Goal: Complete application form: Complete application form

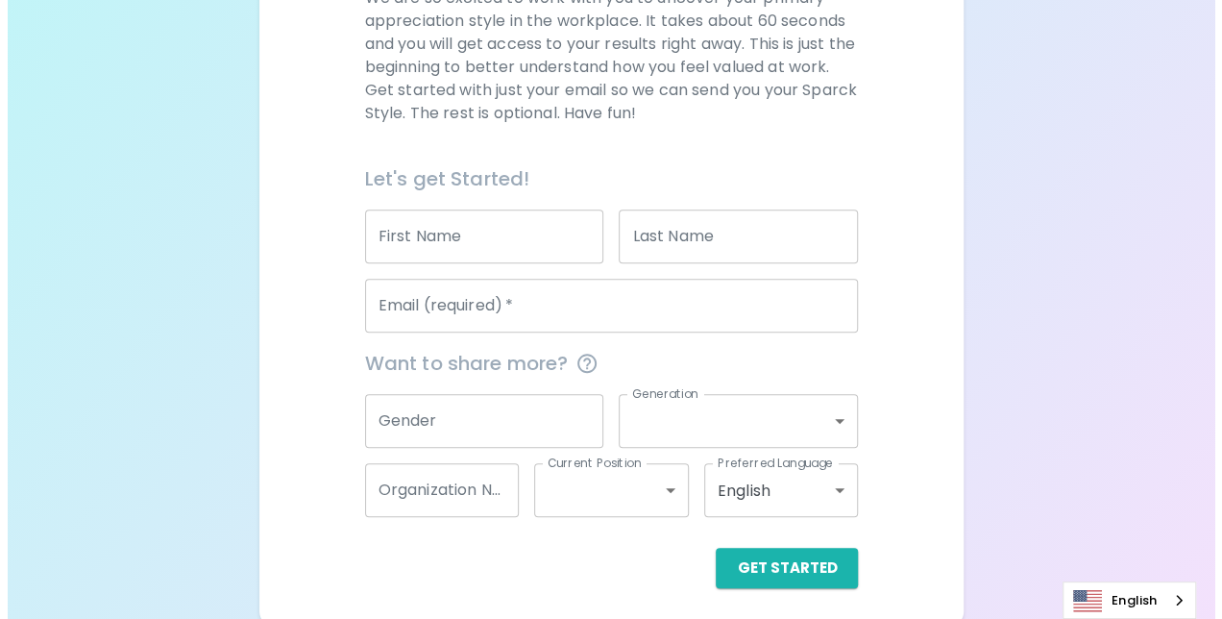
scroll to position [319, 0]
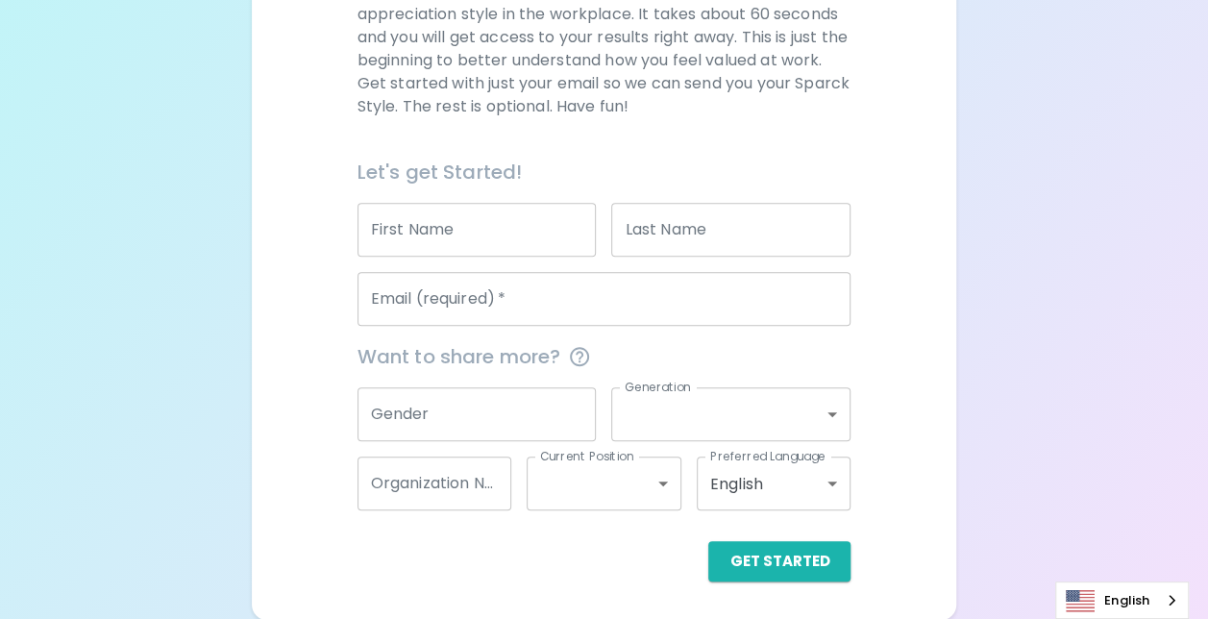
click at [523, 418] on input "Gender" at bounding box center [476, 414] width 239 height 54
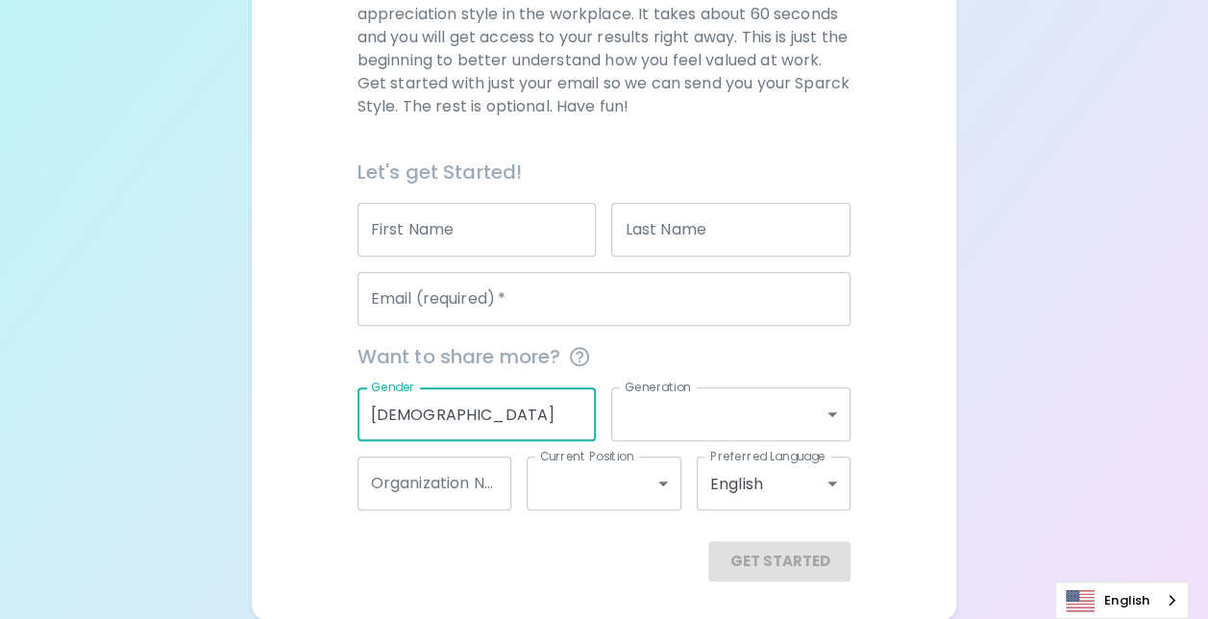
type input "[DEMOGRAPHIC_DATA]"
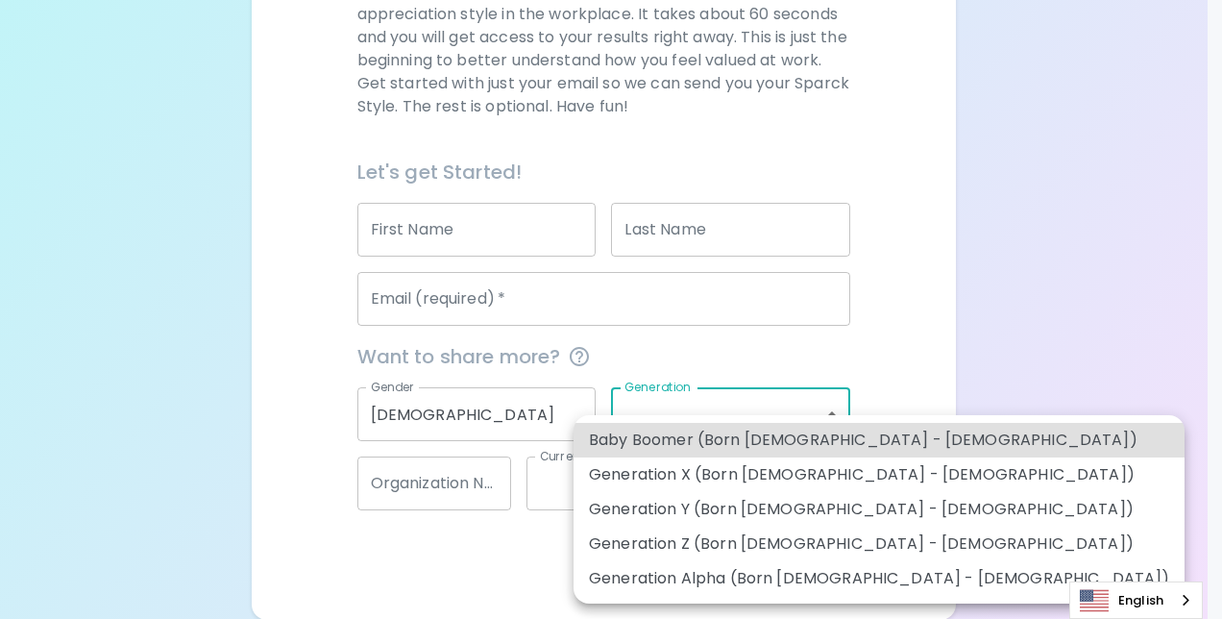
drag, startPoint x: 669, startPoint y: 416, endPoint x: 742, endPoint y: 411, distance: 73.2
click at [670, 415] on body "Sparck Appreciation Style Quiz We are so excited to work with you to uncover yo…" at bounding box center [611, 150] width 1222 height 939
click at [807, 476] on li "Generation X (Born 1965 - 1980)" at bounding box center [879, 474] width 611 height 35
type input "generation_x"
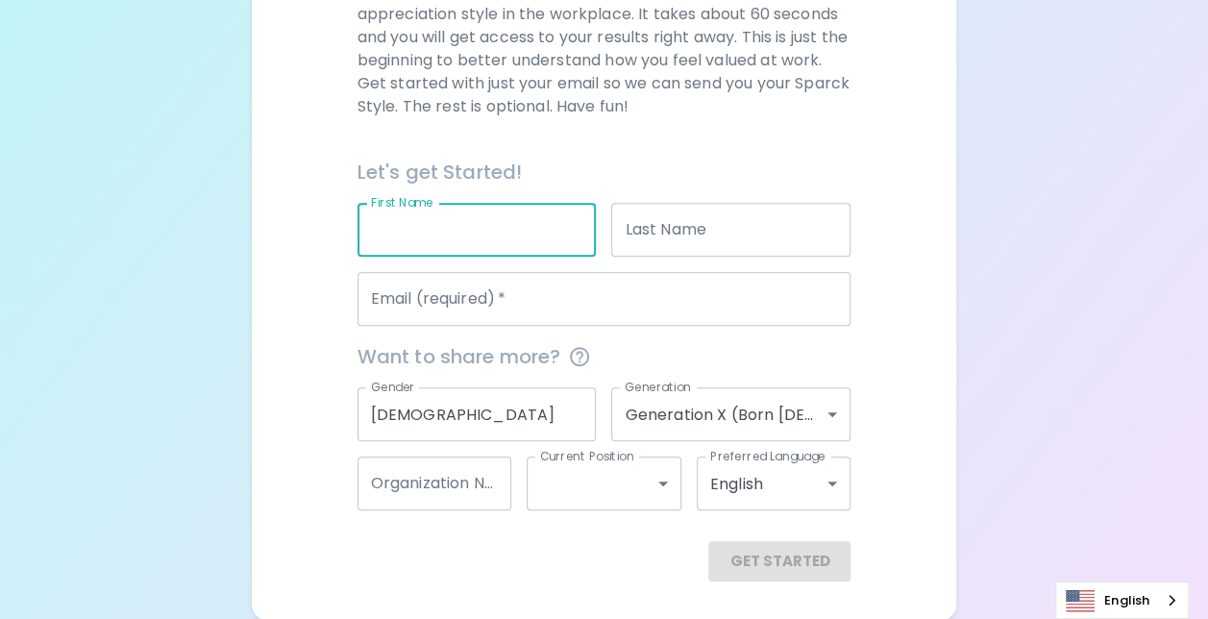
click at [512, 231] on input "First Name" at bounding box center [476, 230] width 239 height 54
type input "Sudsawat"
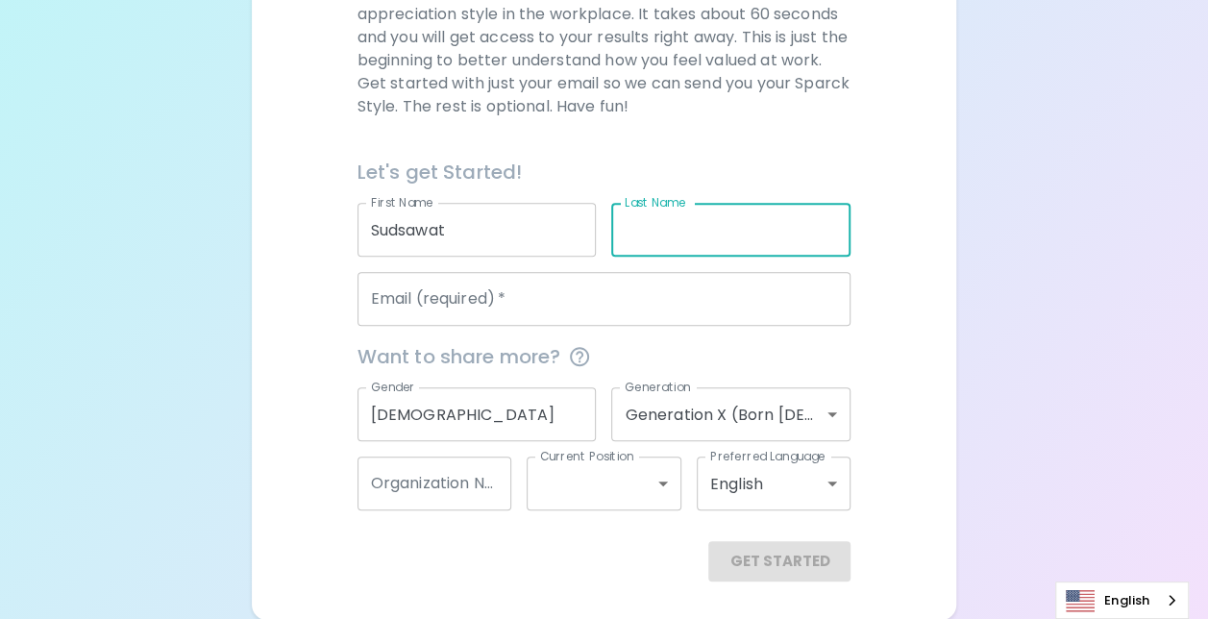
click at [730, 233] on input "Last Name" at bounding box center [730, 230] width 239 height 54
type input "Kiawpaitoon"
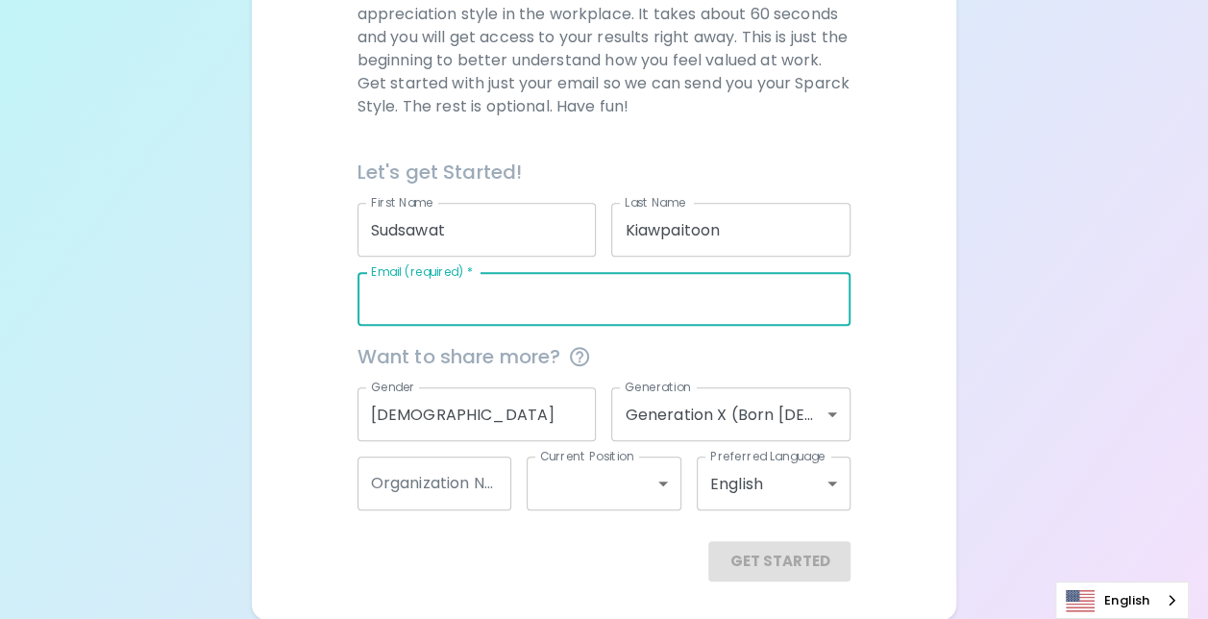
click at [582, 281] on input "Email (required)   *" at bounding box center [604, 299] width 494 height 54
type input "Sudsawat.kiawpaitoon@Seagate,com"
click at [446, 490] on input "Organization Name" at bounding box center [434, 483] width 155 height 54
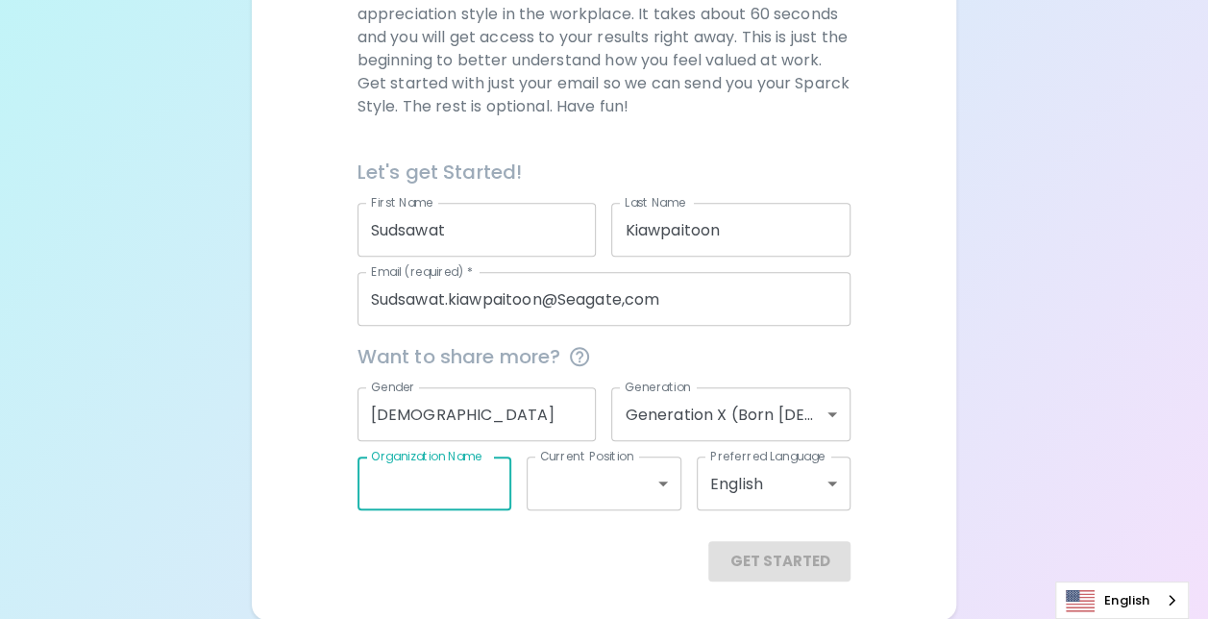
click at [467, 491] on input "Organization Name" at bounding box center [434, 483] width 155 height 54
type input "MFG Drive CR"
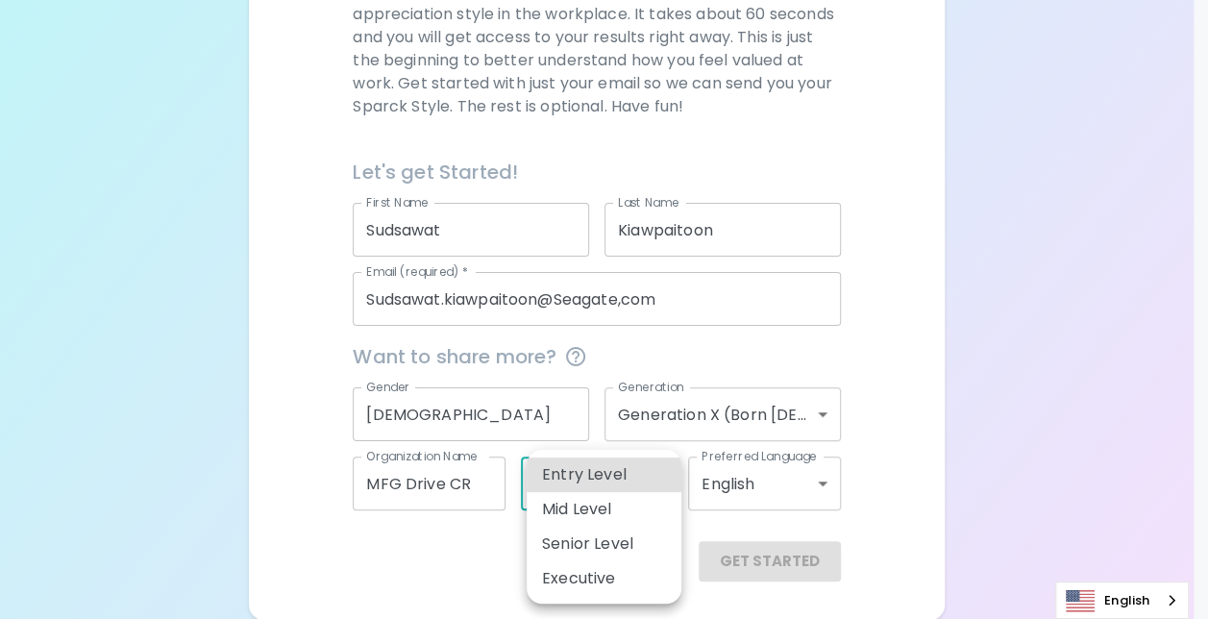
click at [667, 480] on body "Sparck Appreciation Style Quiz We are so excited to work with you to uncover yo…" at bounding box center [604, 150] width 1208 height 939
click at [619, 545] on li "Senior Level" at bounding box center [604, 544] width 155 height 35
type input "senior_level"
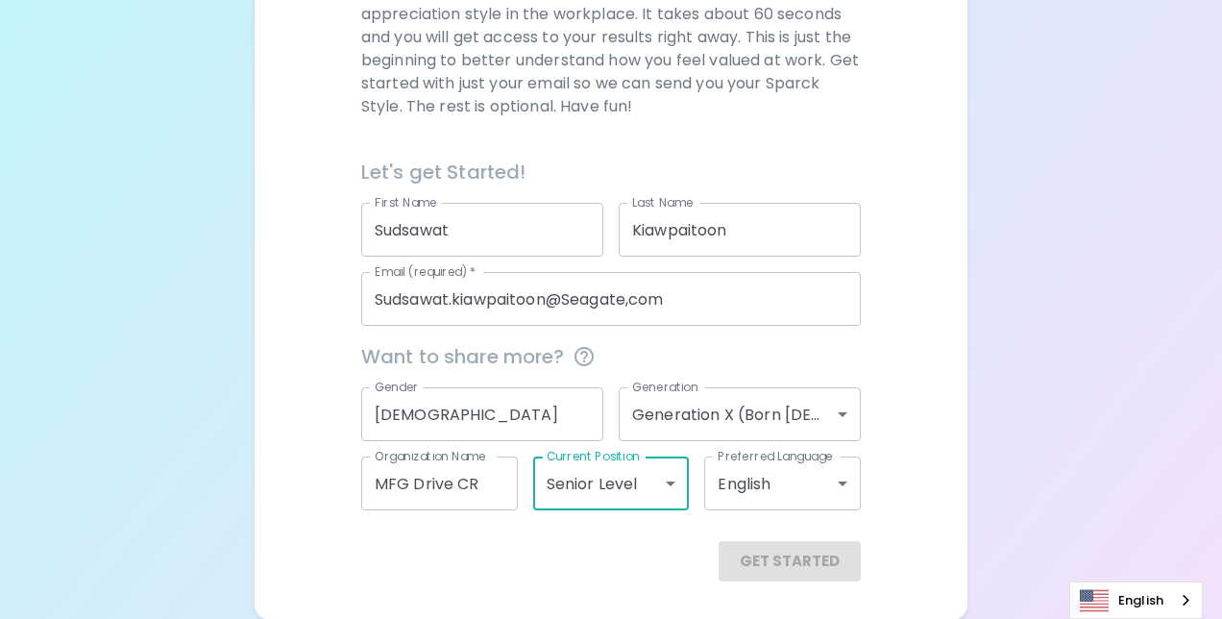
click at [834, 479] on body "Sparck Appreciation Style Quiz We are so excited to work with you to uncover yo…" at bounding box center [611, 150] width 1222 height 939
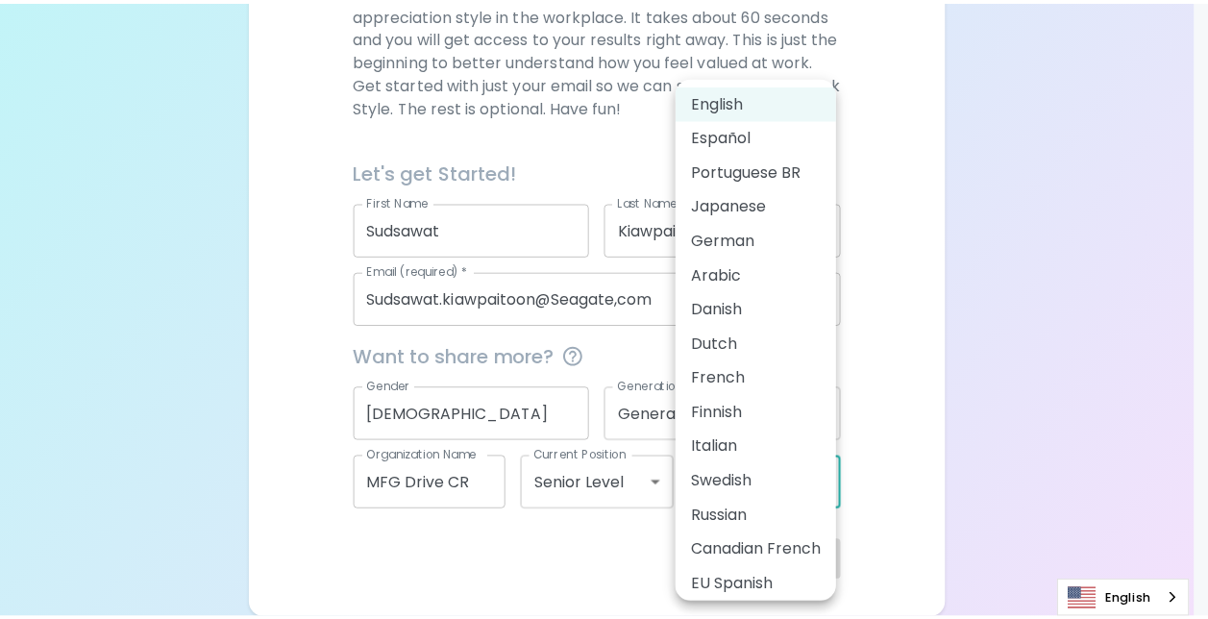
scroll to position [8, 0]
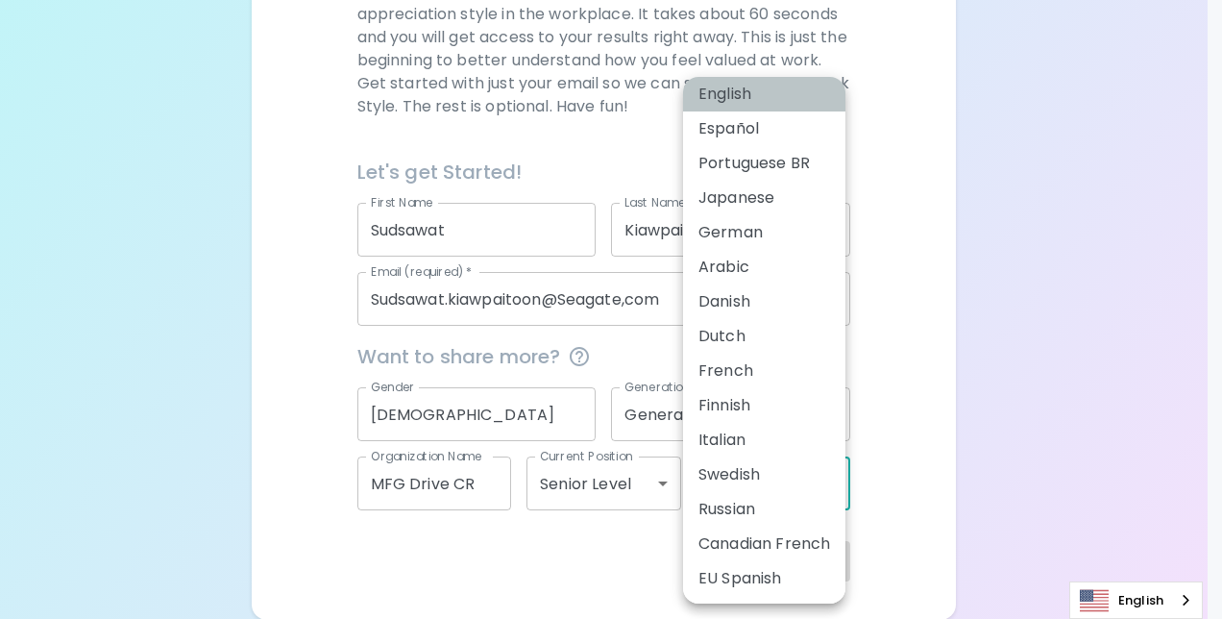
click at [752, 88] on li "English" at bounding box center [764, 94] width 162 height 35
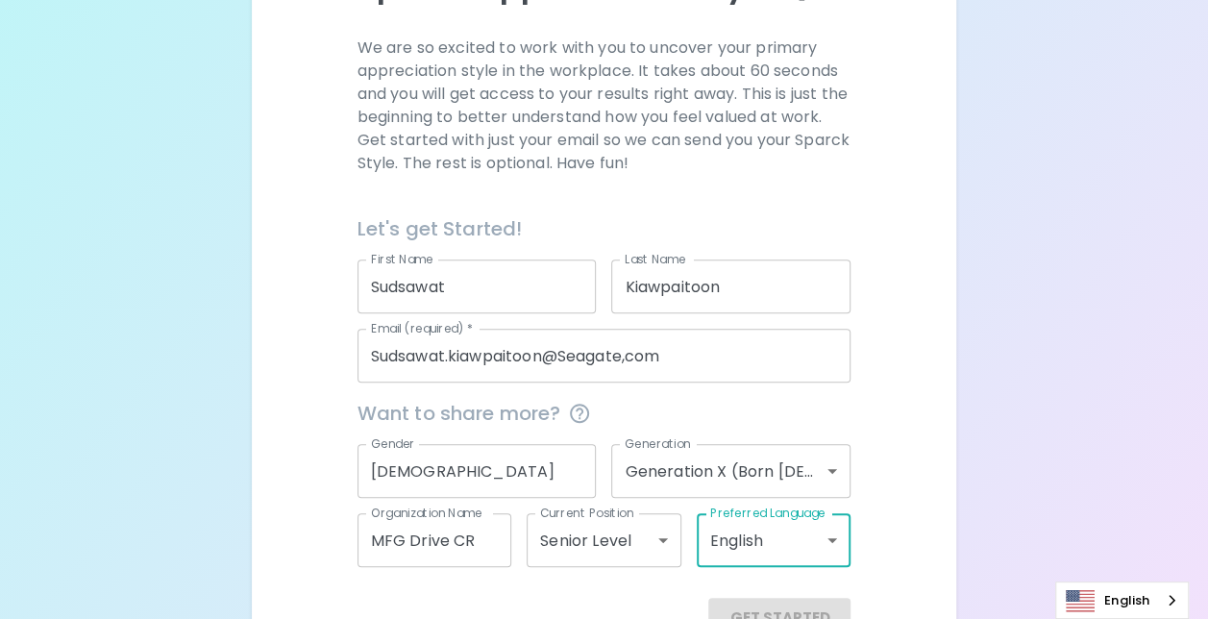
scroll to position [319, 0]
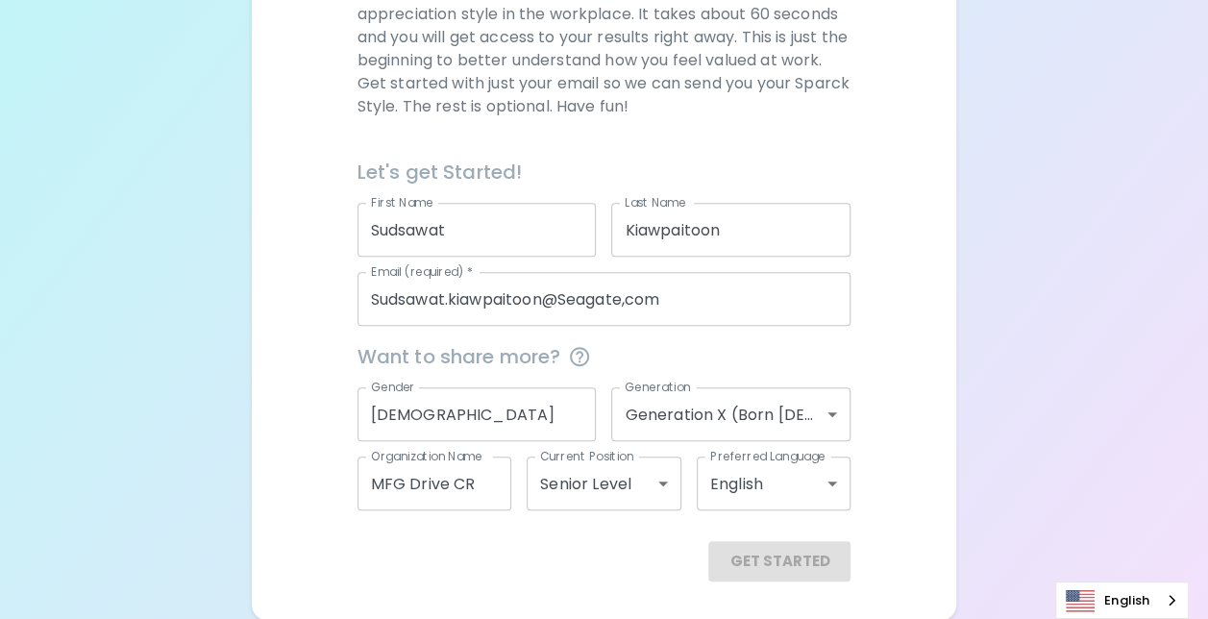
click at [924, 538] on div "We are so excited to work with you to uncover your primary appreciation style i…" at bounding box center [604, 281] width 658 height 602
click at [911, 523] on div "We are so excited to work with you to uncover your primary appreciation style i…" at bounding box center [604, 281] width 658 height 602
click at [484, 484] on input "MFG Drive CR" at bounding box center [434, 483] width 155 height 54
drag, startPoint x: 483, startPoint y: 483, endPoint x: 243, endPoint y: 442, distance: 243.7
click at [231, 471] on div "Sparck Appreciation Style Quiz We are so excited to work with you to uncover yo…" at bounding box center [604, 150] width 1208 height 939
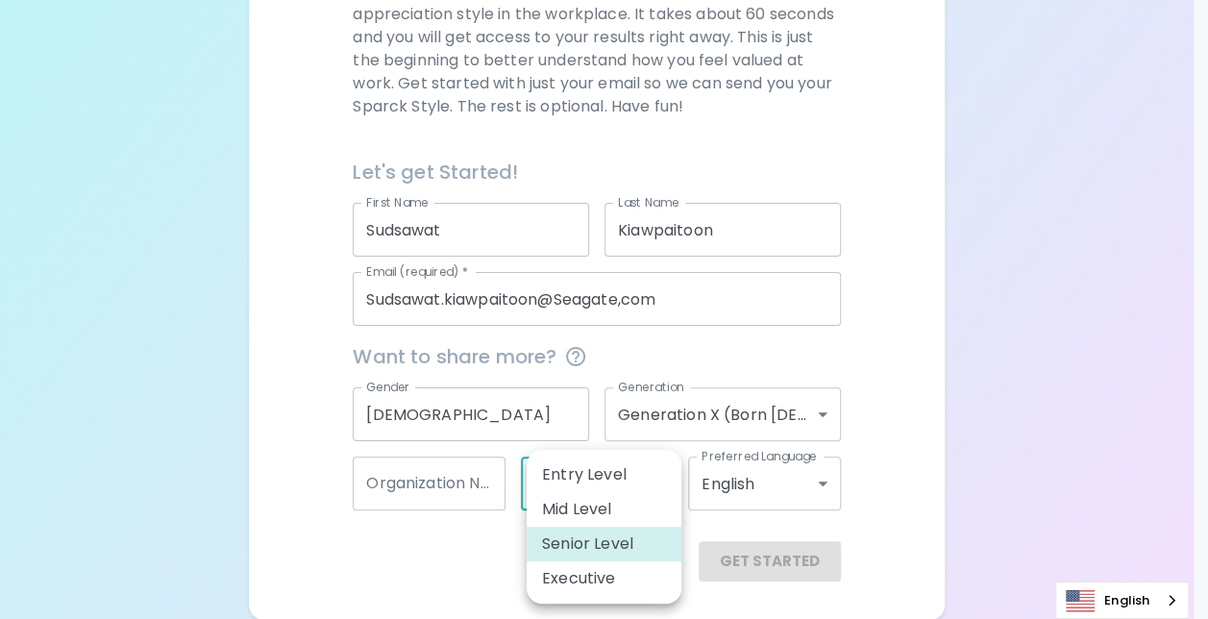
click at [665, 480] on body "Sparck Appreciation Style Quiz We are so excited to work with you to uncover yo…" at bounding box center [604, 150] width 1208 height 939
click at [586, 468] on li "Entry Level" at bounding box center [604, 474] width 155 height 35
type input "entry_level"
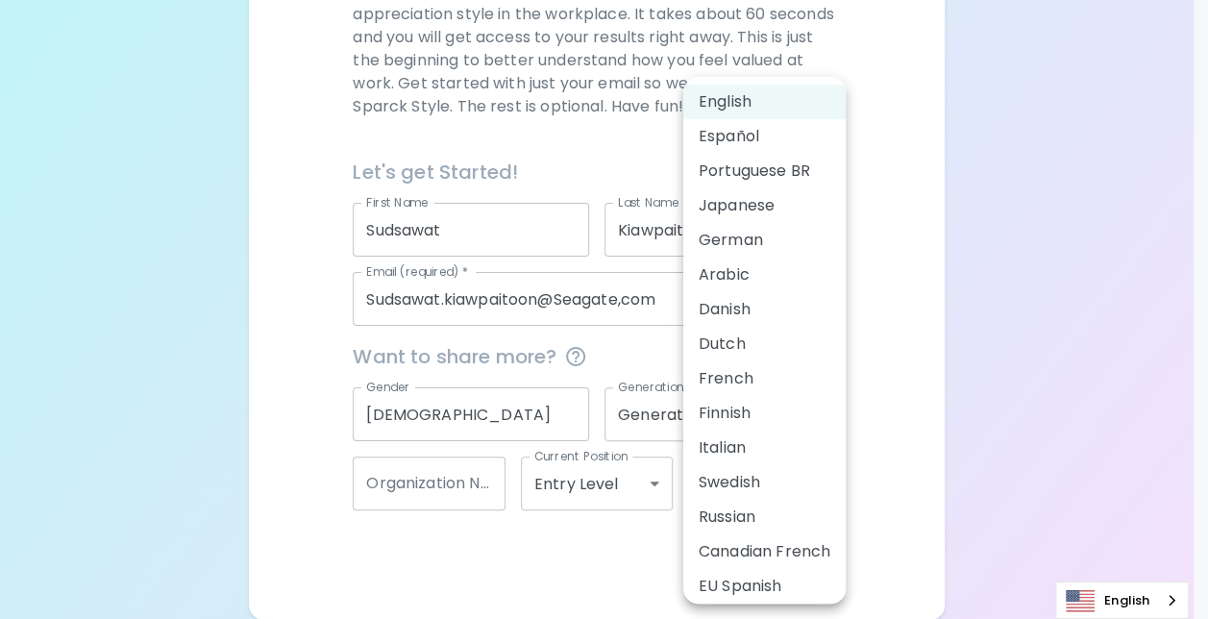
click at [836, 483] on body "Sparck Appreciation Style Quiz We are so excited to work with you to uncover yo…" at bounding box center [604, 150] width 1208 height 939
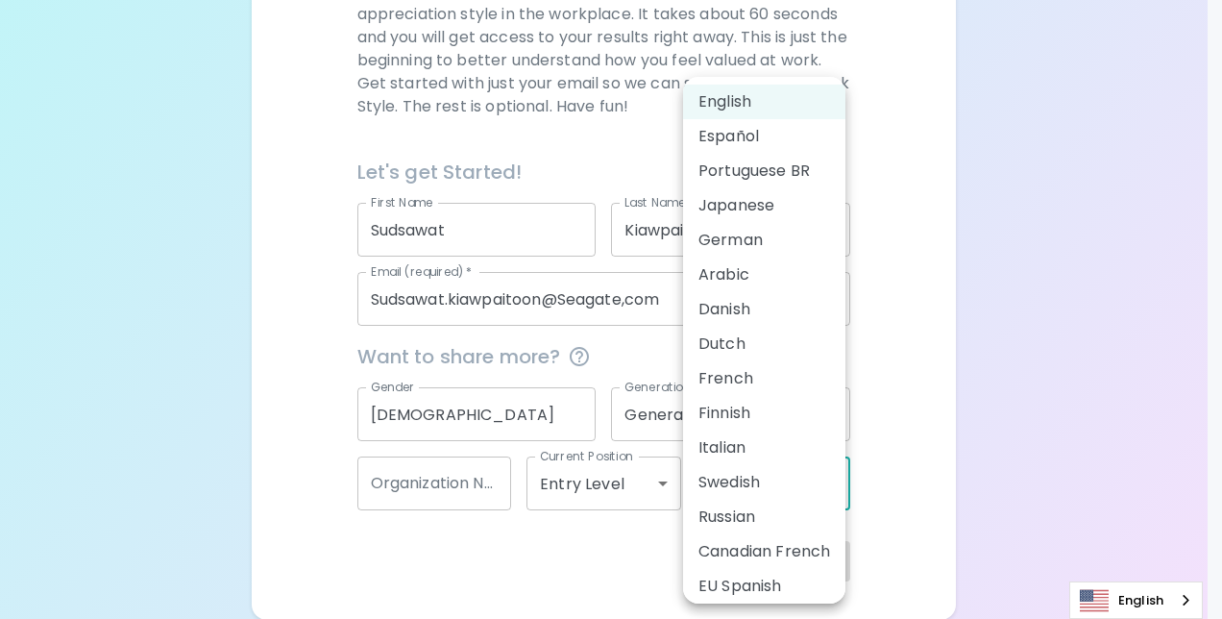
drag, startPoint x: 1065, startPoint y: 307, endPoint x: 1051, endPoint y: 288, distance: 23.5
click at [1065, 307] on div at bounding box center [611, 309] width 1222 height 619
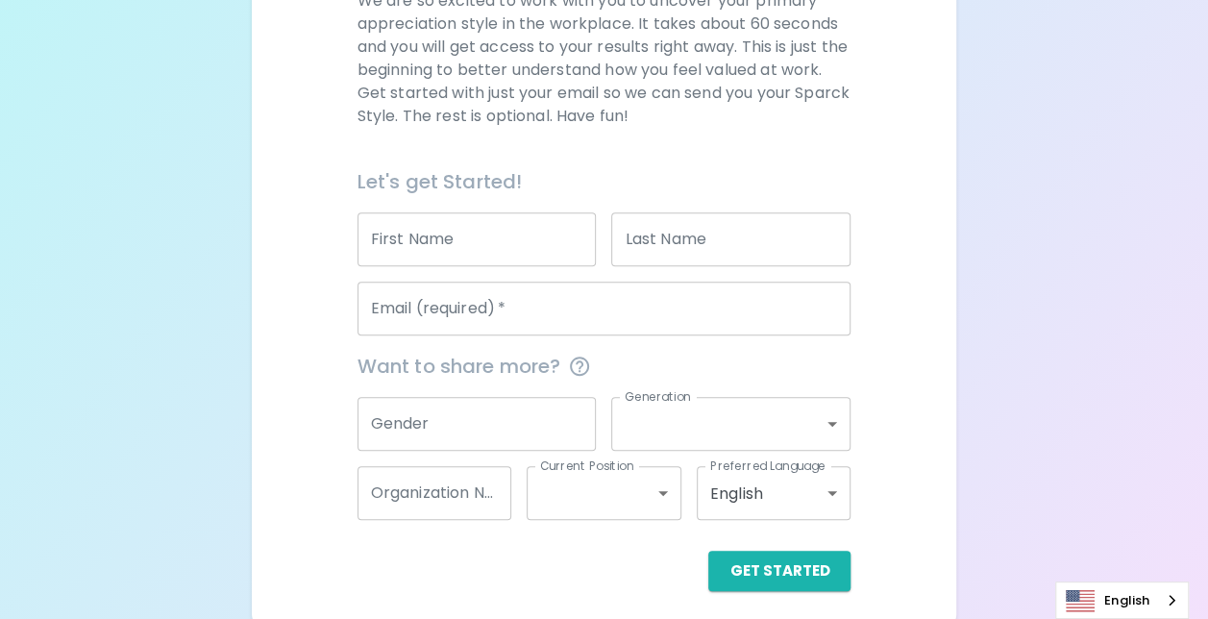
scroll to position [319, 0]
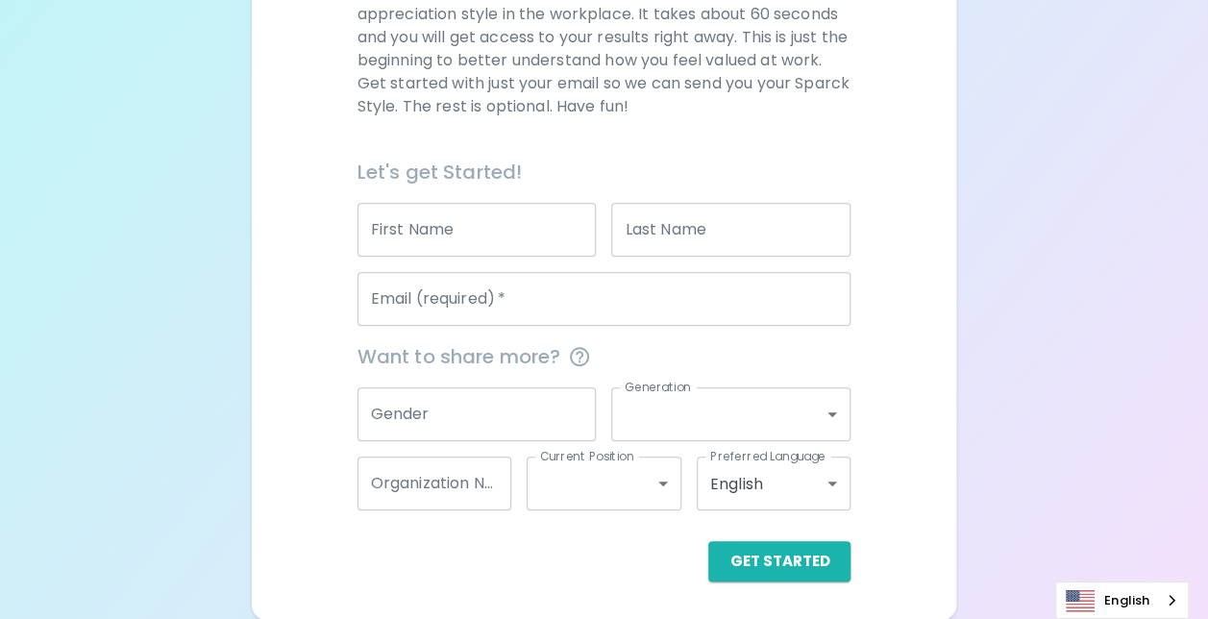
click at [448, 232] on input "First Name" at bounding box center [476, 230] width 239 height 54
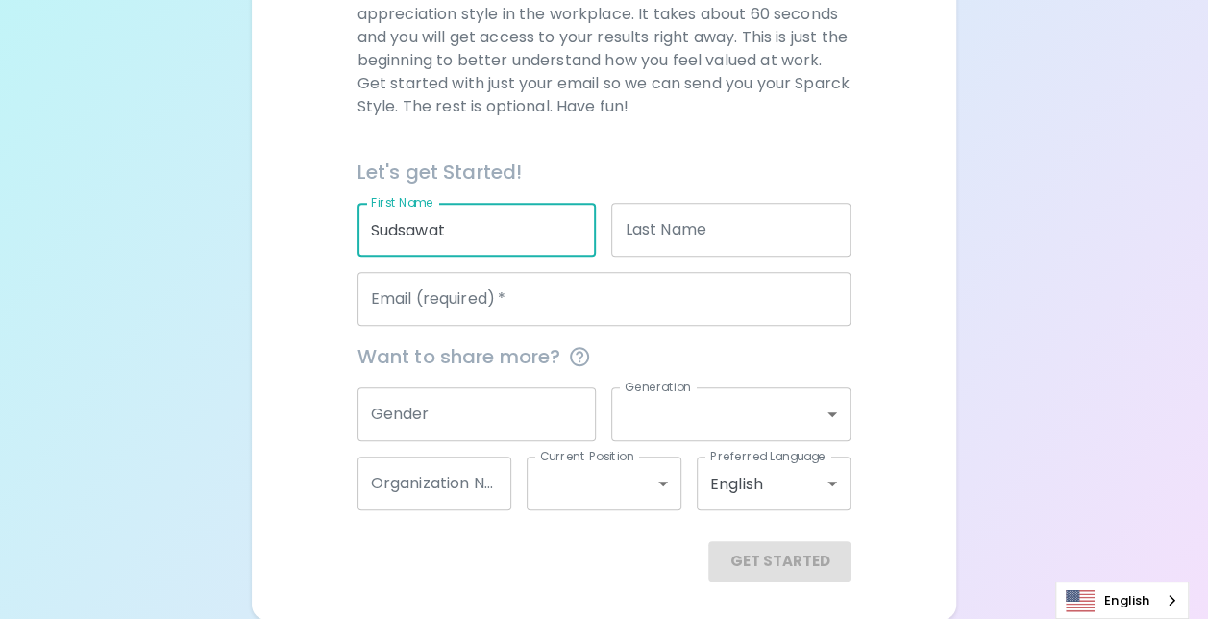
type input "Sudsawat"
click at [654, 231] on input "Last Name" at bounding box center [730, 230] width 239 height 54
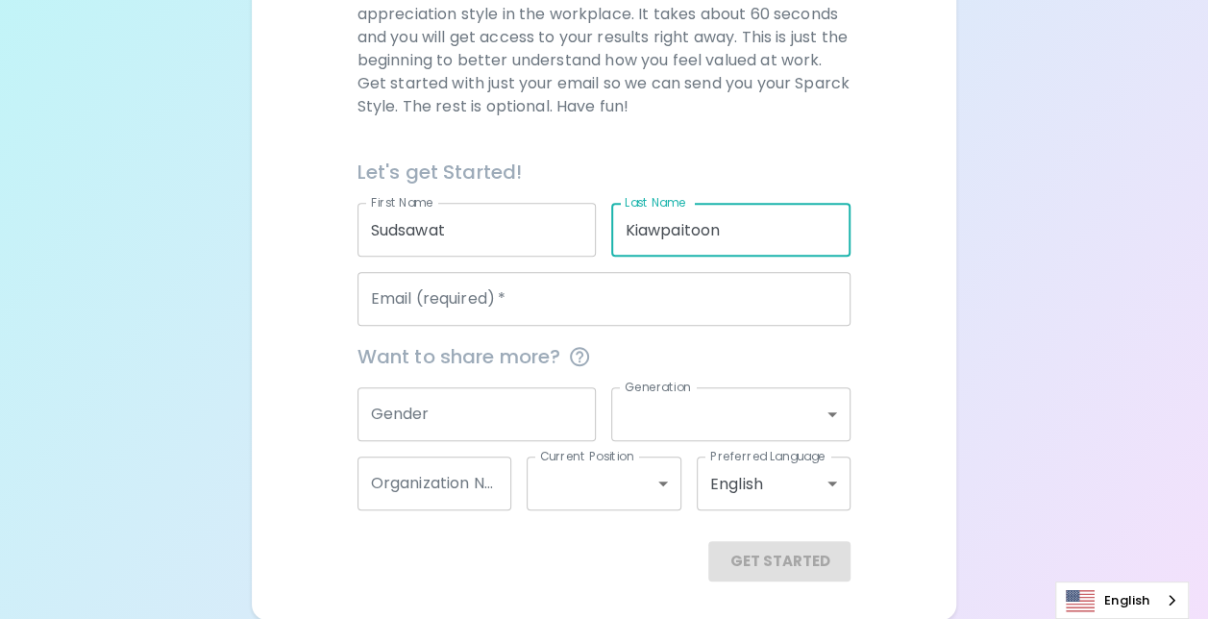
type input "Kiawpaitoon"
click at [486, 294] on input "Email (required)   *" at bounding box center [604, 299] width 494 height 54
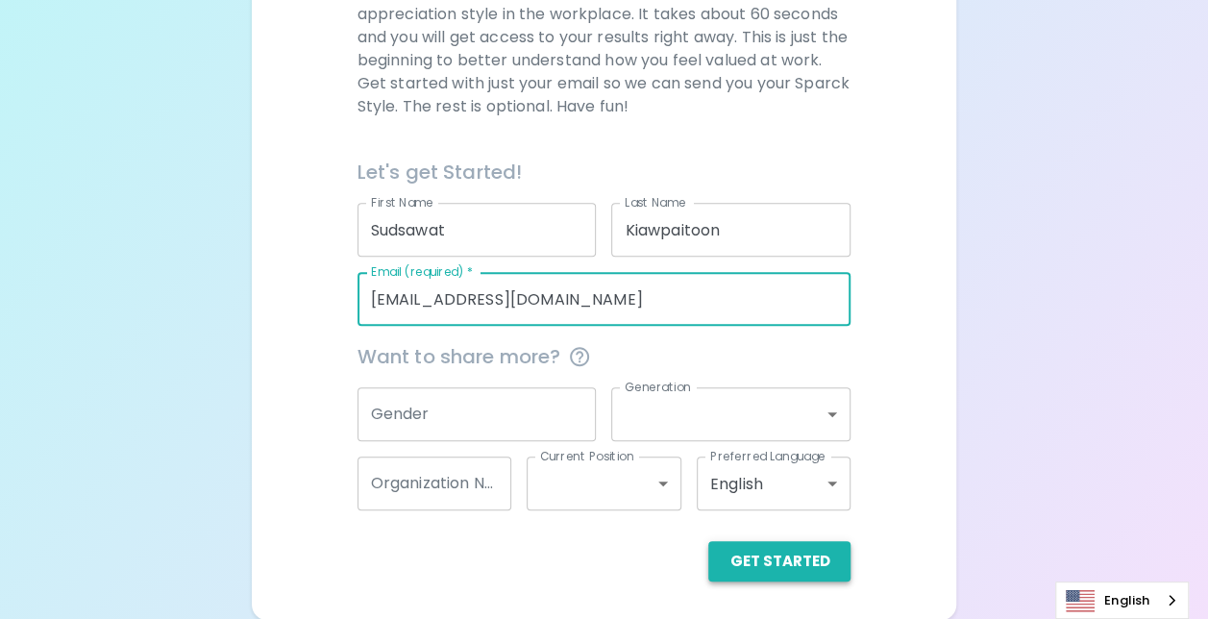
type input "[EMAIL_ADDRESS][DOMAIN_NAME]"
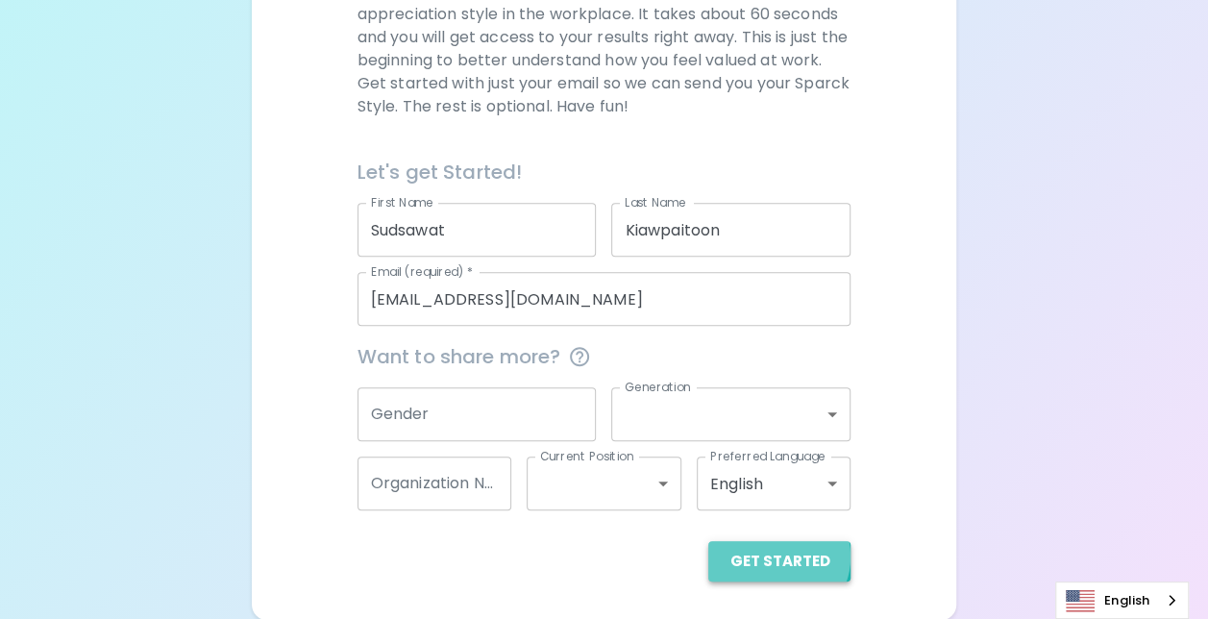
click at [782, 555] on button "Get Started" at bounding box center [779, 561] width 142 height 40
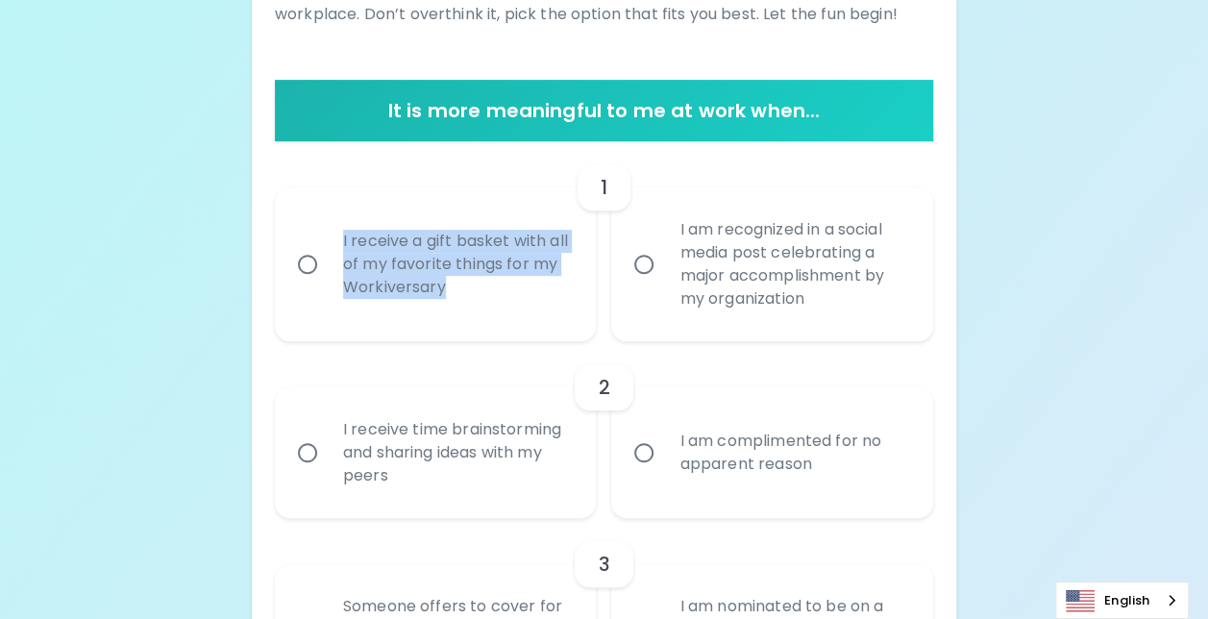
drag, startPoint x: 334, startPoint y: 233, endPoint x: 528, endPoint y: 297, distance: 204.2
click at [528, 297] on div "I receive a gift basket with all of my favorite things for my Workiversary" at bounding box center [457, 264] width 258 height 115
drag, startPoint x: 528, startPoint y: 297, endPoint x: 472, endPoint y: 248, distance: 74.9
copy div "I receive a gift basket with all of my favorite things for my Workiversary"
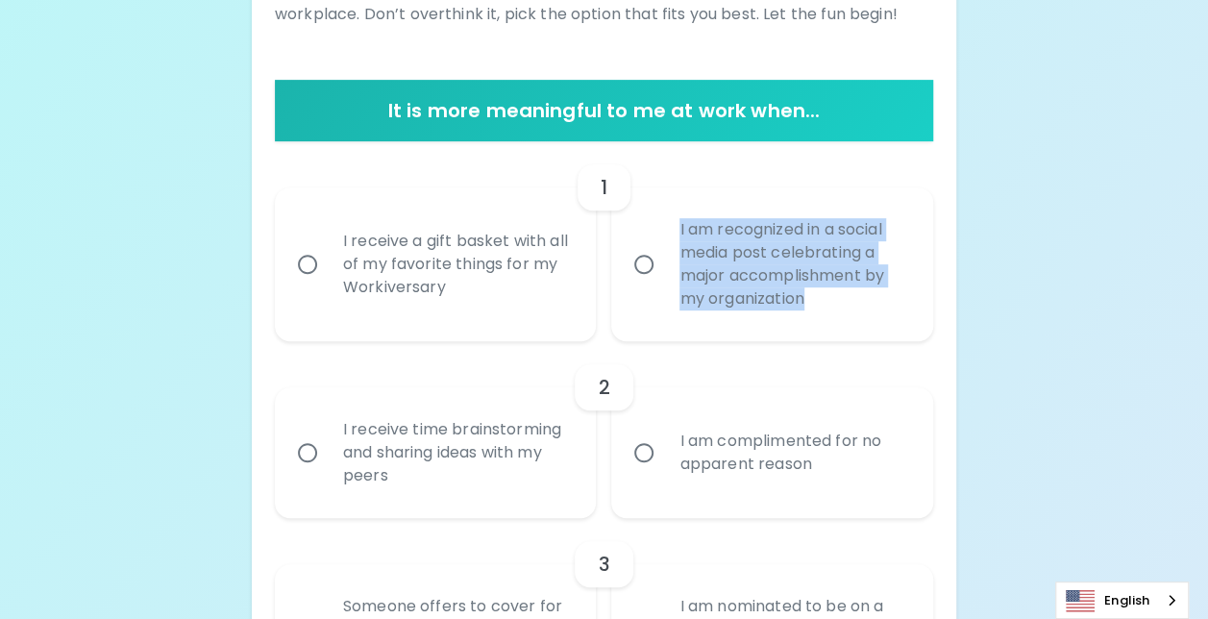
drag, startPoint x: 669, startPoint y: 219, endPoint x: 837, endPoint y: 327, distance: 199.6
click at [837, 327] on div "I am recognized in a social media post celebrating a major accomplishment by my…" at bounding box center [793, 264] width 258 height 138
drag, startPoint x: 837, startPoint y: 327, endPoint x: 777, endPoint y: 254, distance: 94.2
copy div "I am recognized in a social media post celebrating a major accomplishment by my…"
drag, startPoint x: 642, startPoint y: 258, endPoint x: 757, endPoint y: 316, distance: 129.3
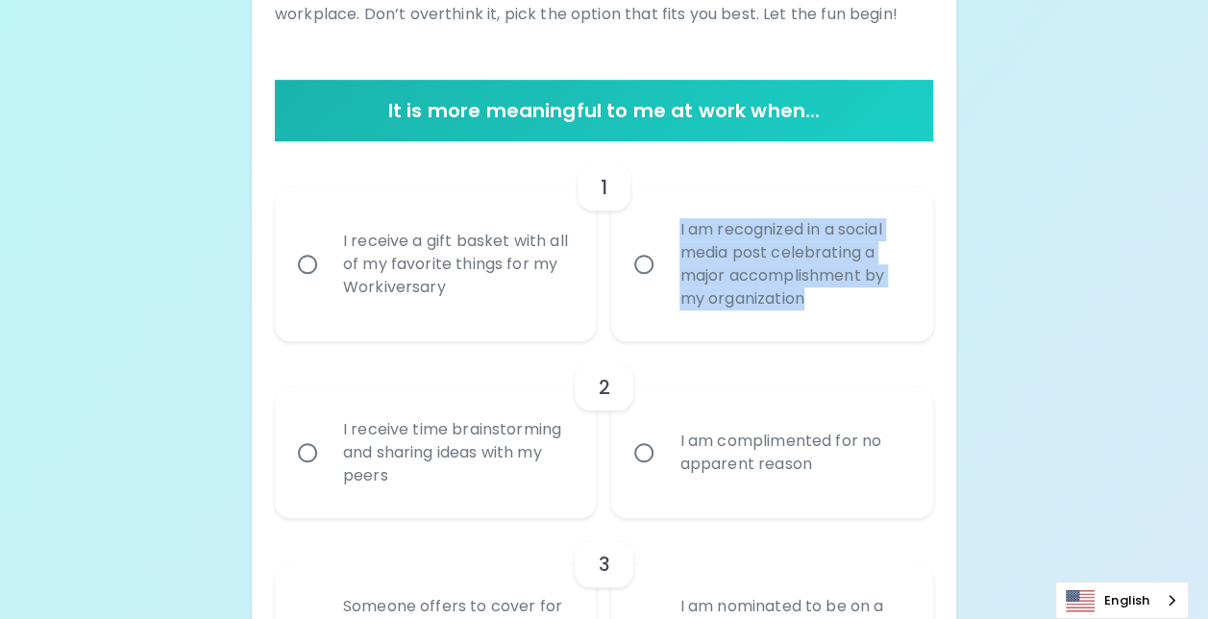
click at [642, 258] on input "I am recognized in a social media post celebrating a major accomplishment by my…" at bounding box center [644, 264] width 40 height 40
radio input "true"
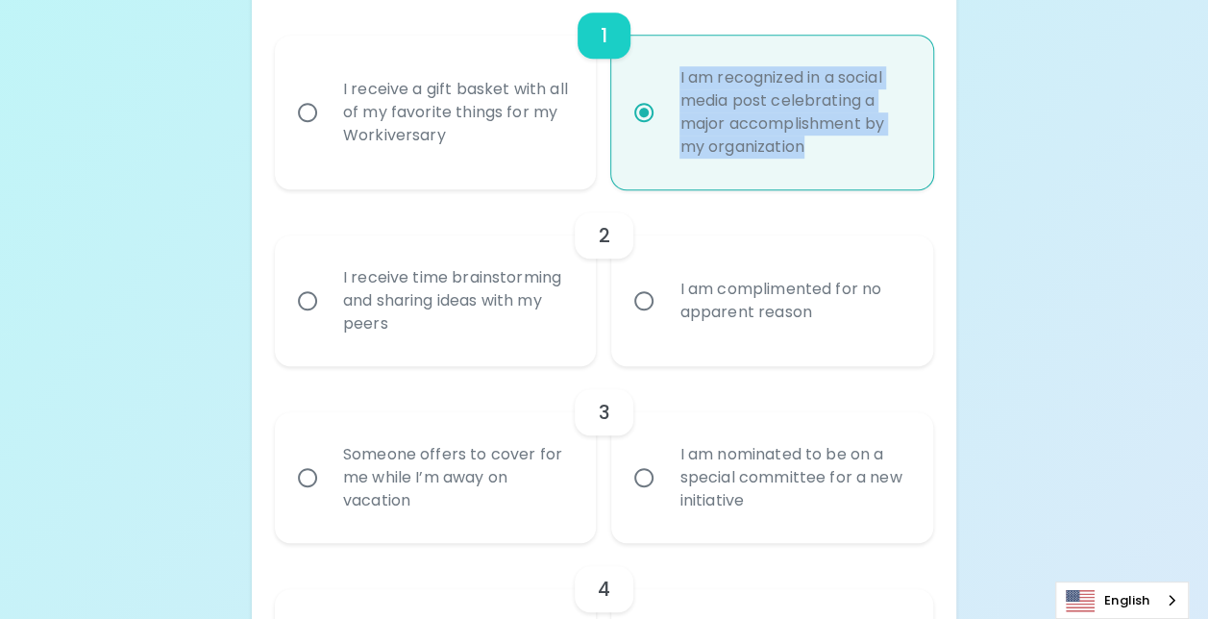
scroll to position [473, 0]
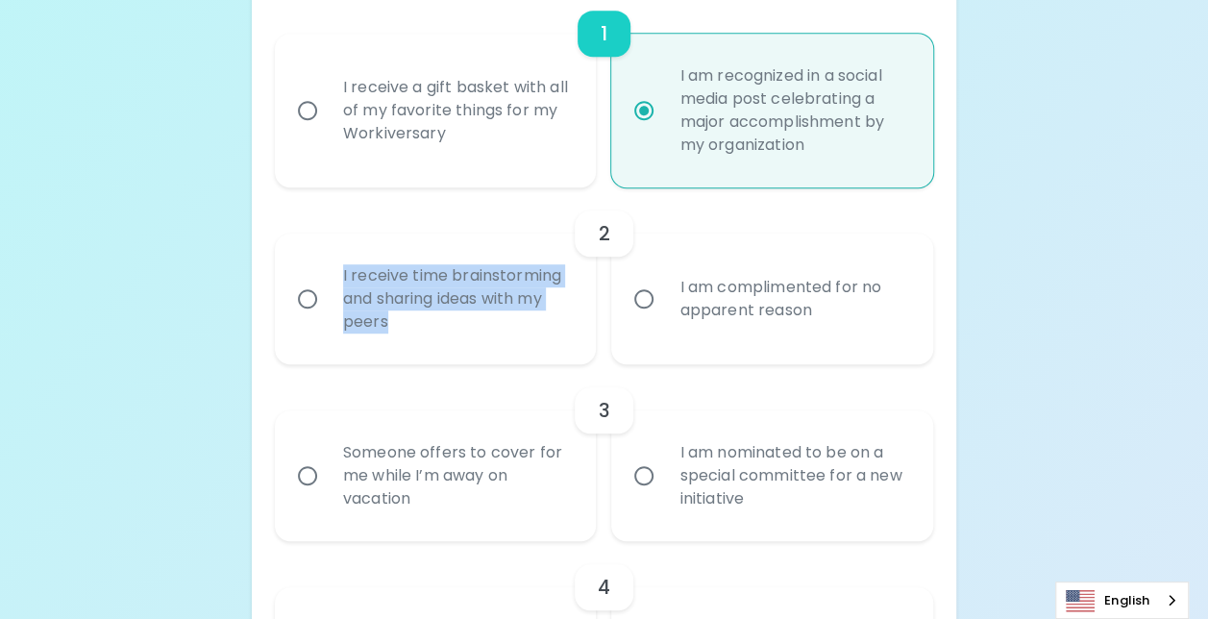
drag, startPoint x: 329, startPoint y: 263, endPoint x: 504, endPoint y: 332, distance: 187.7
click at [504, 332] on div "I receive time brainstorming and sharing ideas with my peers" at bounding box center [457, 298] width 258 height 115
drag, startPoint x: 504, startPoint y: 332, endPoint x: 483, endPoint y: 288, distance: 47.7
copy div "I receive time brainstorming and sharing ideas with my peers"
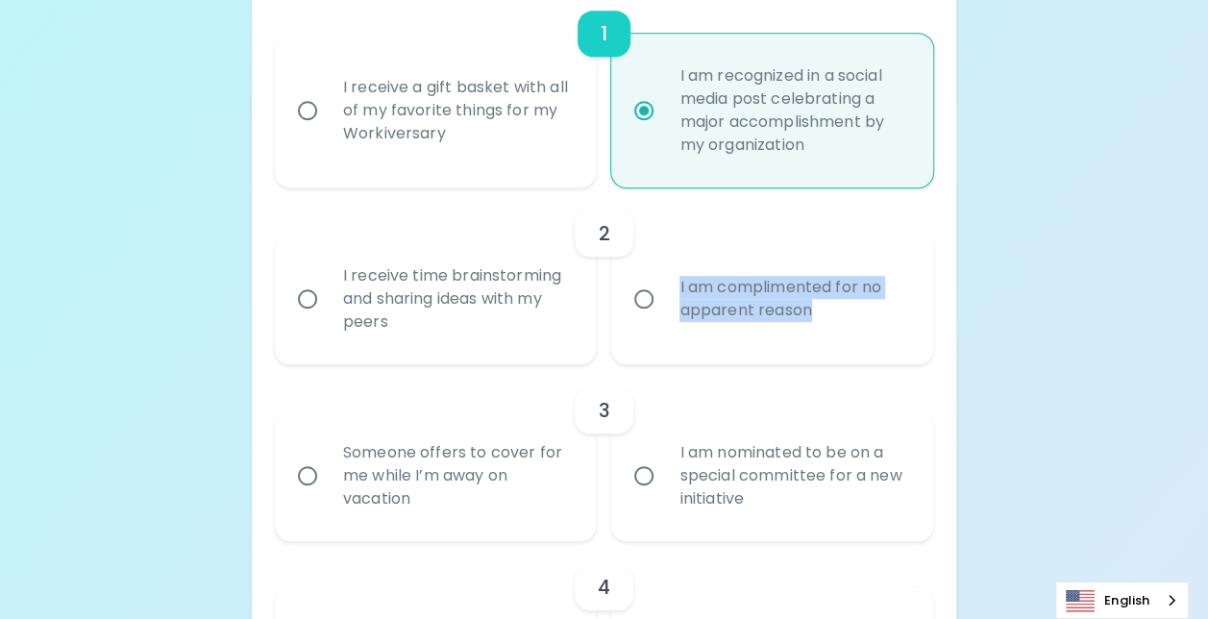
drag, startPoint x: 675, startPoint y: 275, endPoint x: 839, endPoint y: 321, distance: 170.7
click at [839, 321] on div "I am complimented for no apparent reason" at bounding box center [793, 299] width 258 height 92
drag, startPoint x: 839, startPoint y: 321, endPoint x: 786, endPoint y: 299, distance: 57.3
copy div "I am complimented for no apparent reason"
click at [306, 296] on input "I receive time brainstorming and sharing ideas with my peers" at bounding box center [307, 299] width 40 height 40
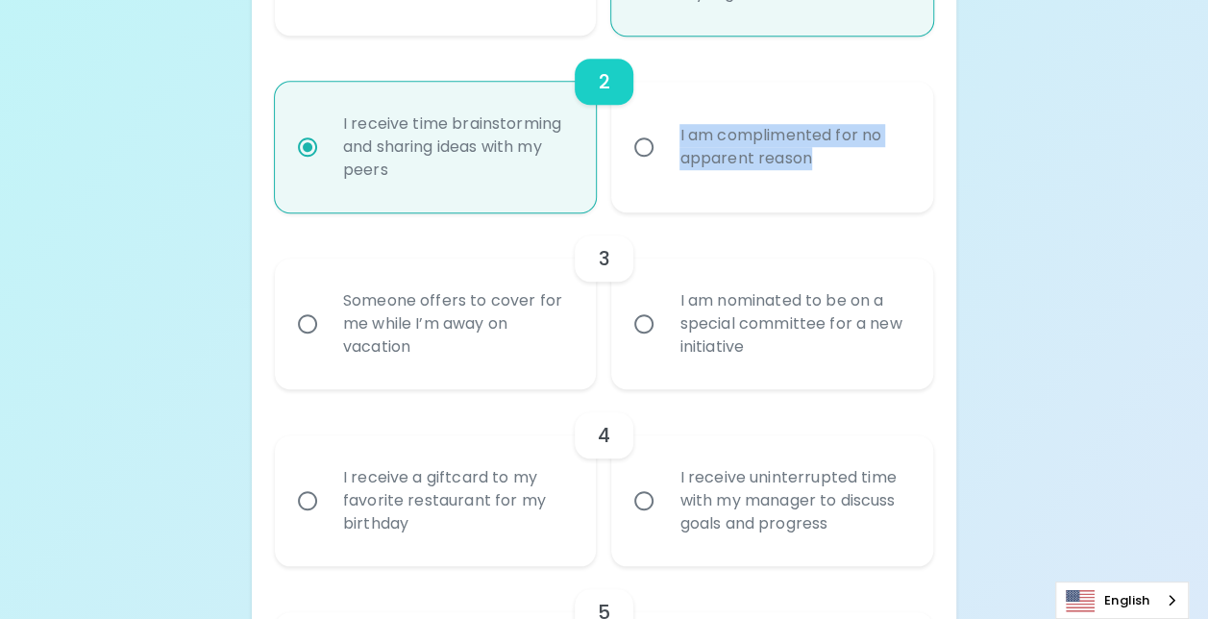
scroll to position [626, 0]
radio input "true"
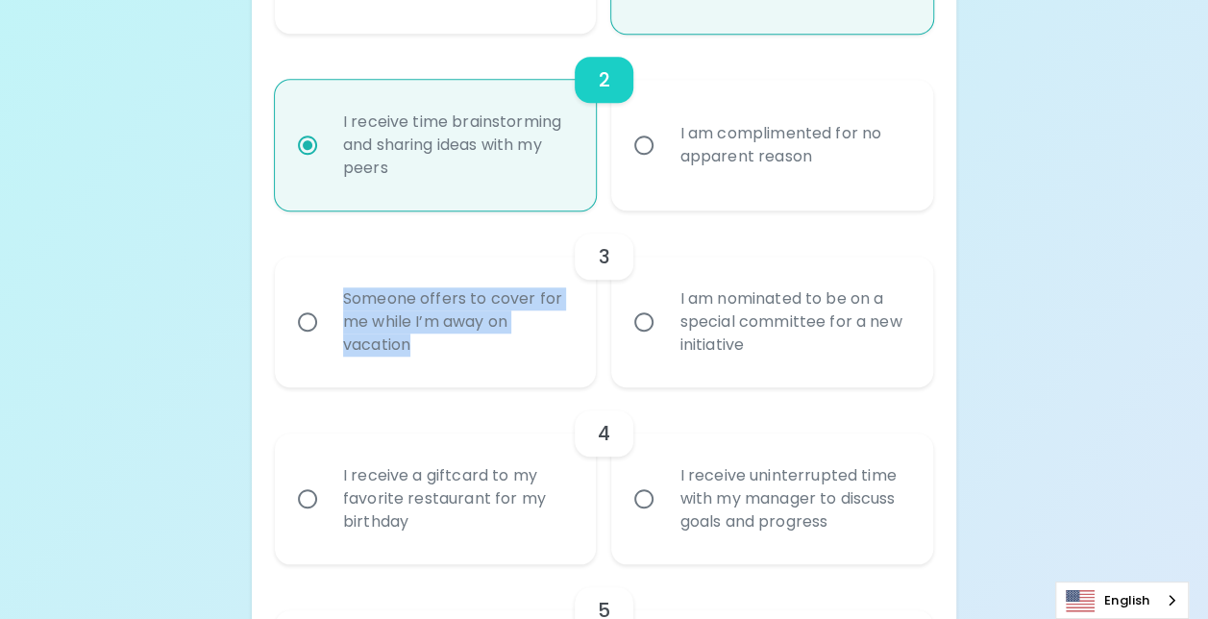
drag, startPoint x: 339, startPoint y: 290, endPoint x: 520, endPoint y: 340, distance: 187.4
click at [520, 340] on div "Someone offers to cover for me while I’m away on vacation" at bounding box center [457, 321] width 258 height 115
drag, startPoint x: 520, startPoint y: 340, endPoint x: 461, endPoint y: 315, distance: 63.7
copy div "Someone offers to cover for me while I’m away on vacation"
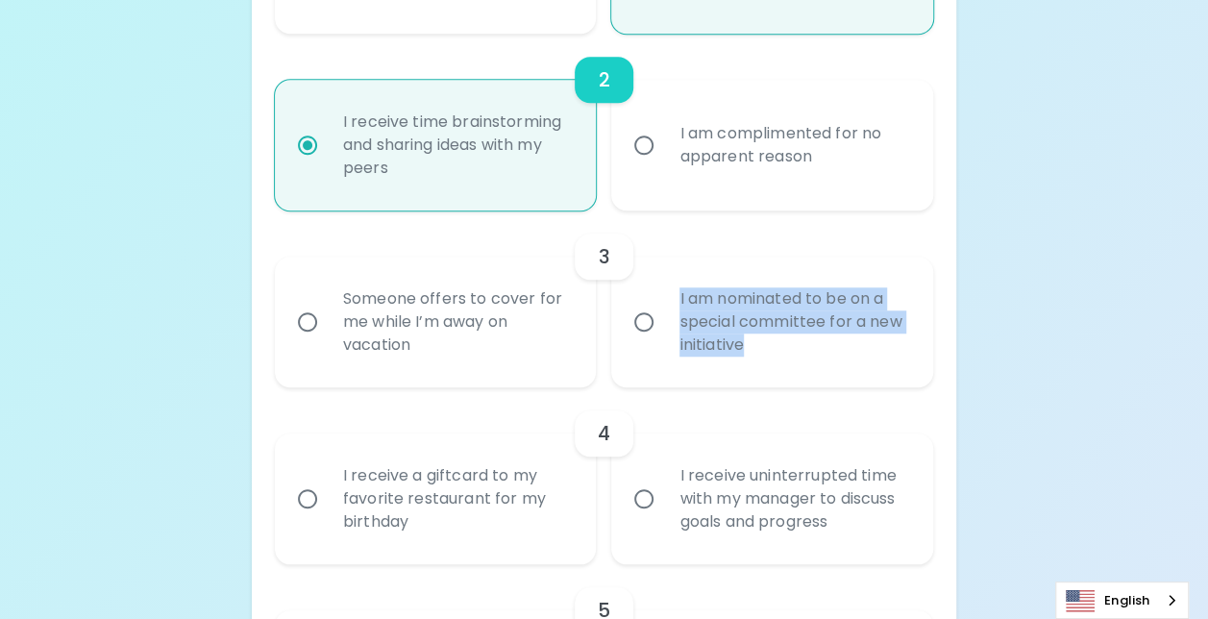
drag, startPoint x: 673, startPoint y: 284, endPoint x: 831, endPoint y: 354, distance: 173.0
click at [831, 354] on div "I am nominated to be on a special committee for a new initiative" at bounding box center [793, 321] width 258 height 115
drag, startPoint x: 831, startPoint y: 354, endPoint x: 791, endPoint y: 305, distance: 63.5
copy div "I am nominated to be on a special committee for a new initiative"
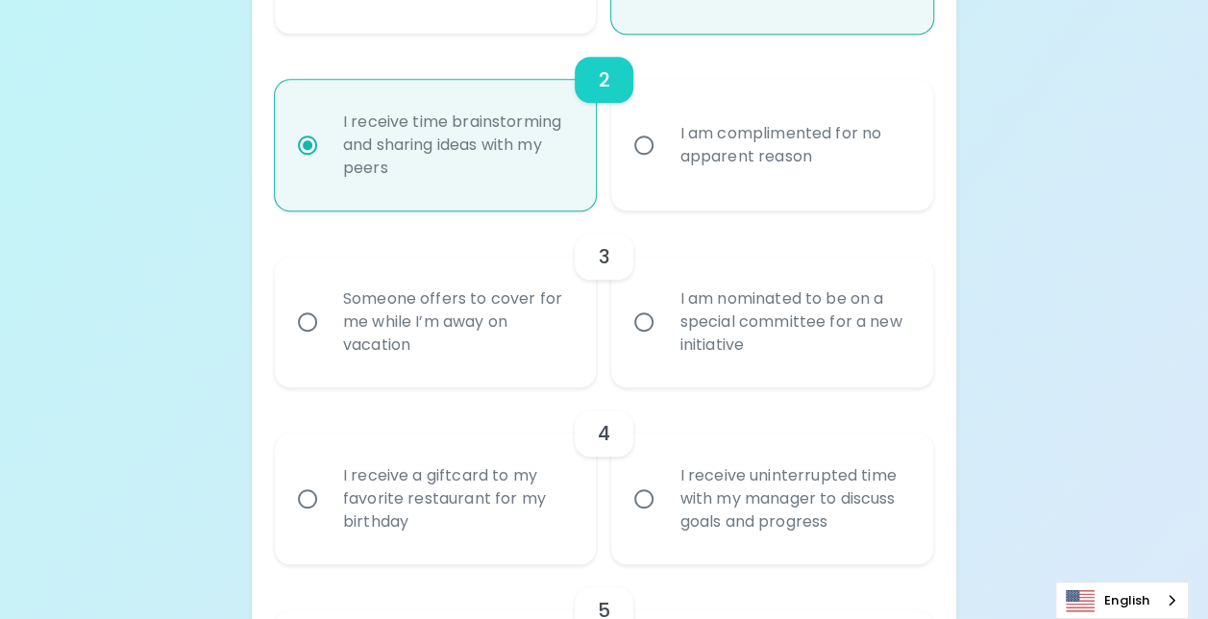
click at [643, 317] on input "I am nominated to be on a special committee for a new initiative" at bounding box center [644, 322] width 40 height 40
radio input "false"
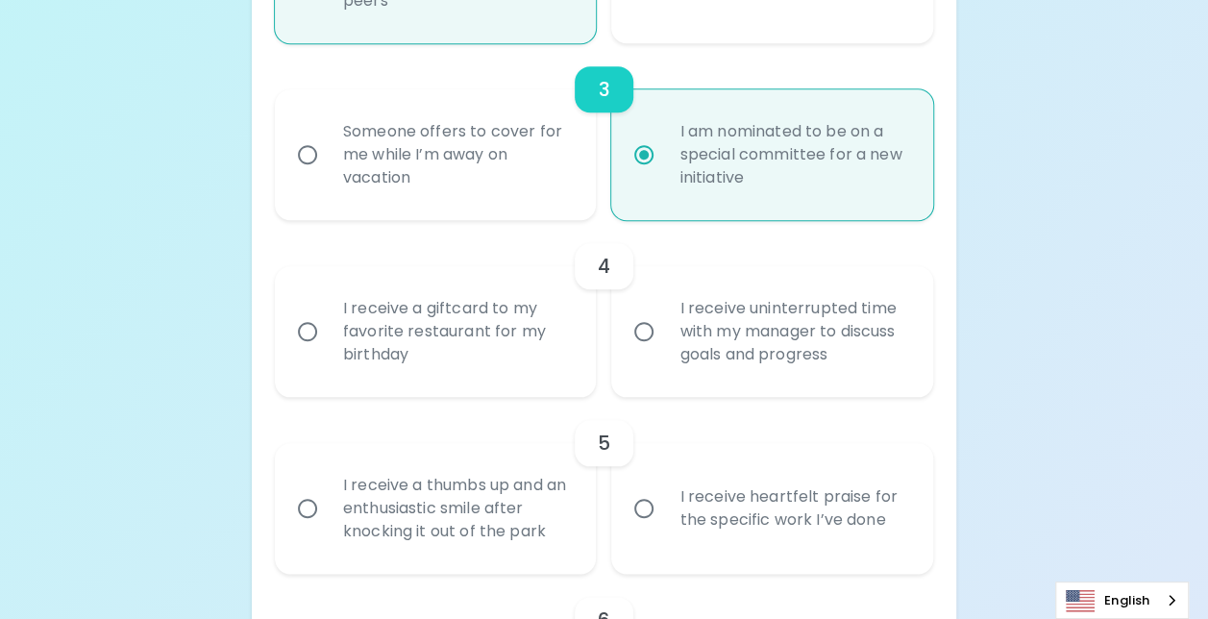
scroll to position [876, 0]
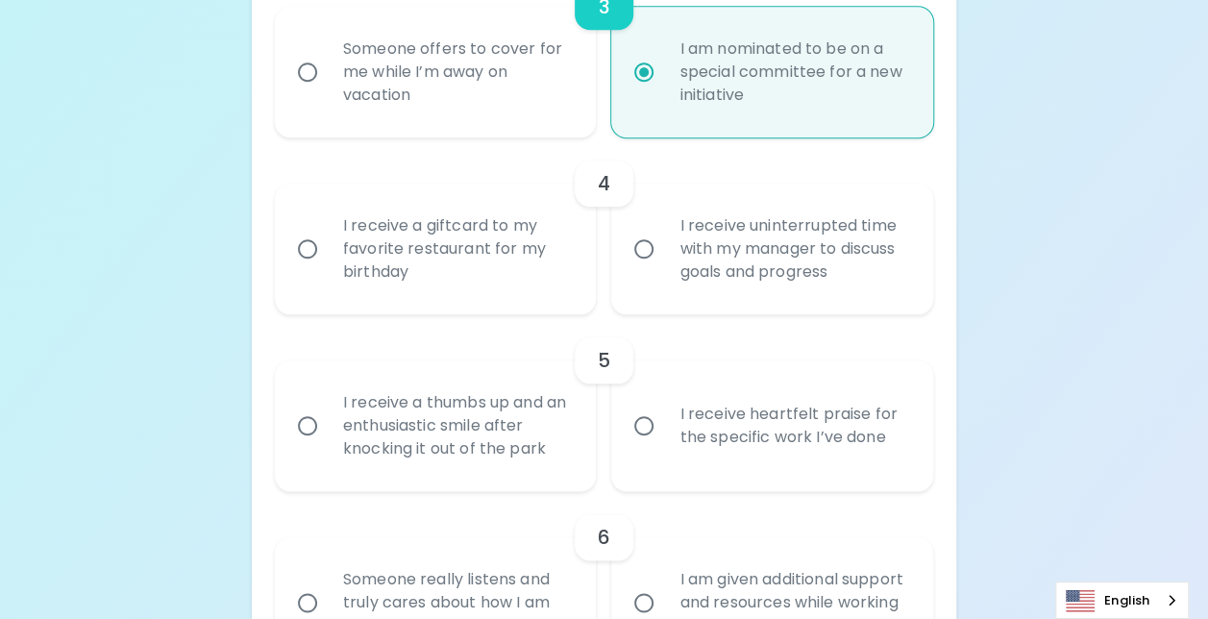
radio input "true"
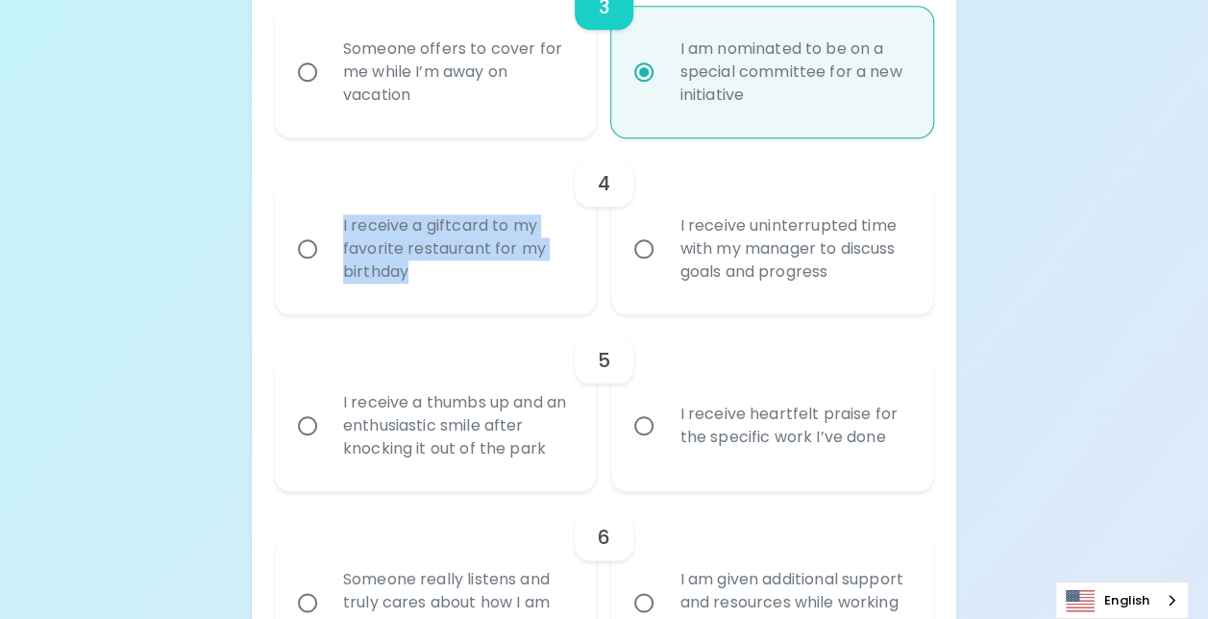
drag, startPoint x: 326, startPoint y: 206, endPoint x: 534, endPoint y: 277, distance: 220.3
click at [536, 279] on label "I receive a giftcard to my favorite restaurant for my birthday" at bounding box center [425, 249] width 322 height 131
drag, startPoint x: 534, startPoint y: 277, endPoint x: 417, endPoint y: 227, distance: 127.4
copy div "I receive a giftcard to my favorite restaurant for my birthday"
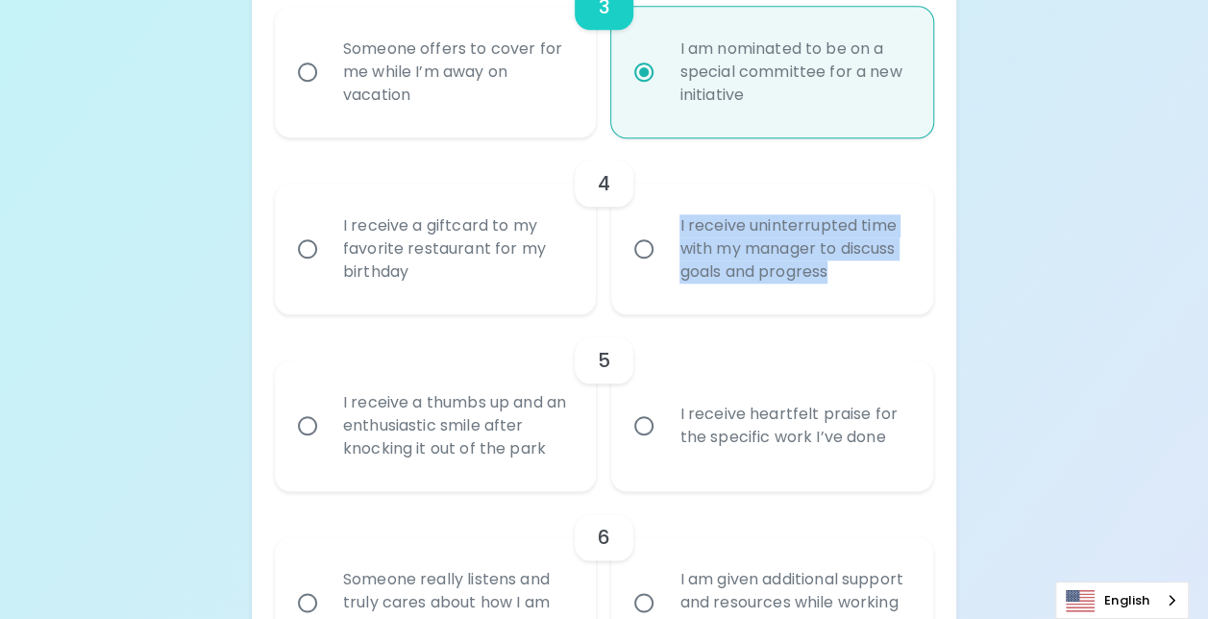
drag, startPoint x: 675, startPoint y: 217, endPoint x: 872, endPoint y: 288, distance: 210.3
click at [872, 288] on div "I receive uninterrupted time with my manager to discuss goals and progress" at bounding box center [793, 248] width 258 height 115
drag, startPoint x: 872, startPoint y: 288, endPoint x: 802, endPoint y: 233, distance: 89.0
copy div "I receive uninterrupted time with my manager to discuss goals and progress"
click at [644, 243] on input "I receive uninterrupted time with my manager to discuss goals and progress" at bounding box center [644, 249] width 40 height 40
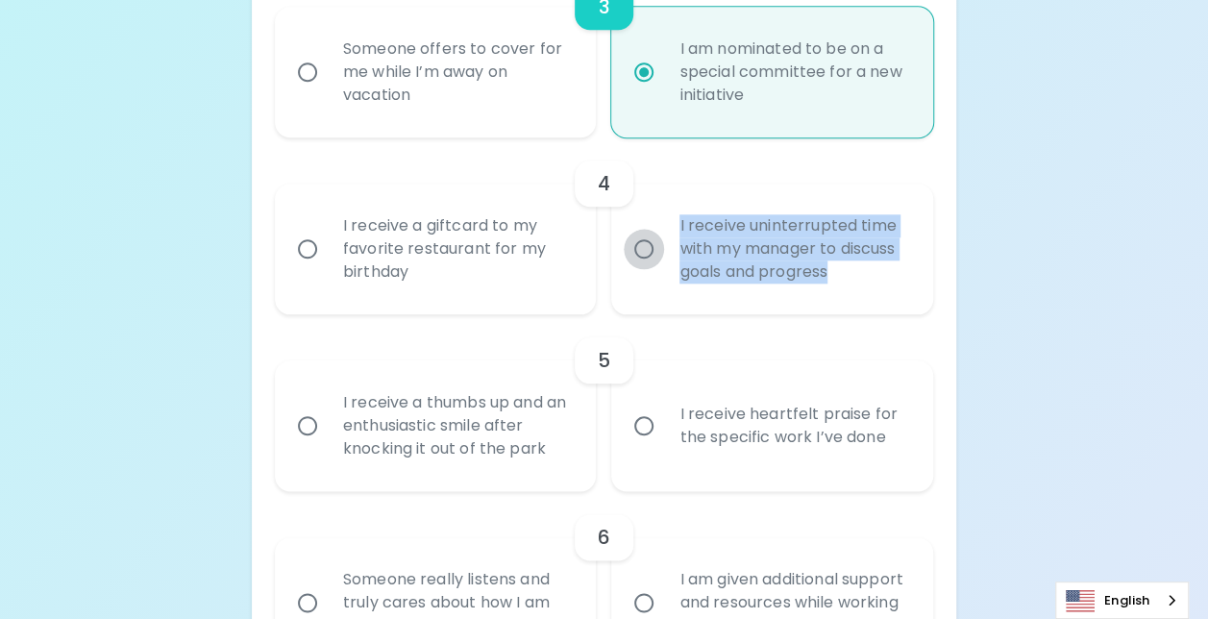
radio input "false"
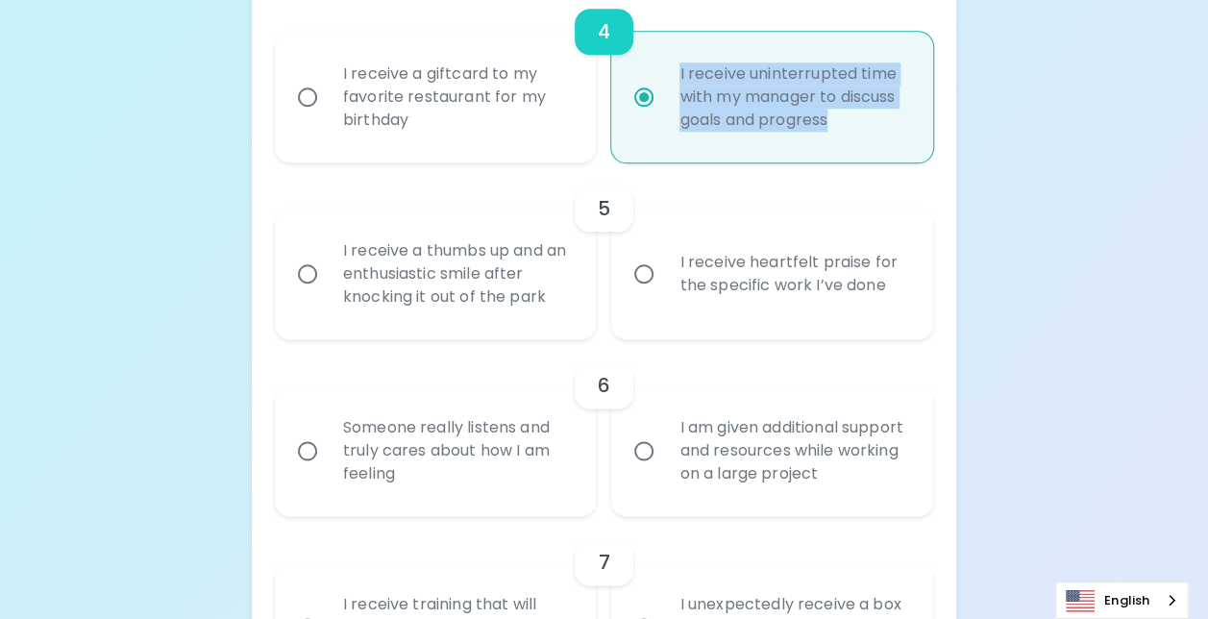
scroll to position [1030, 0]
radio input "true"
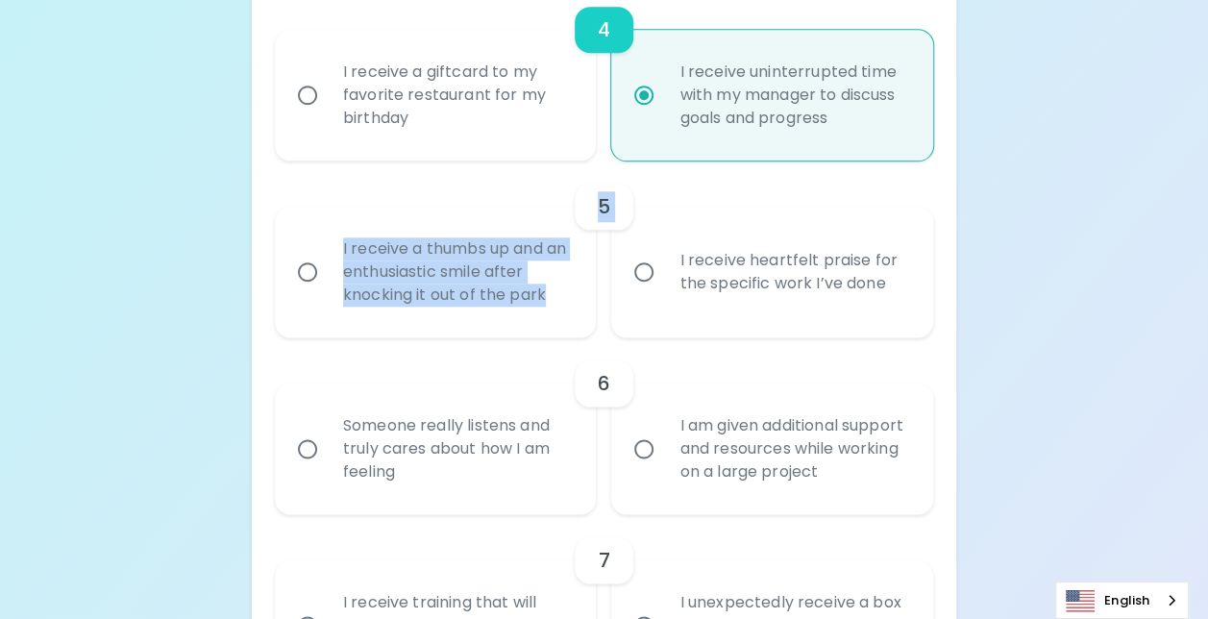
drag, startPoint x: 323, startPoint y: 209, endPoint x: 548, endPoint y: 296, distance: 241.3
click at [548, 296] on div "5 I receive a thumbs up and an enthusiastic smile after knocking it out of the …" at bounding box center [604, 248] width 658 height 177
drag, startPoint x: 548, startPoint y: 296, endPoint x: 485, endPoint y: 269, distance: 68.0
copy div "5 I receive a thumbs up and an enthusiastic smile after knocking it out of the …"
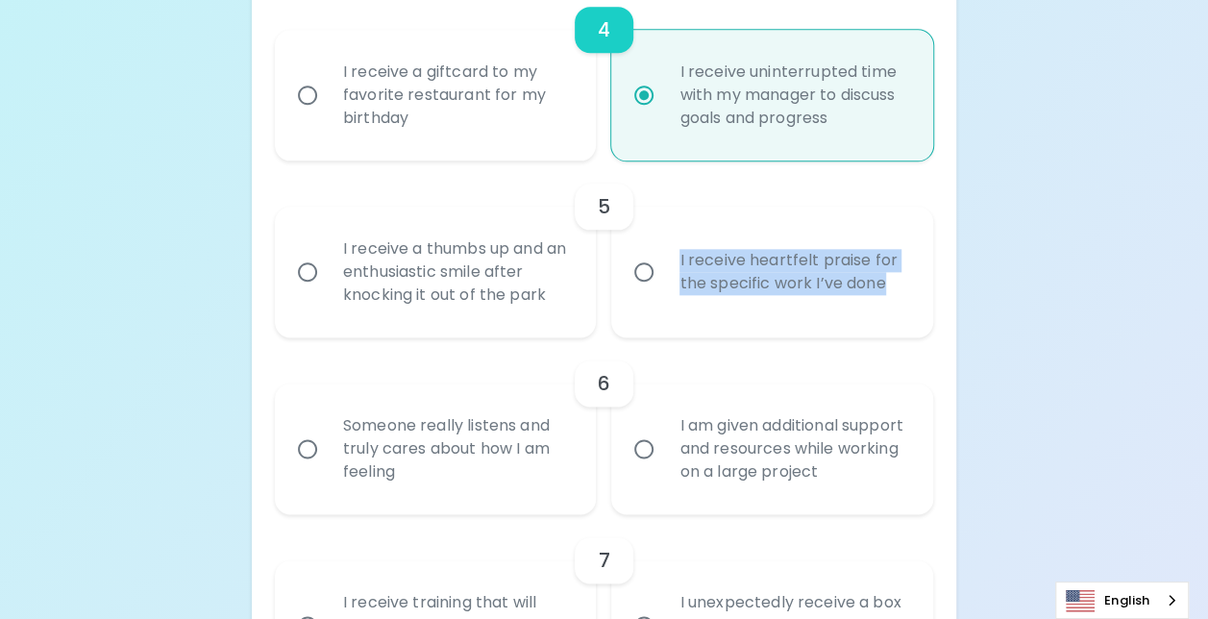
drag, startPoint x: 668, startPoint y: 241, endPoint x: 906, endPoint y: 305, distance: 246.6
click at [909, 306] on label "I receive heartfelt praise for the specific work I’ve done" at bounding box center [762, 272] width 322 height 131
drag, startPoint x: 906, startPoint y: 305, endPoint x: 869, endPoint y: 268, distance: 52.3
copy div "I receive heartfelt praise for the specific work I’ve done"
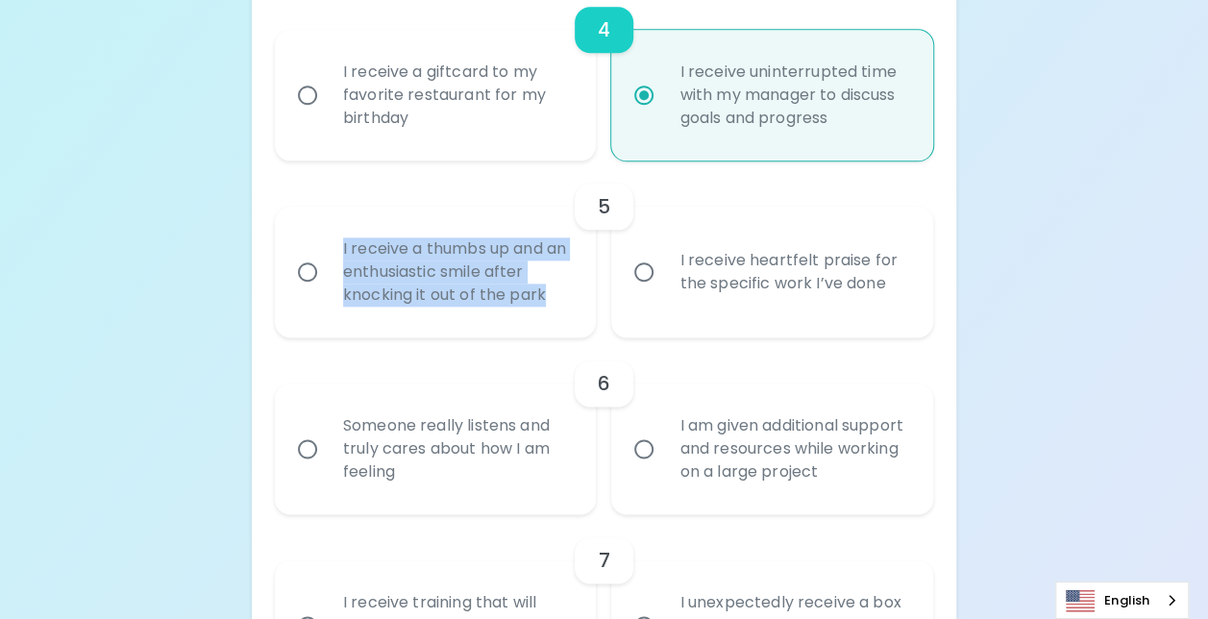
drag, startPoint x: 332, startPoint y: 231, endPoint x: 590, endPoint y: 309, distance: 270.2
click at [590, 309] on div "I receive a thumbs up and an enthusiastic smile after knocking it out of the pa…" at bounding box center [436, 272] width 322 height 131
drag, startPoint x: 590, startPoint y: 309, endPoint x: 524, endPoint y: 263, distance: 80.8
click at [644, 273] on input "I receive heartfelt praise for the specific work I’ve done" at bounding box center [644, 272] width 40 height 40
radio input "false"
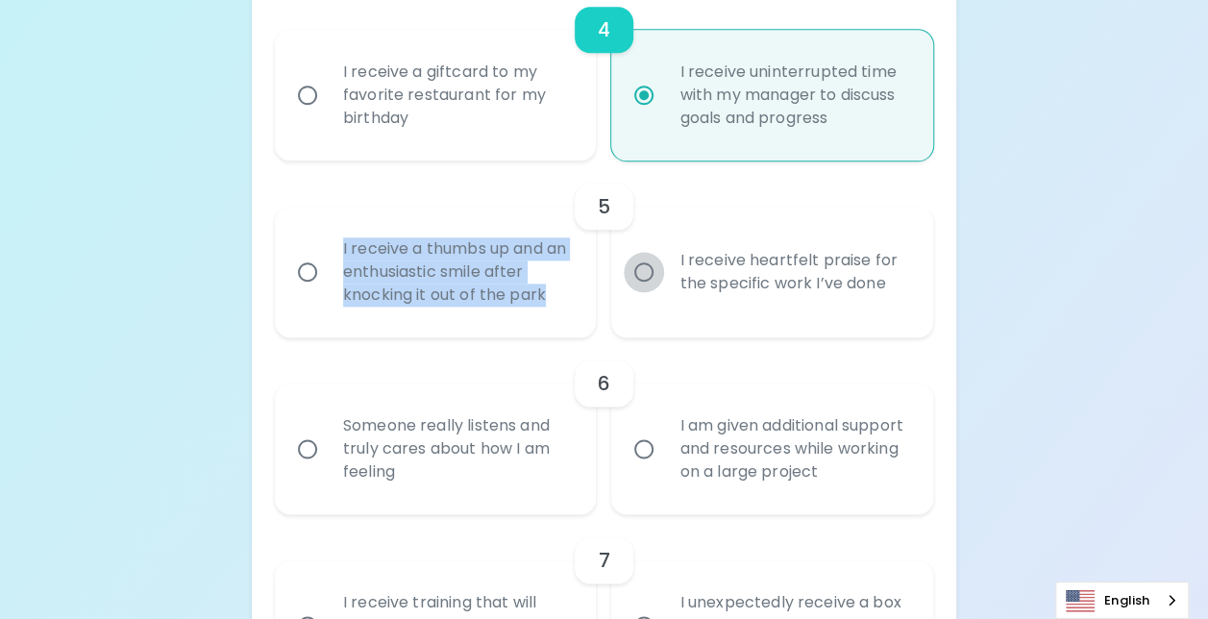
radio input "false"
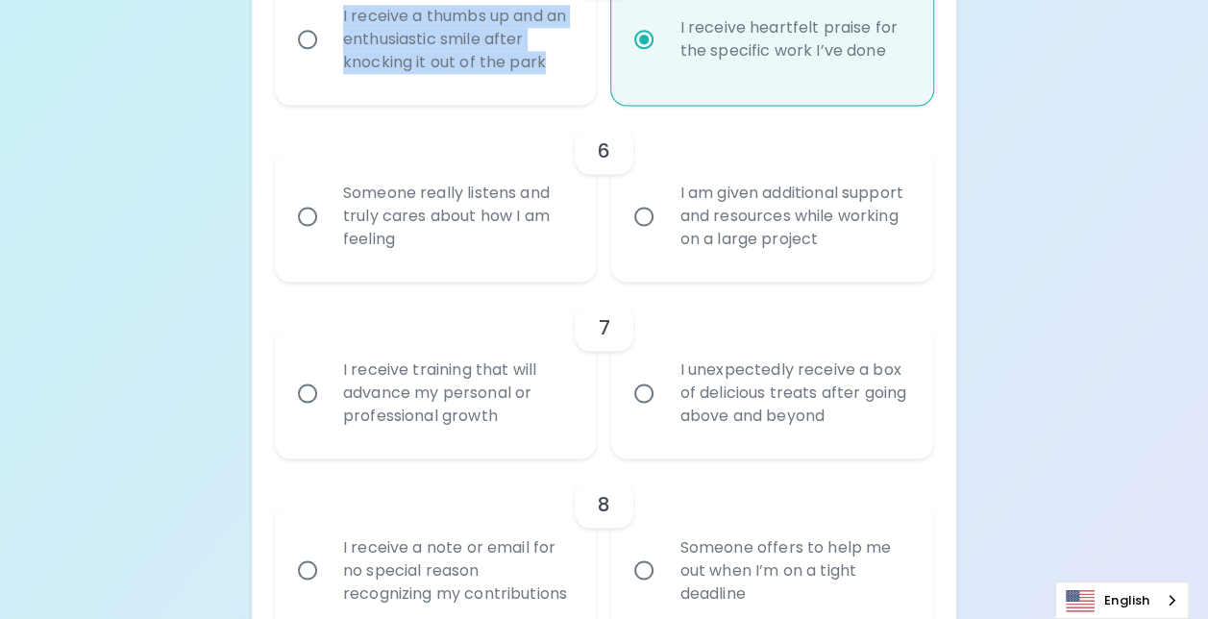
scroll to position [1280, 0]
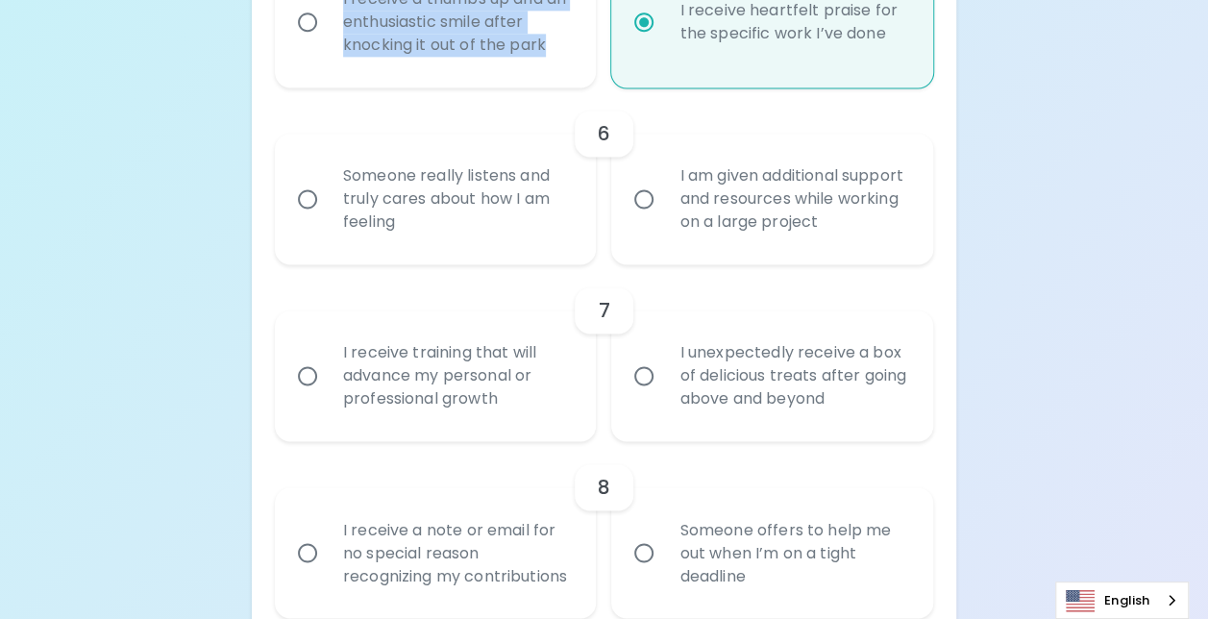
radio input "true"
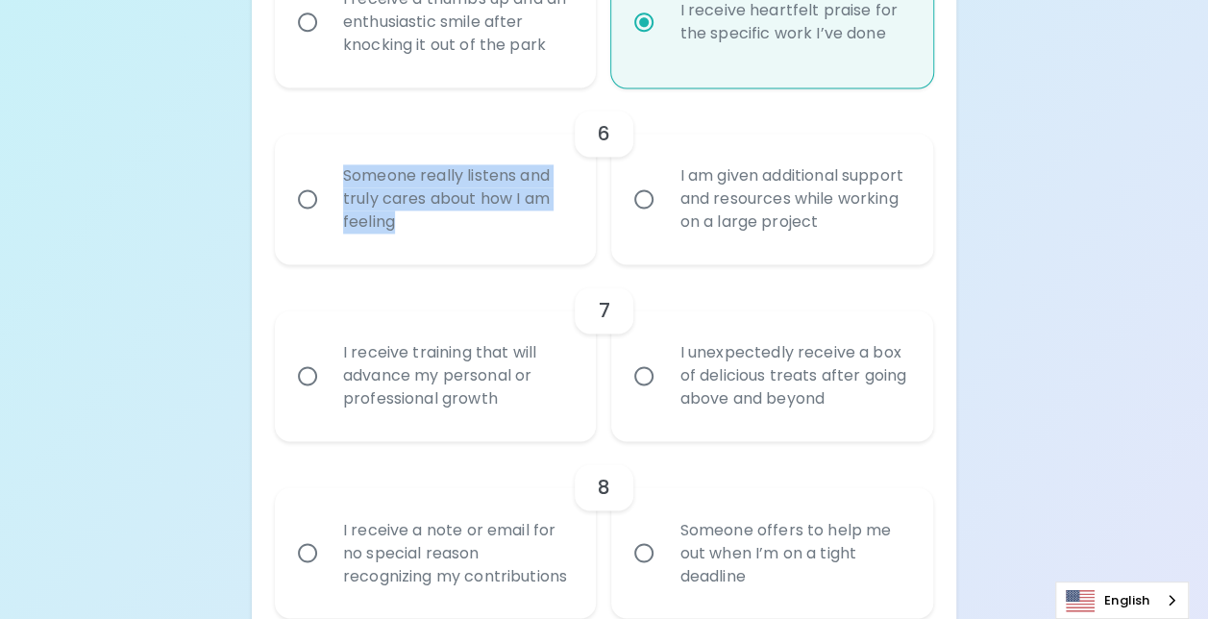
drag, startPoint x: 334, startPoint y: 159, endPoint x: 575, endPoint y: 222, distance: 248.5
click at [575, 222] on div "Someone really listens and truly cares about how I am feeling" at bounding box center [457, 198] width 258 height 115
drag, startPoint x: 575, startPoint y: 222, endPoint x: 469, endPoint y: 172, distance: 116.9
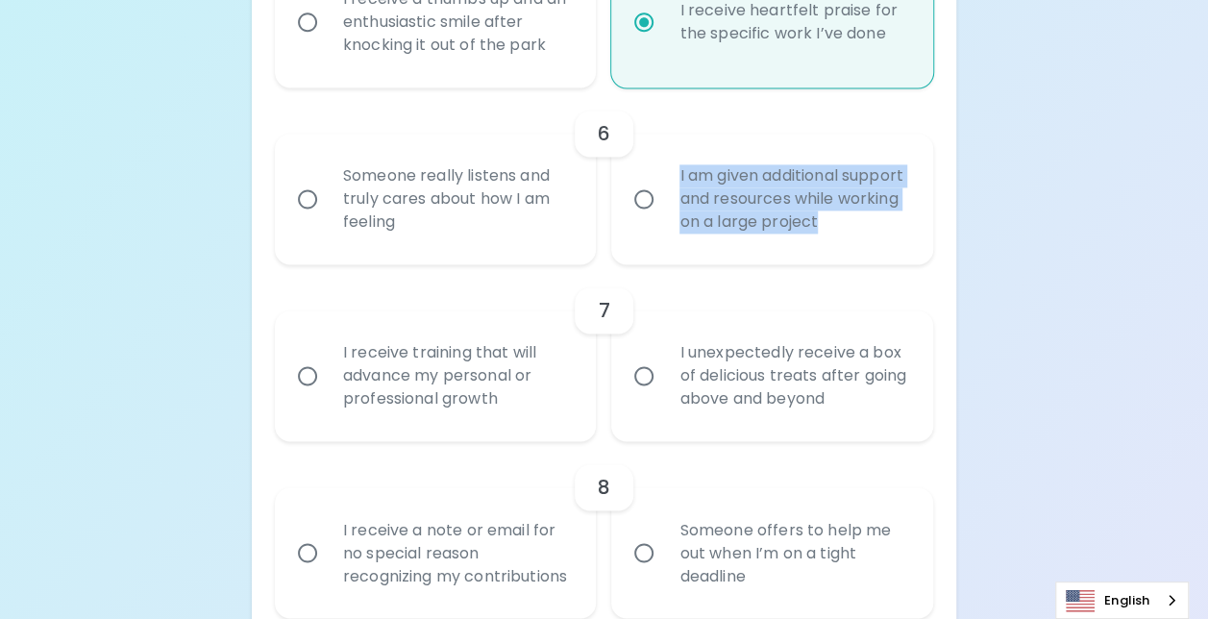
drag, startPoint x: 665, startPoint y: 165, endPoint x: 882, endPoint y: 234, distance: 227.9
click at [882, 234] on div "I am given additional support and resources while working on a large project" at bounding box center [793, 198] width 258 height 115
drag, startPoint x: 882, startPoint y: 234, endPoint x: 809, endPoint y: 181, distance: 90.7
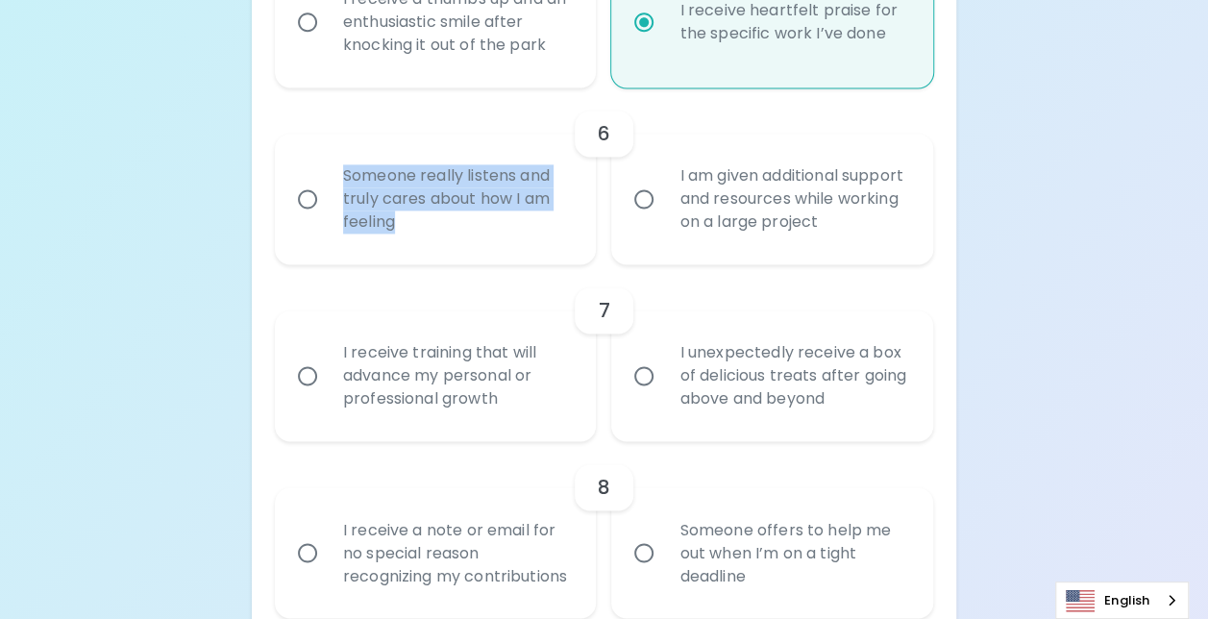
drag, startPoint x: 333, startPoint y: 164, endPoint x: 442, endPoint y: 229, distance: 126.2
click at [442, 229] on div "Someone really listens and truly cares about how I am feeling" at bounding box center [457, 198] width 258 height 115
drag, startPoint x: 442, startPoint y: 229, endPoint x: 390, endPoint y: 186, distance: 66.9
click at [309, 197] on input "Someone really listens and truly cares about how I am feeling" at bounding box center [307, 199] width 40 height 40
radio input "false"
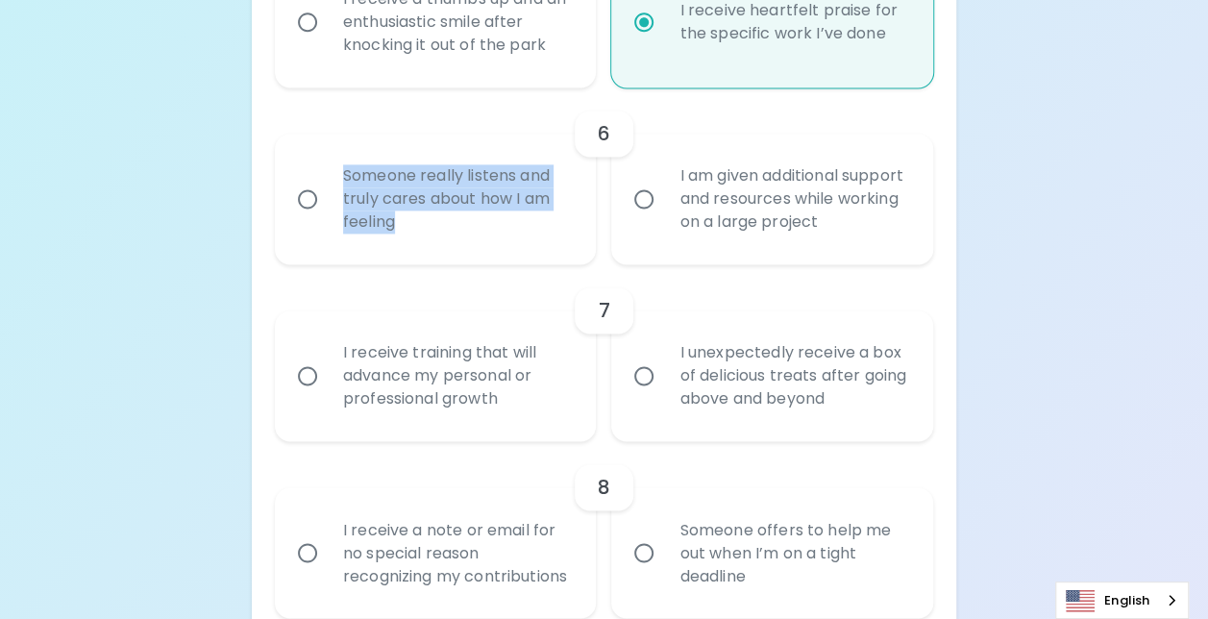
radio input "false"
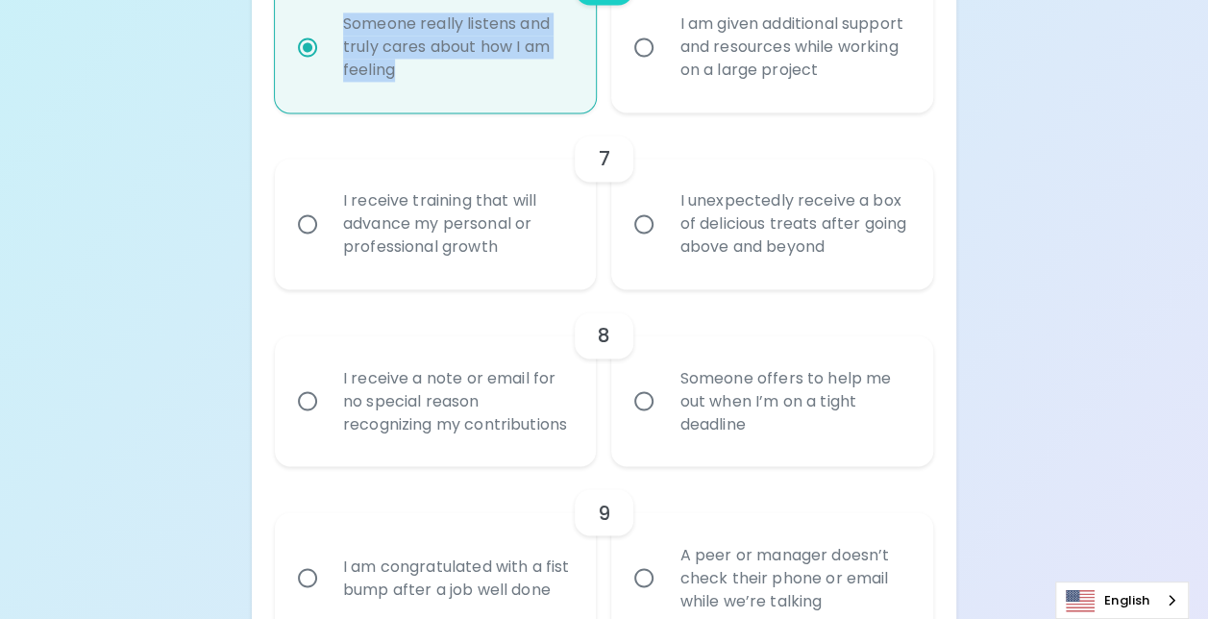
scroll to position [1434, 0]
radio input "true"
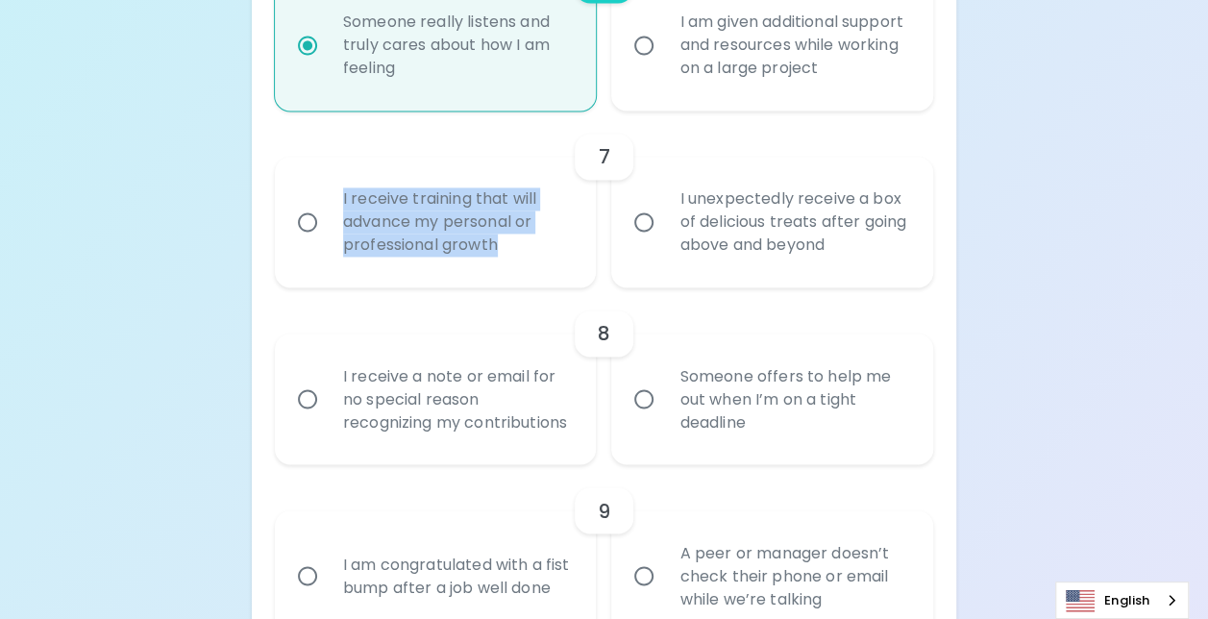
drag, startPoint x: 336, startPoint y: 187, endPoint x: 546, endPoint y: 254, distance: 219.7
click at [546, 254] on div "I receive training that will advance my personal or professional growth" at bounding box center [457, 221] width 258 height 115
drag, startPoint x: 546, startPoint y: 254, endPoint x: 486, endPoint y: 221, distance: 67.9
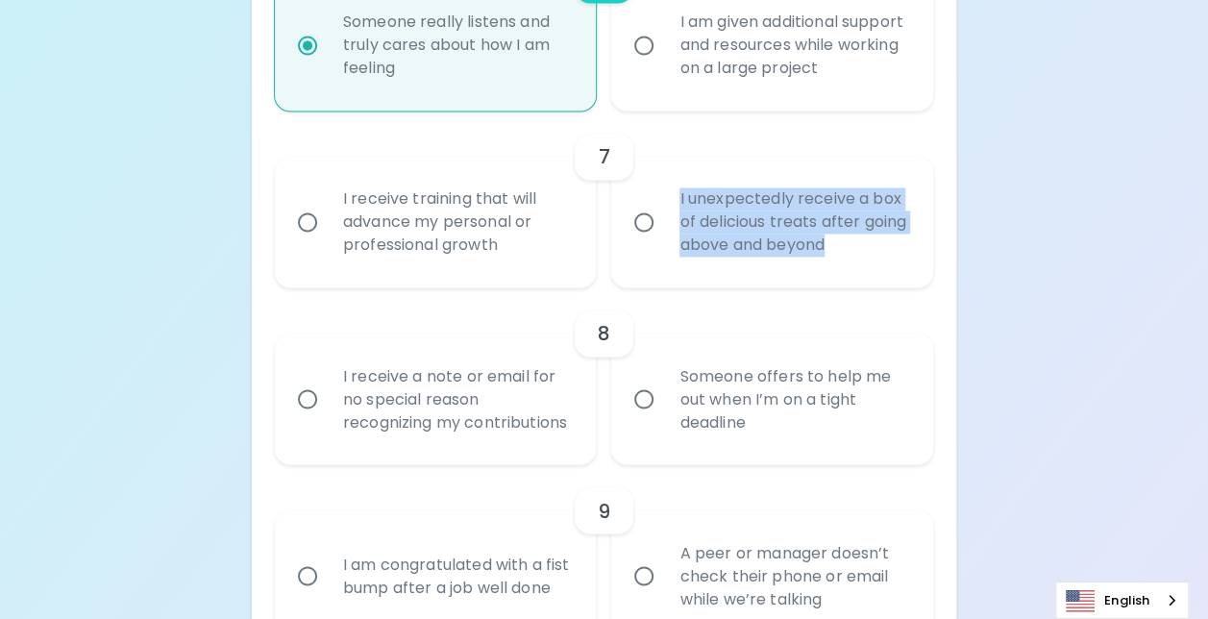
drag, startPoint x: 668, startPoint y: 189, endPoint x: 898, endPoint y: 258, distance: 240.5
click at [898, 258] on div "I unexpectedly receive a box of delicious treats after going above and beyond" at bounding box center [793, 221] width 258 height 115
drag, startPoint x: 898, startPoint y: 258, endPoint x: 816, endPoint y: 202, distance: 99.7
click at [301, 219] on input "I receive training that will advance my personal or professional growth" at bounding box center [307, 222] width 40 height 40
radio input "false"
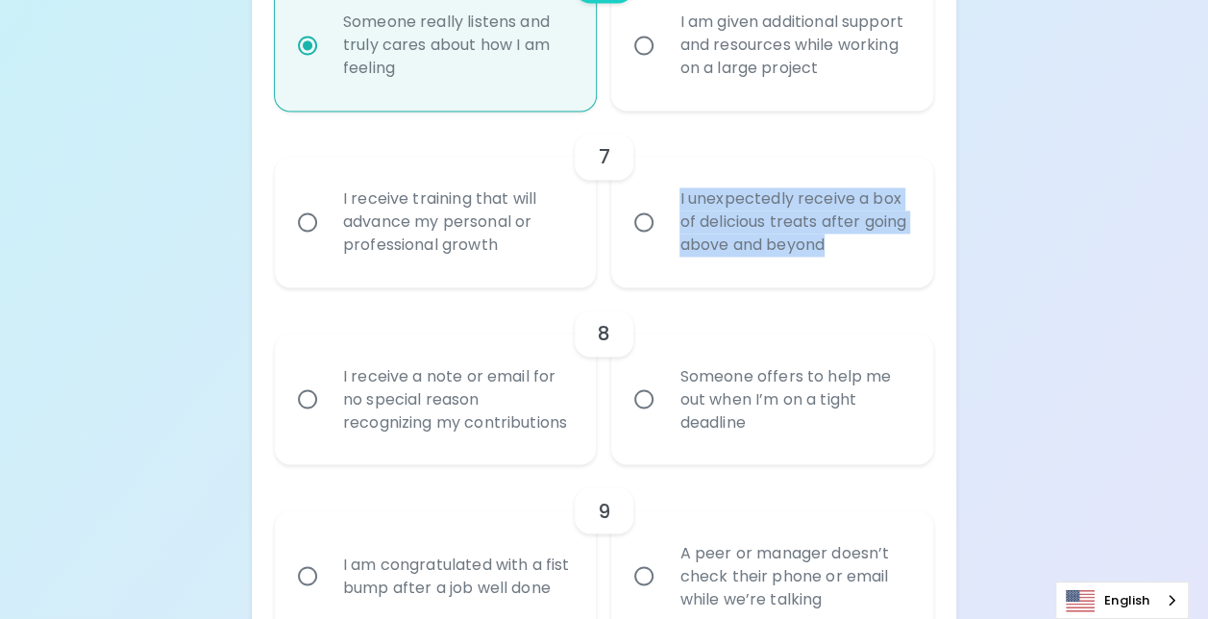
radio input "false"
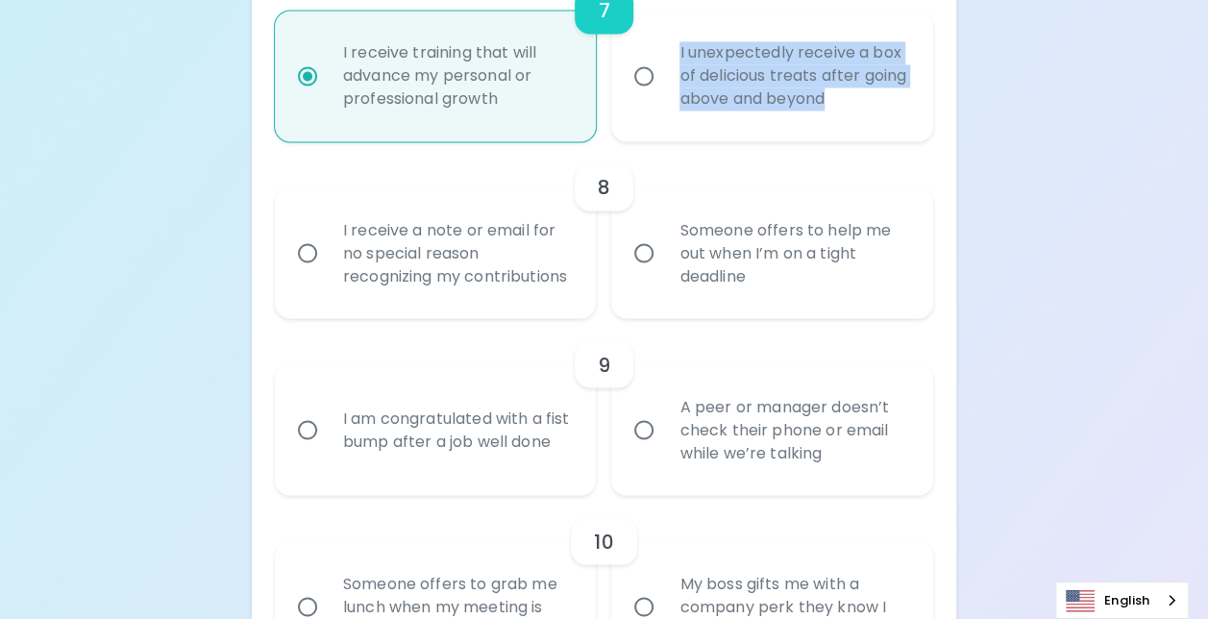
scroll to position [1587, 0]
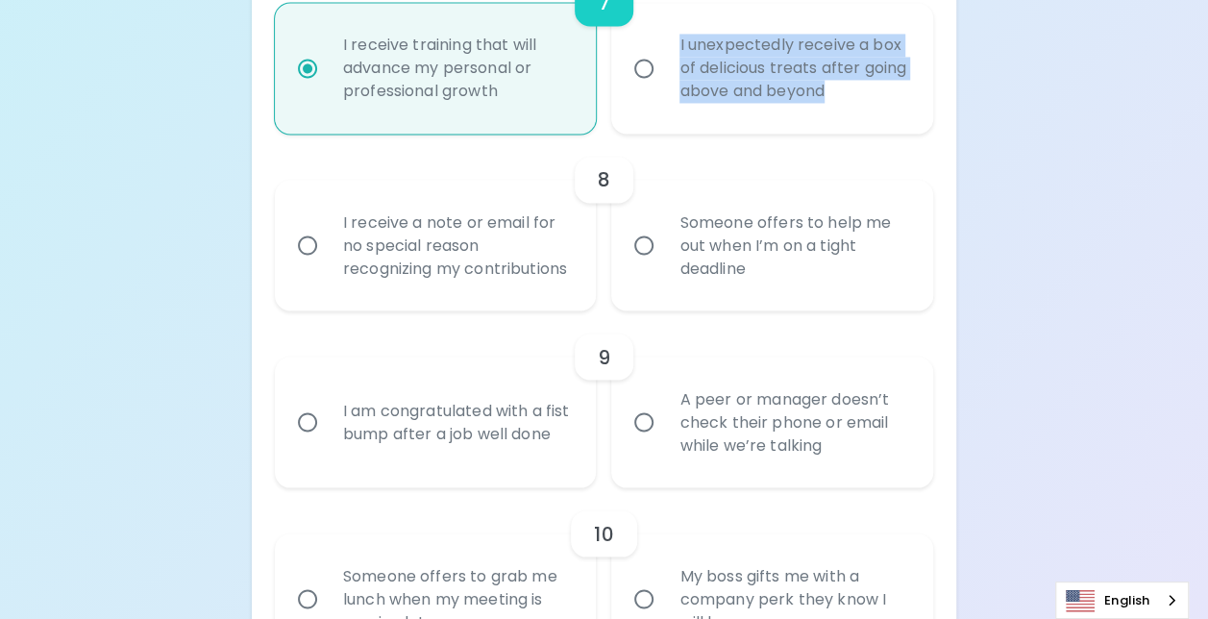
radio input "true"
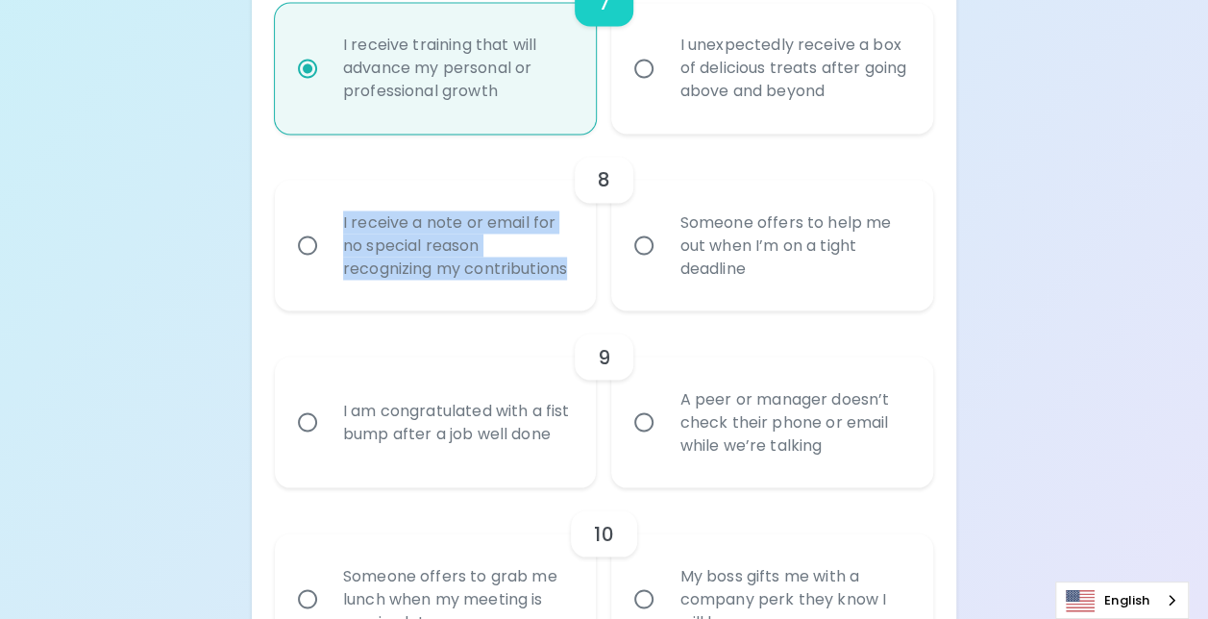
drag, startPoint x: 334, startPoint y: 209, endPoint x: 509, endPoint y: 302, distance: 197.7
click at [509, 302] on div "I receive a note or email for no special reason recognizing my contributions" at bounding box center [457, 244] width 258 height 115
drag, startPoint x: 509, startPoint y: 302, endPoint x: 438, endPoint y: 250, distance: 88.0
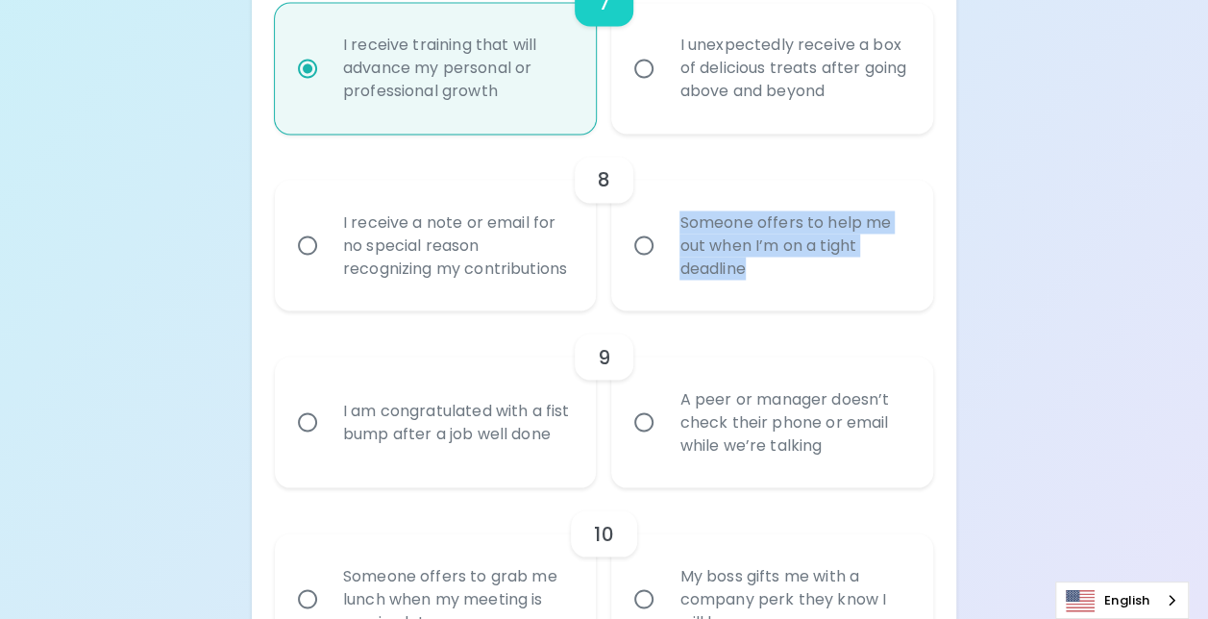
drag, startPoint x: 663, startPoint y: 213, endPoint x: 832, endPoint y: 291, distance: 186.2
click at [832, 291] on div "Someone offers to help me out when I’m on a tight deadline" at bounding box center [793, 244] width 258 height 115
drag, startPoint x: 832, startPoint y: 291, endPoint x: 783, endPoint y: 239, distance: 71.4
click at [653, 248] on input "Someone offers to help me out when I’m on a tight deadline" at bounding box center [644, 245] width 40 height 40
radio input "false"
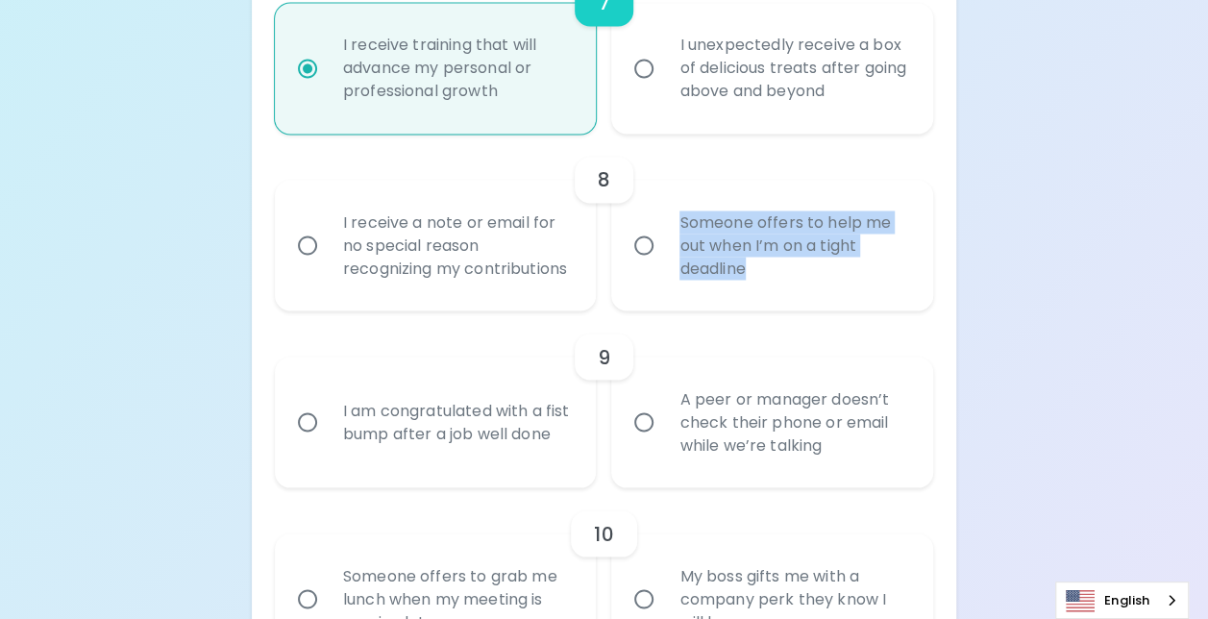
radio input "false"
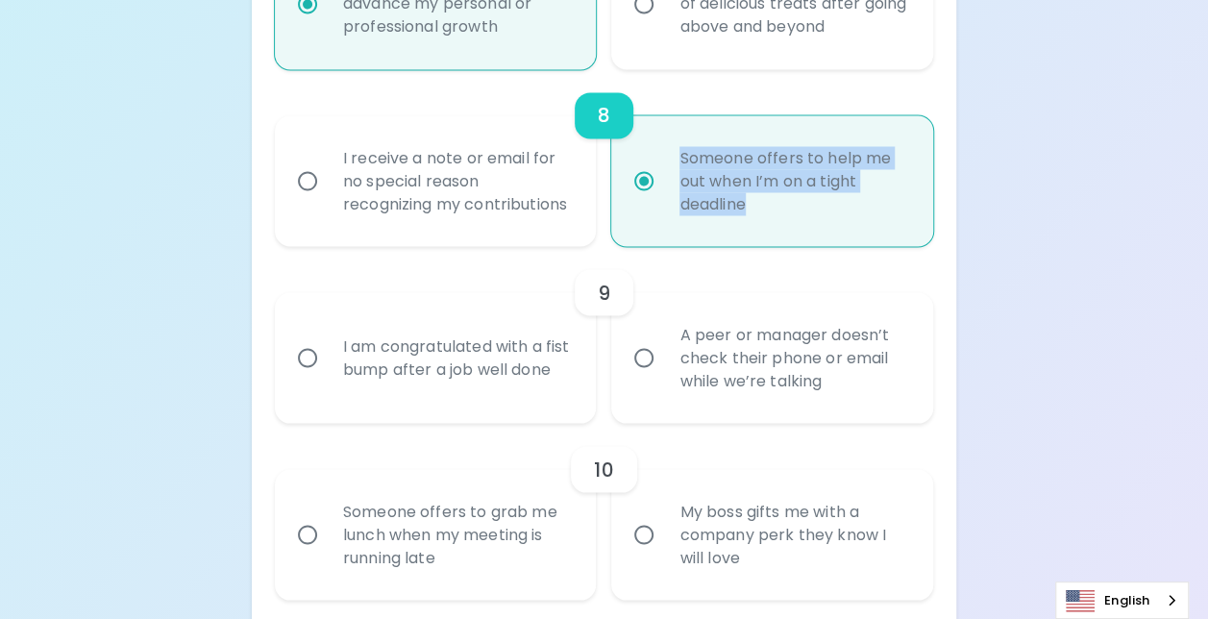
scroll to position [1741, 0]
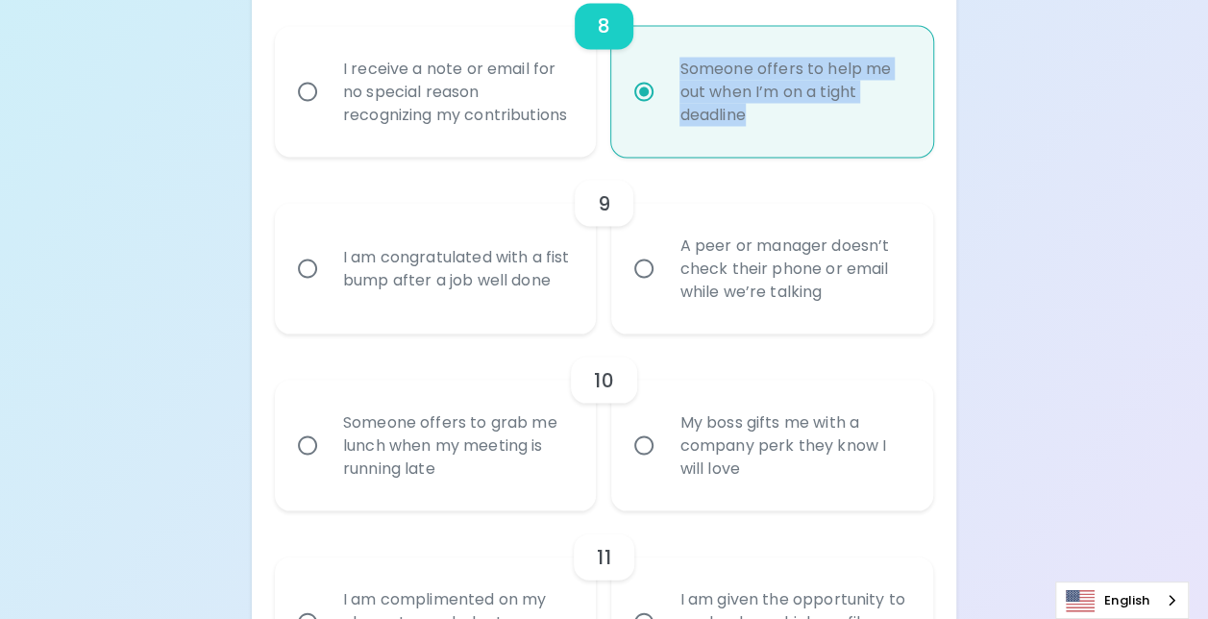
radio input "true"
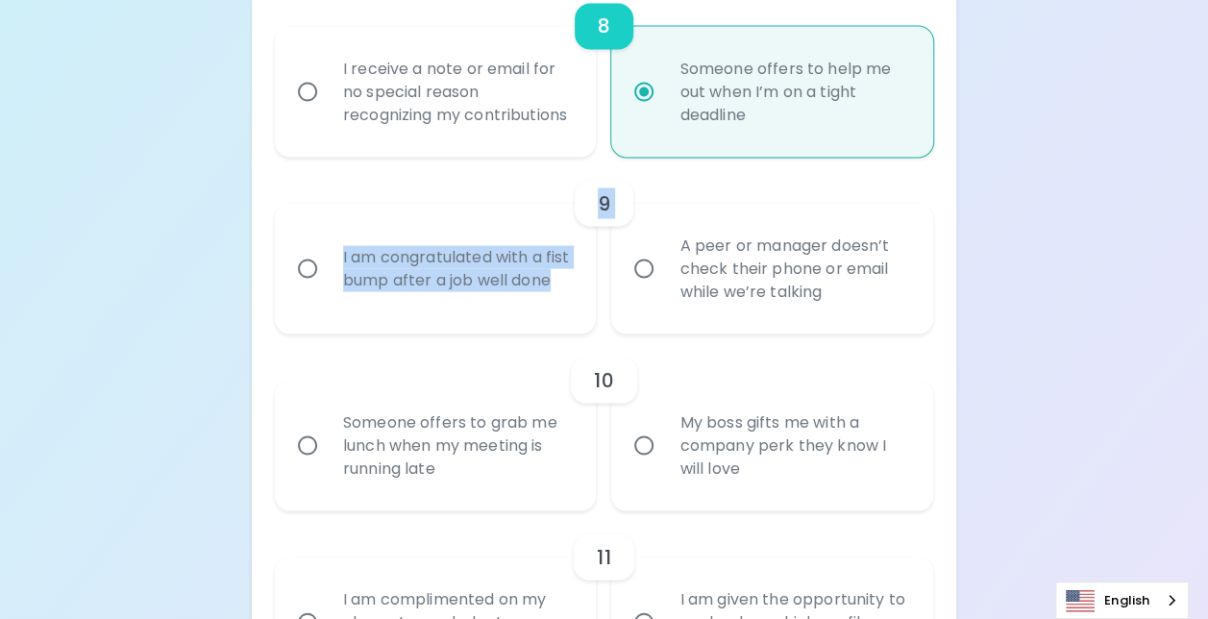
drag, startPoint x: 335, startPoint y: 246, endPoint x: 490, endPoint y: 317, distance: 170.3
click at [490, 317] on div "9 I am congratulated with a fist bump after a job well done A peer or manager d…" at bounding box center [604, 245] width 658 height 177
drag, startPoint x: 490, startPoint y: 317, endPoint x: 469, endPoint y: 269, distance: 52.5
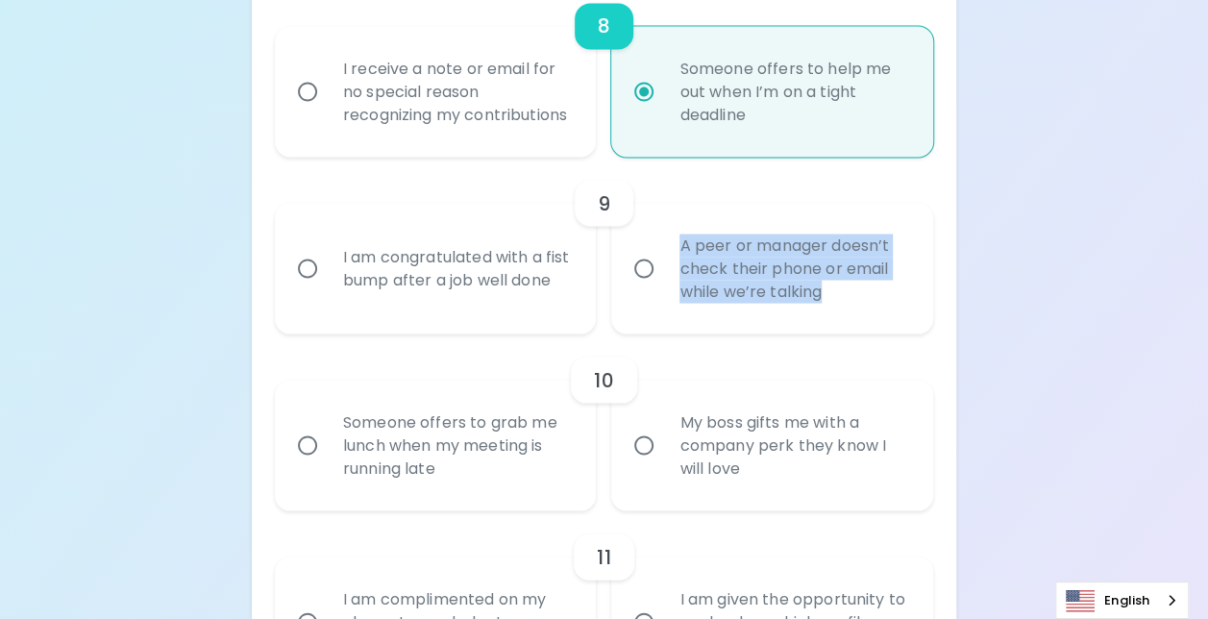
drag, startPoint x: 675, startPoint y: 252, endPoint x: 886, endPoint y: 328, distance: 224.6
click at [886, 326] on div "A peer or manager doesn’t check their phone or email while we’re talking" at bounding box center [793, 267] width 258 height 115
drag, startPoint x: 886, startPoint y: 328, endPoint x: 806, endPoint y: 290, distance: 88.1
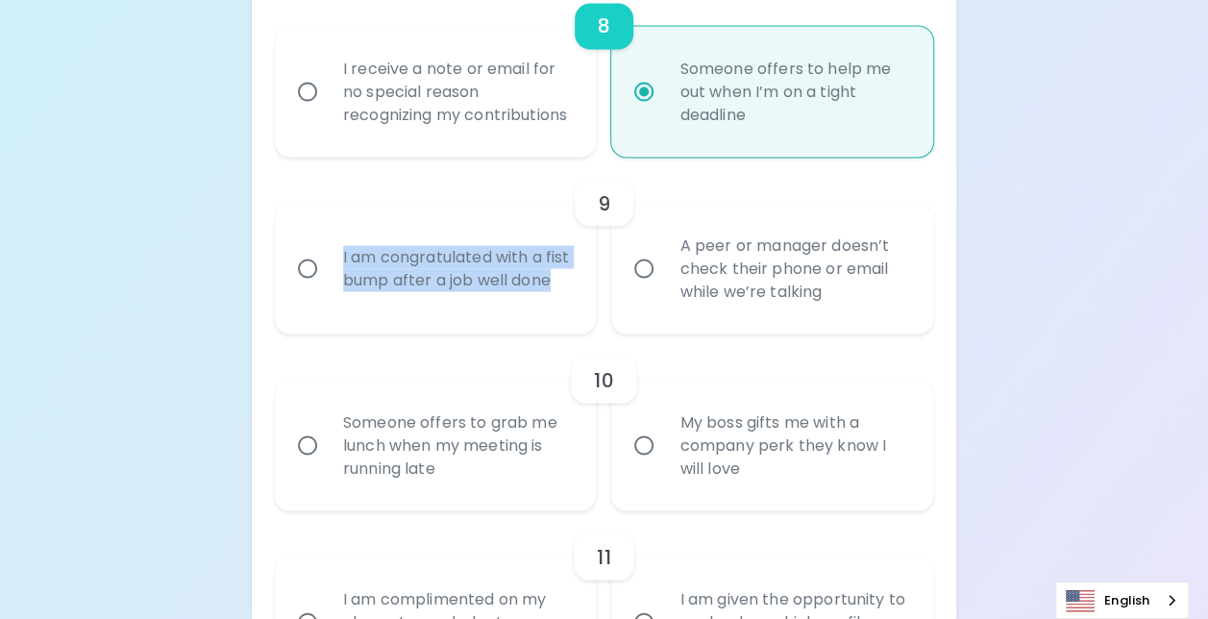
drag, startPoint x: 328, startPoint y: 253, endPoint x: 446, endPoint y: 325, distance: 138.4
click at [446, 314] on div "I am congratulated with a fist bump after a job well done" at bounding box center [457, 268] width 258 height 92
drag, startPoint x: 446, startPoint y: 325, endPoint x: 402, endPoint y: 273, distance: 68.2
click at [644, 286] on input "A peer or manager doesn’t check their phone or email while we’re talking" at bounding box center [644, 268] width 40 height 40
radio input "false"
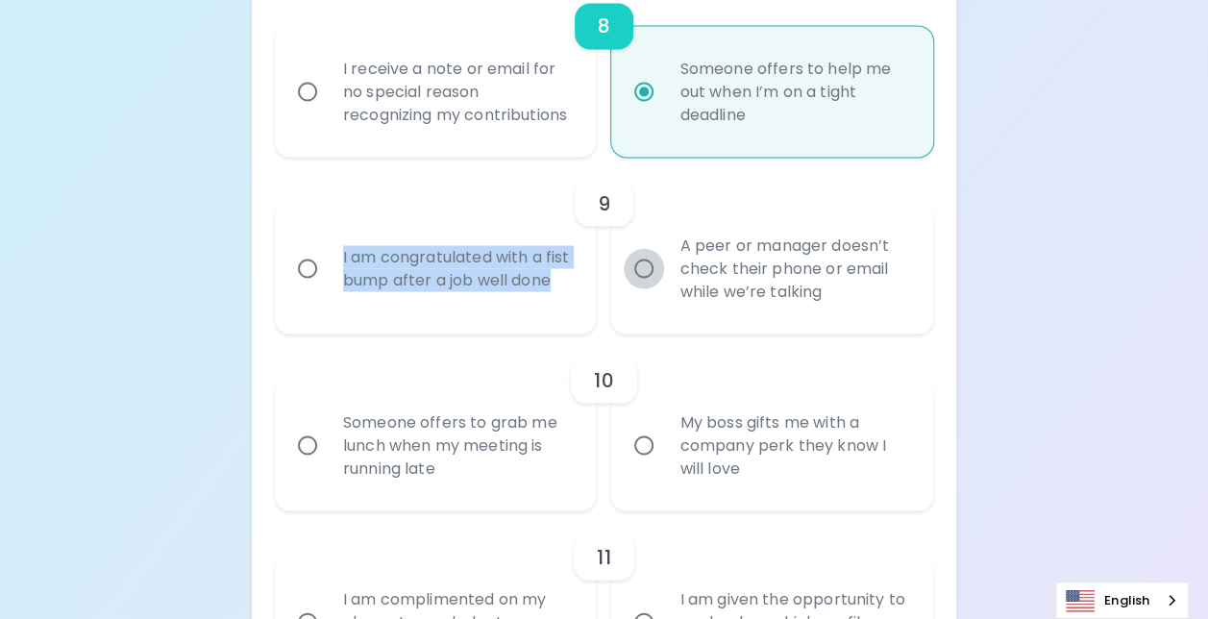
radio input "false"
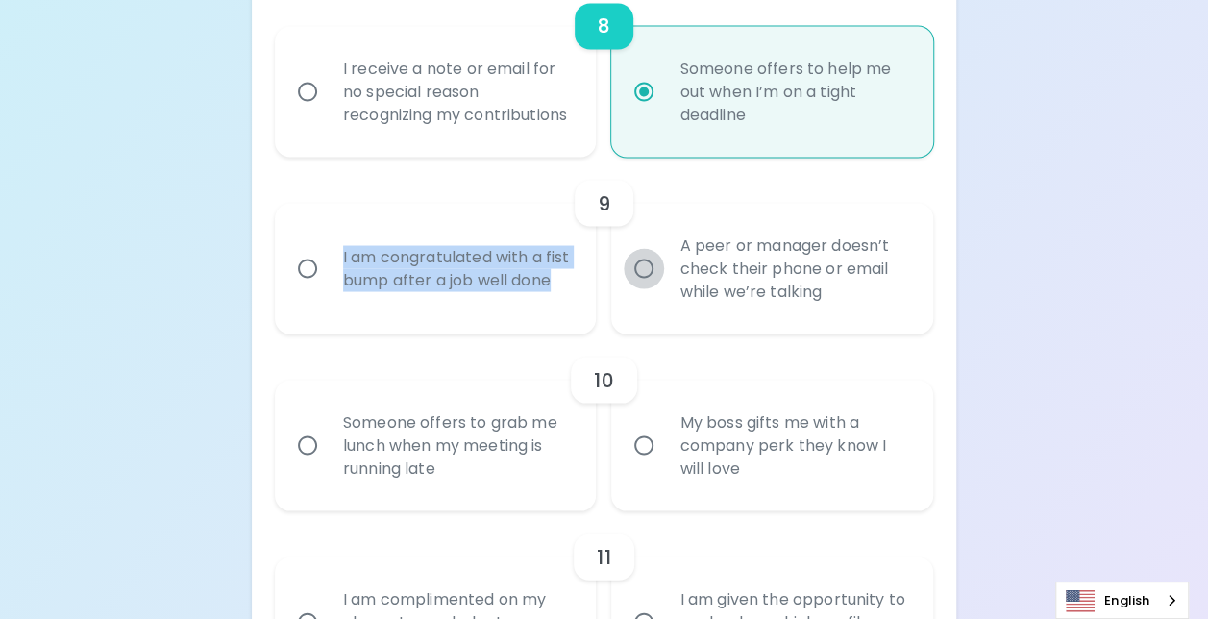
radio input "false"
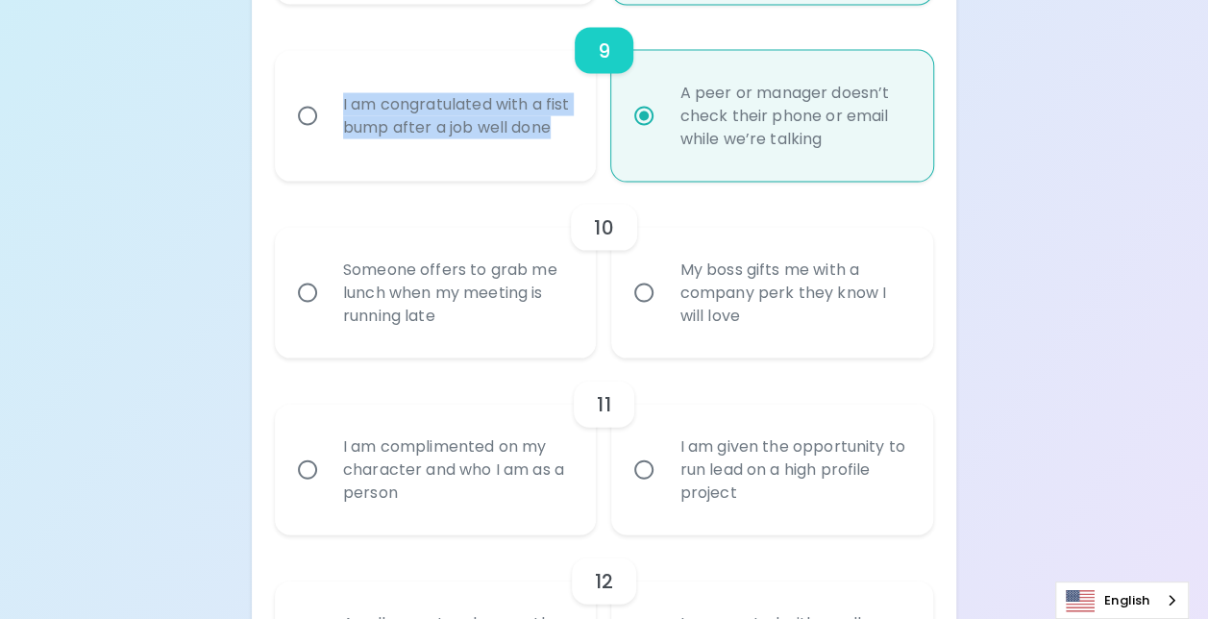
scroll to position [1895, 0]
radio input "true"
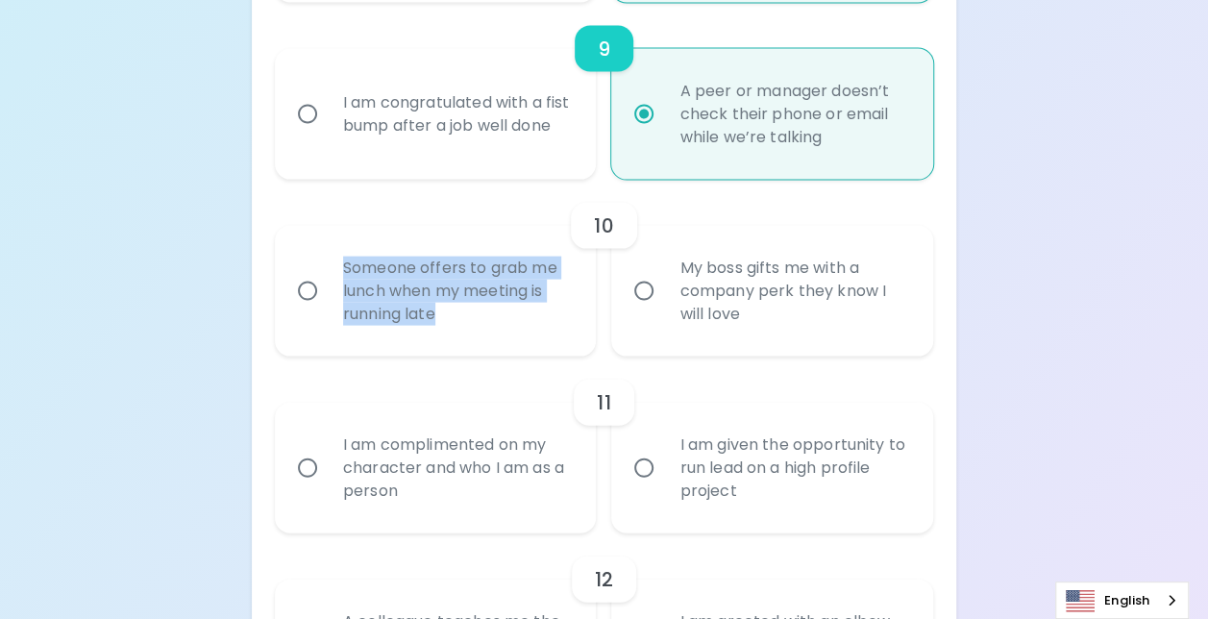
drag, startPoint x: 340, startPoint y: 288, endPoint x: 494, endPoint y: 352, distance: 166.3
click at [494, 349] on div "Someone offers to grab me lunch when my meeting is running late" at bounding box center [457, 290] width 258 height 115
drag, startPoint x: 494, startPoint y: 352, endPoint x: 435, endPoint y: 302, distance: 77.0
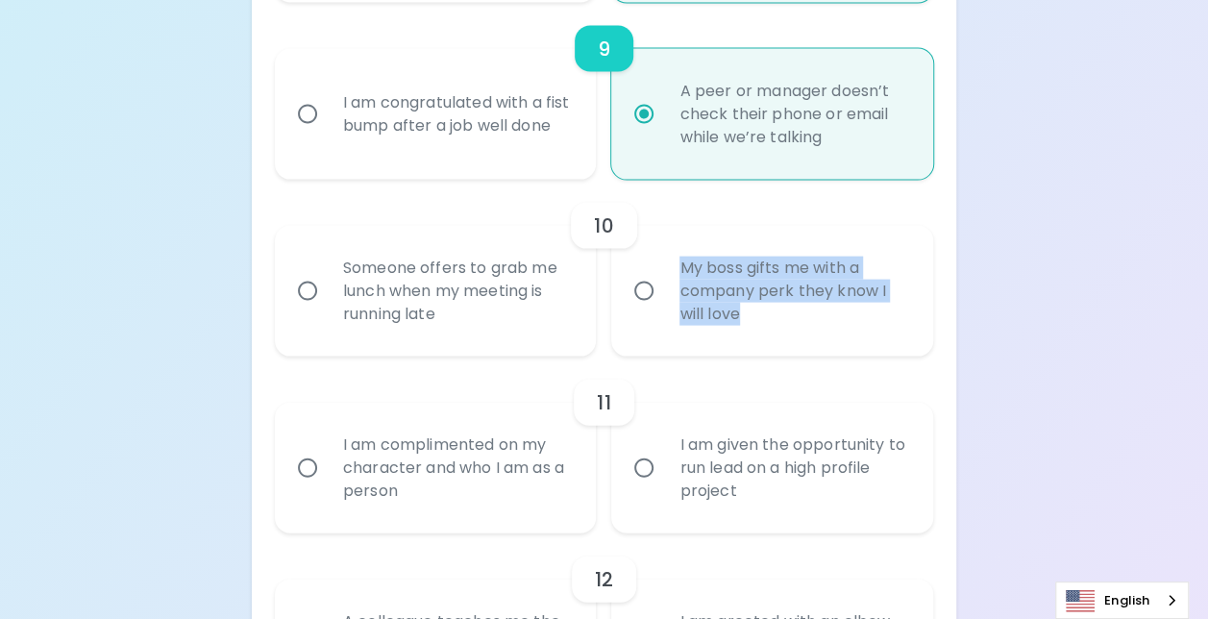
drag, startPoint x: 671, startPoint y: 281, endPoint x: 850, endPoint y: 338, distance: 188.7
click at [850, 338] on div "My boss gifts me with a company perk they know I will love" at bounding box center [793, 290] width 258 height 115
drag, startPoint x: 850, startPoint y: 338, endPoint x: 771, endPoint y: 289, distance: 93.6
click at [651, 311] on input "My boss gifts me with a company perk they know I will love" at bounding box center [644, 291] width 40 height 40
radio input "false"
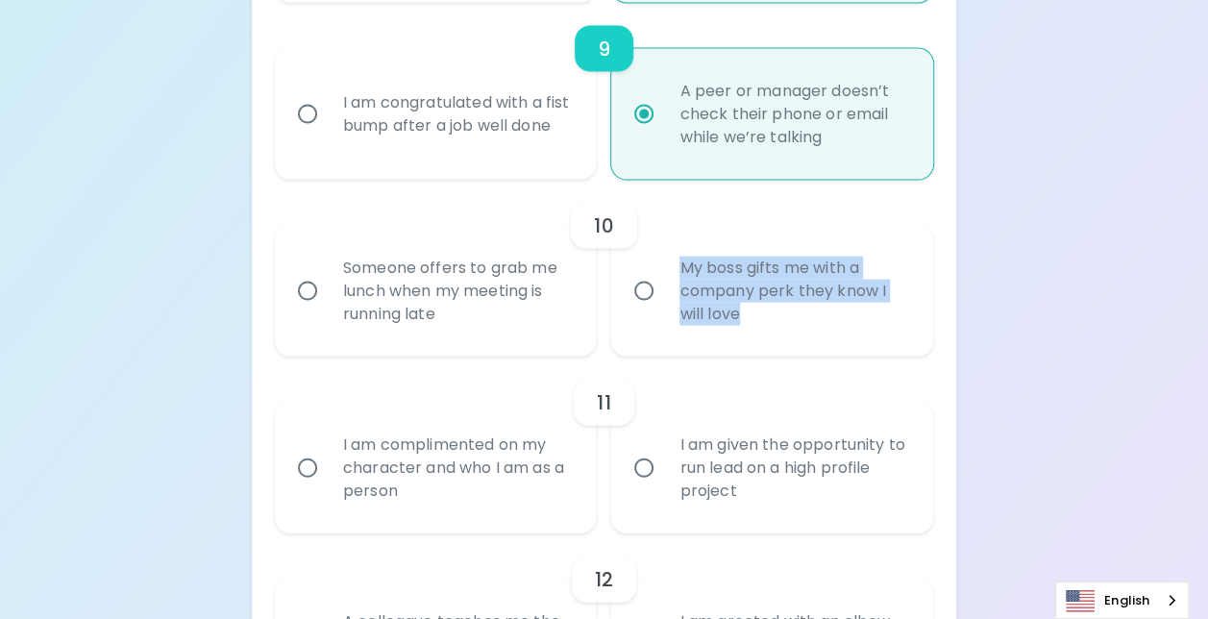
radio input "false"
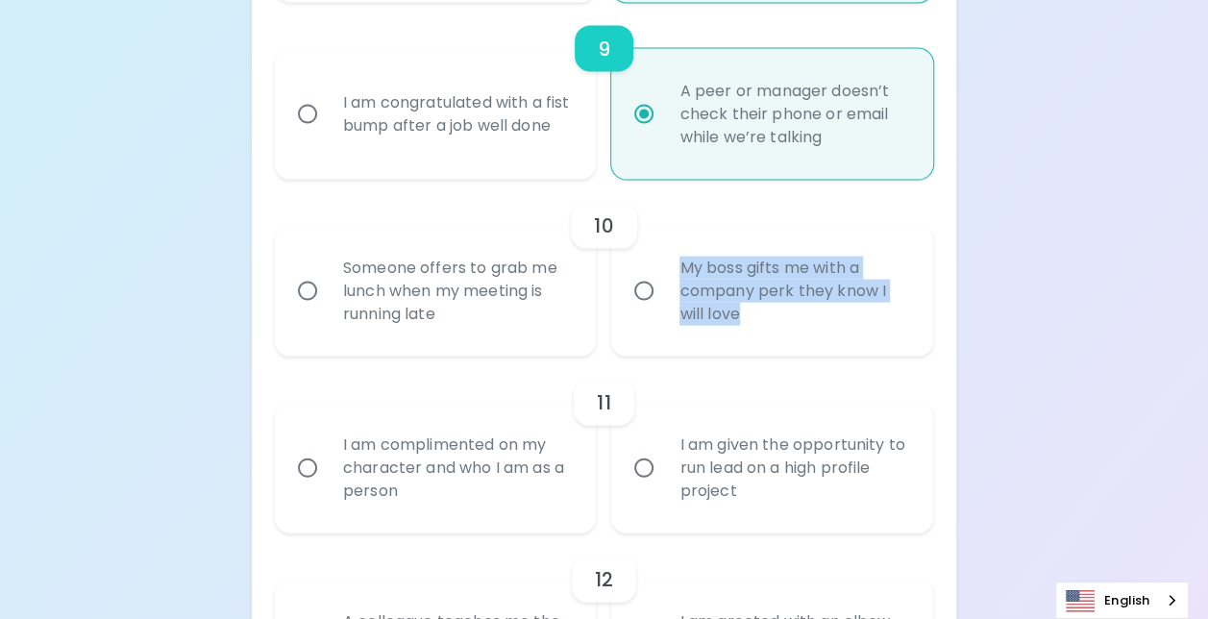
radio input "false"
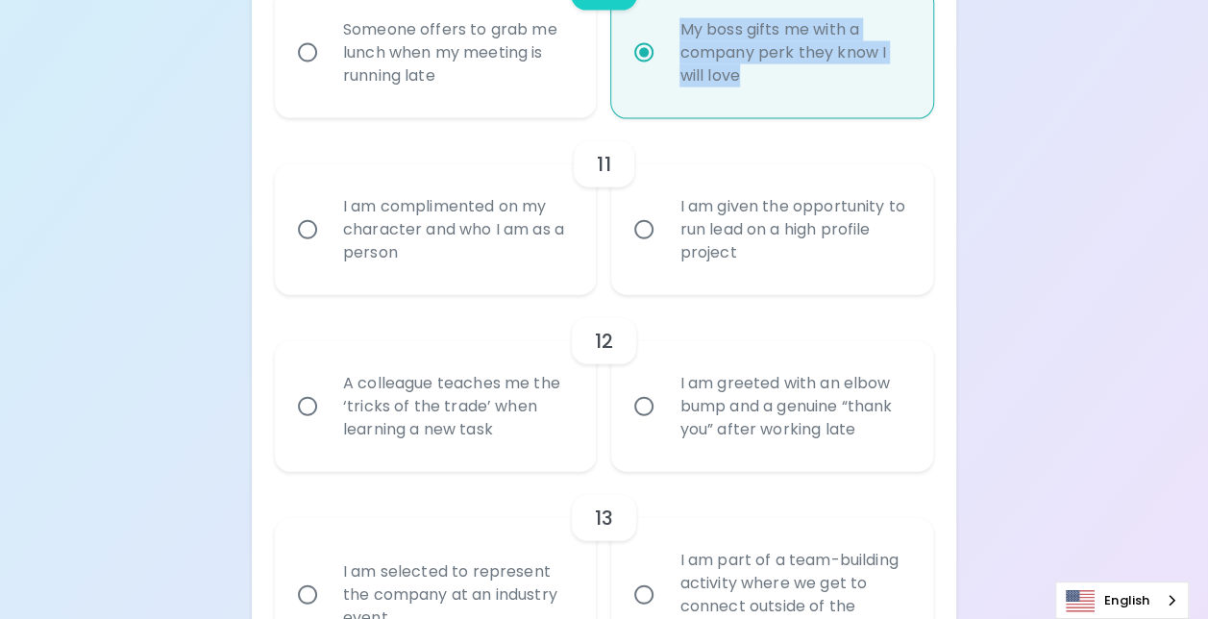
scroll to position [2241, 0]
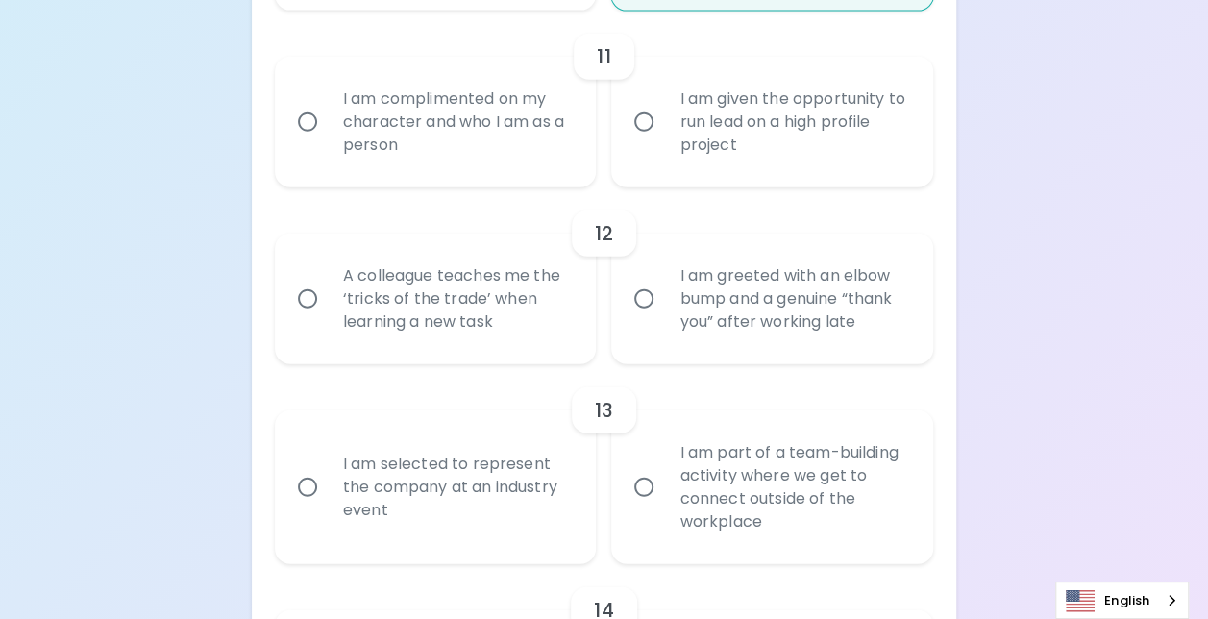
radio input "true"
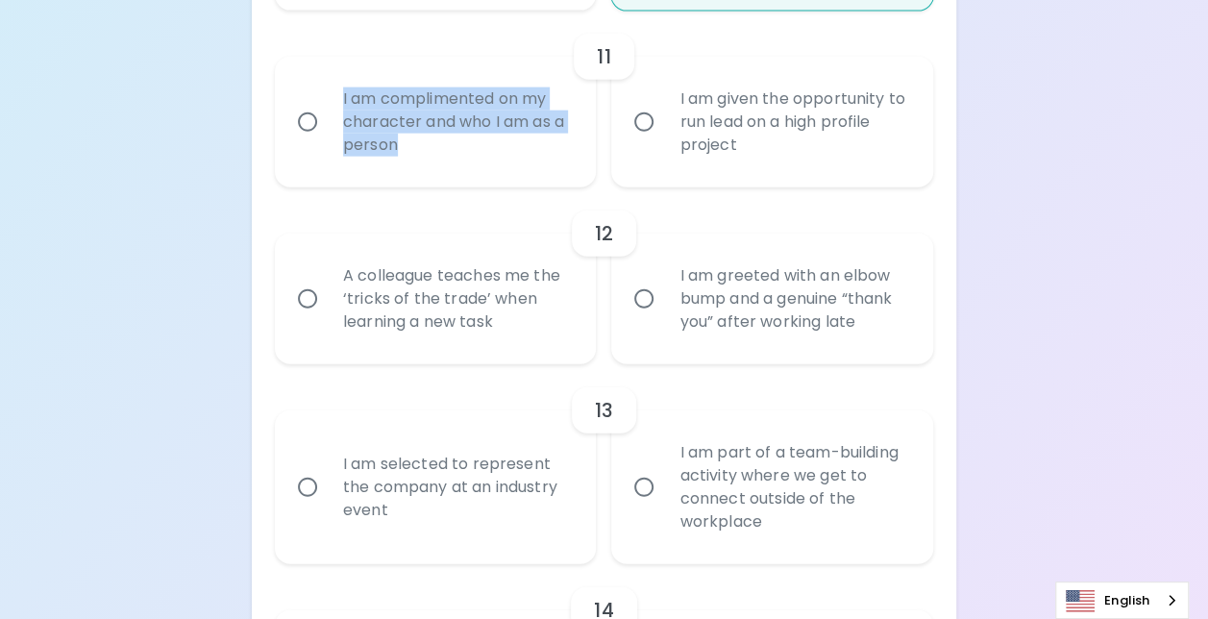
drag, startPoint x: 343, startPoint y: 108, endPoint x: 533, endPoint y: 177, distance: 202.4
click at [533, 177] on div "I am complimented on my character and who I am as a person" at bounding box center [457, 121] width 258 height 115
drag, startPoint x: 533, startPoint y: 177, endPoint x: 490, endPoint y: 131, distance: 63.2
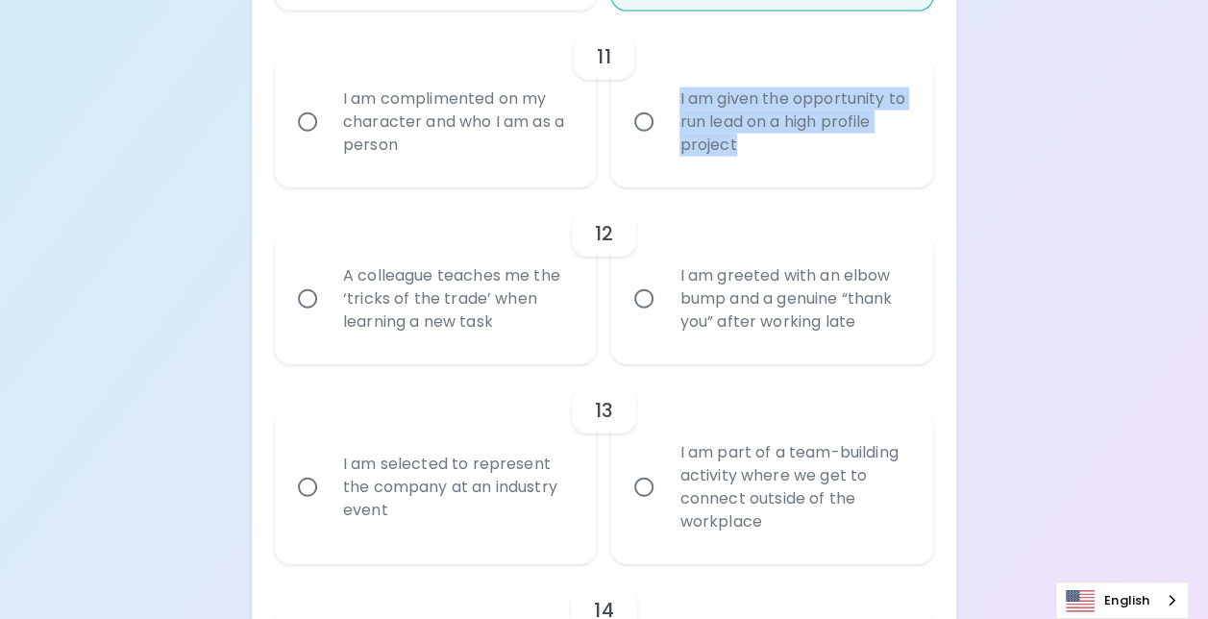
drag, startPoint x: 664, startPoint y: 109, endPoint x: 802, endPoint y: 187, distance: 159.2
click at [802, 180] on div "I am given the opportunity to run lead on a high profile project" at bounding box center [793, 121] width 258 height 115
drag, startPoint x: 802, startPoint y: 187, endPoint x: 753, endPoint y: 124, distance: 80.1
click at [641, 142] on input "I am given the opportunity to run lead on a high profile project" at bounding box center [644, 122] width 40 height 40
radio input "false"
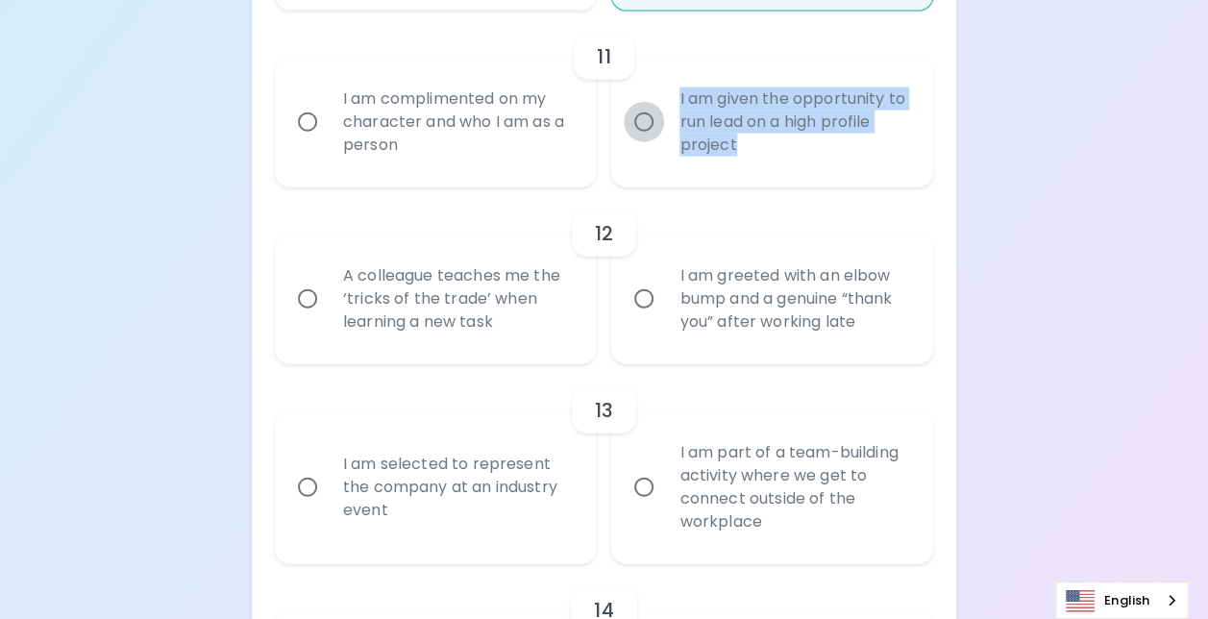
radio input "false"
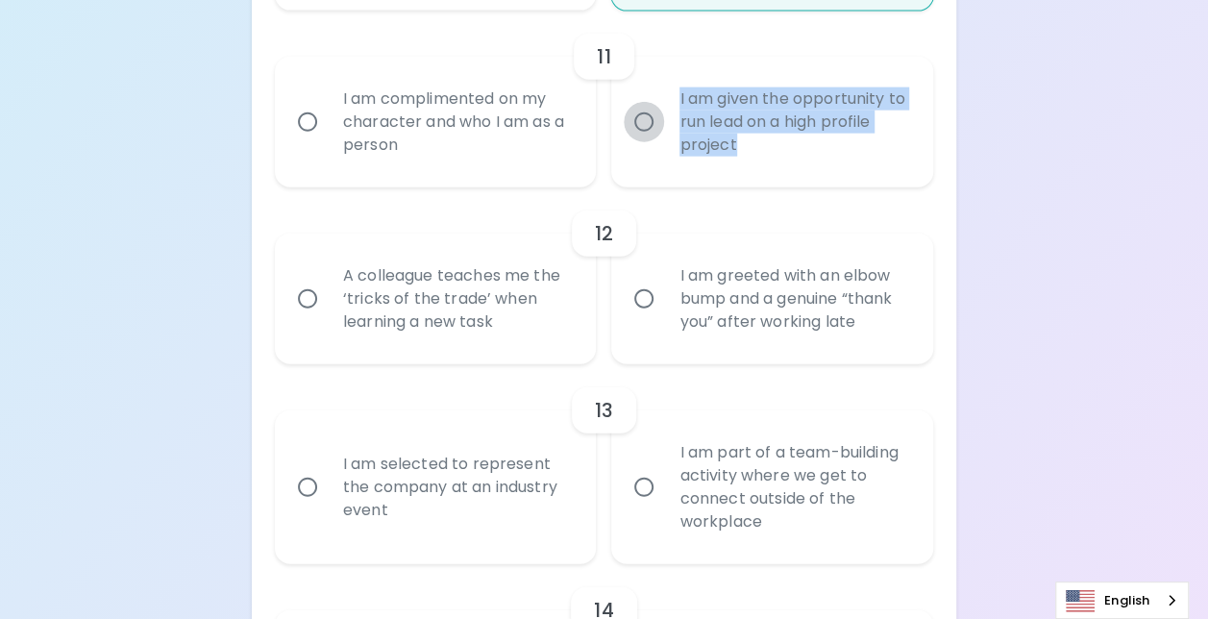
radio input "false"
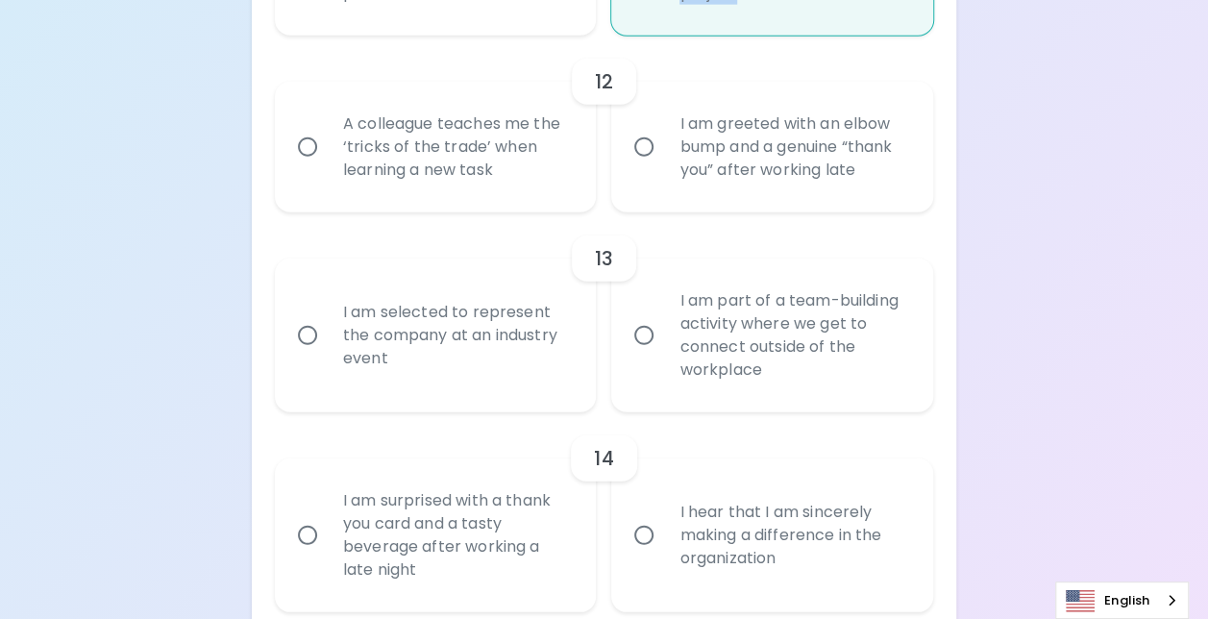
scroll to position [2395, 0]
radio input "true"
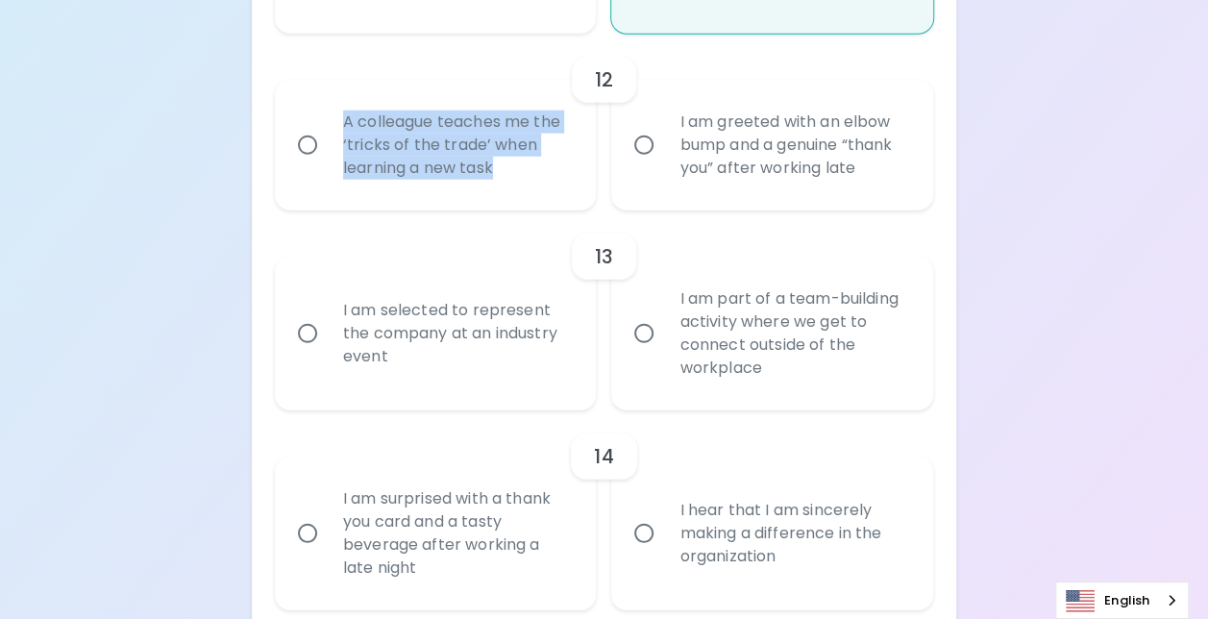
drag, startPoint x: 339, startPoint y: 136, endPoint x: 553, endPoint y: 206, distance: 224.3
click at [553, 203] on div "A colleague teaches me the ‘tricks of the trade’ when learning a new task" at bounding box center [457, 144] width 258 height 115
drag, startPoint x: 553, startPoint y: 206, endPoint x: 471, endPoint y: 165, distance: 91.1
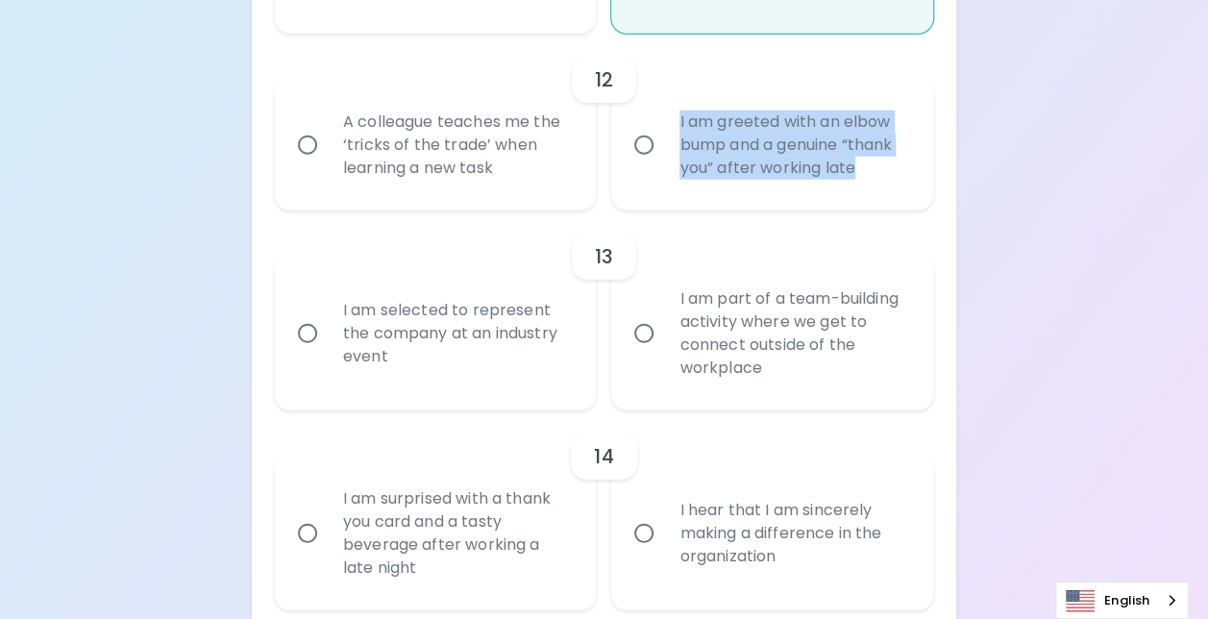
drag, startPoint x: 671, startPoint y: 135, endPoint x: 875, endPoint y: 208, distance: 217.3
click at [875, 203] on div "I am greeted with an elbow bump and a genuine “thank you” after working late" at bounding box center [793, 144] width 258 height 115
drag, startPoint x: 875, startPoint y: 208, endPoint x: 787, endPoint y: 151, distance: 105.0
click at [306, 165] on input "A colleague teaches me the ‘tricks of the trade’ when learning a new task" at bounding box center [307, 145] width 40 height 40
radio input "false"
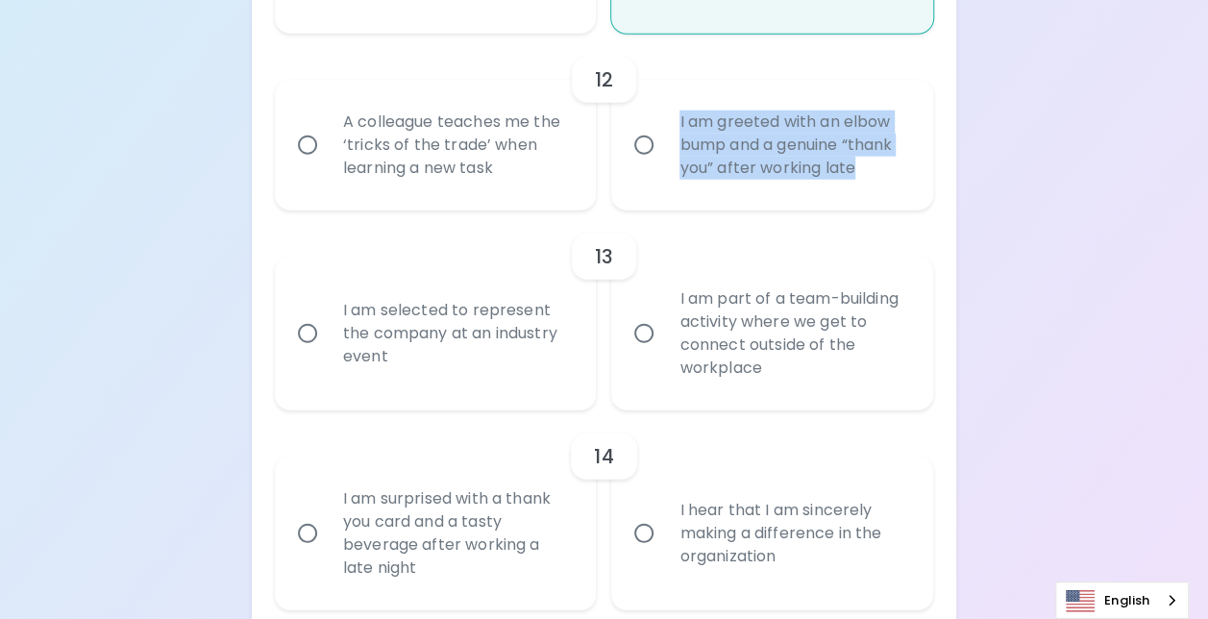
radio input "false"
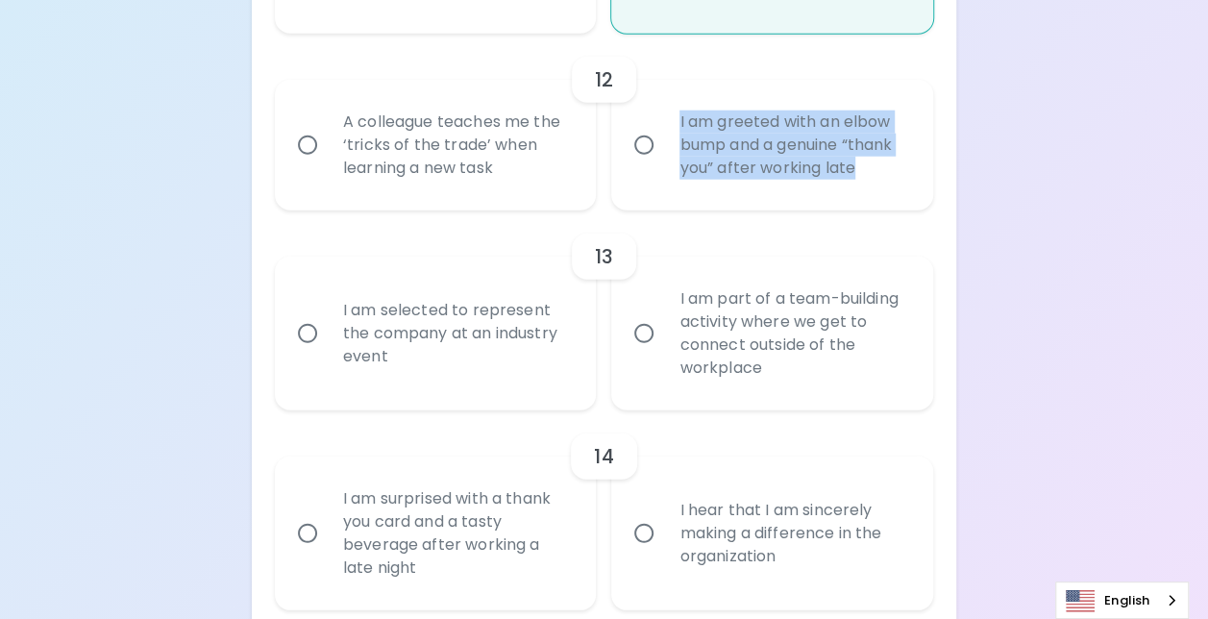
radio input "false"
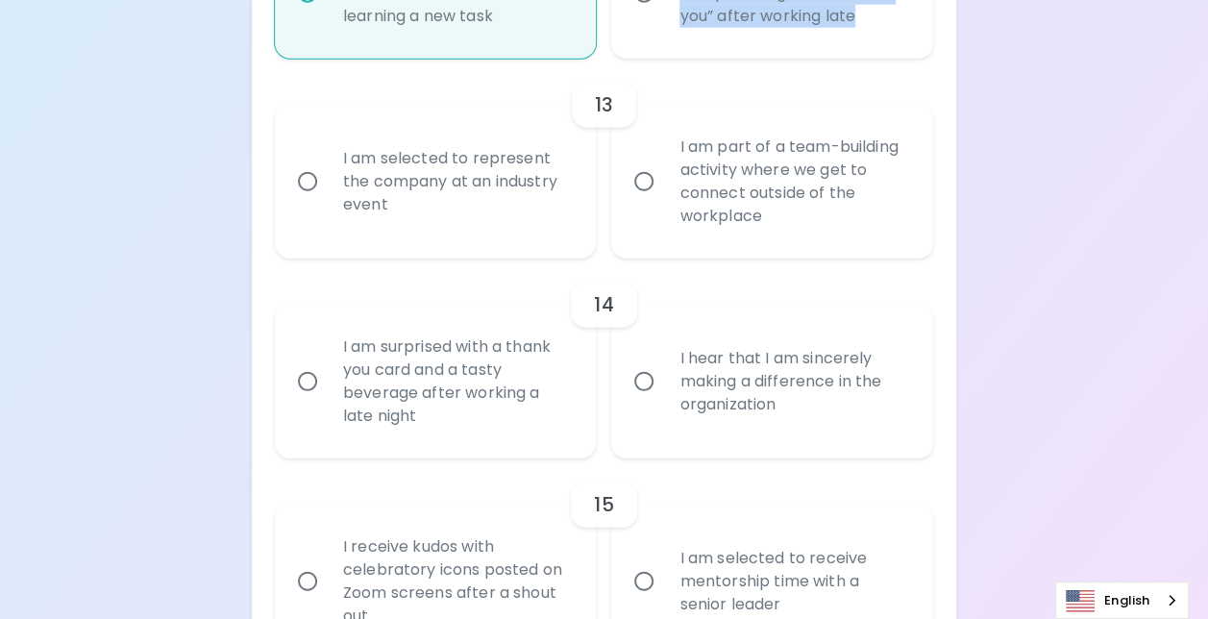
scroll to position [2548, 0]
radio input "true"
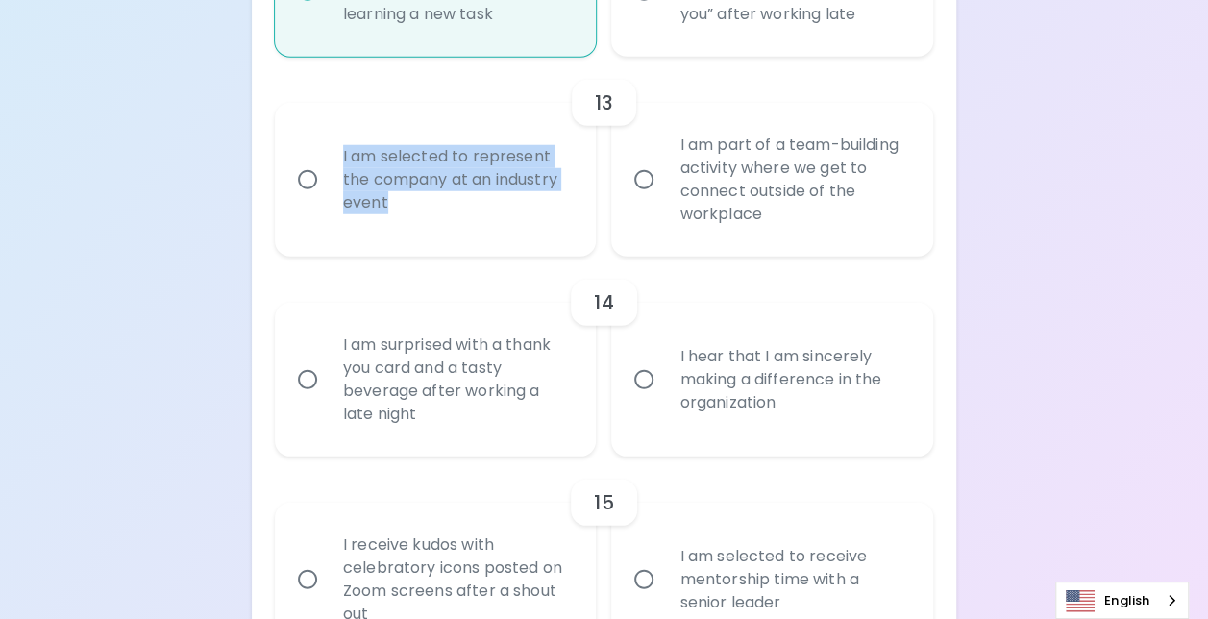
drag, startPoint x: 340, startPoint y: 172, endPoint x: 459, endPoint y: 238, distance: 136.4
click at [459, 237] on div "I am selected to represent the company at an industry event" at bounding box center [457, 179] width 258 height 115
drag, startPoint x: 459, startPoint y: 238, endPoint x: 407, endPoint y: 198, distance: 65.7
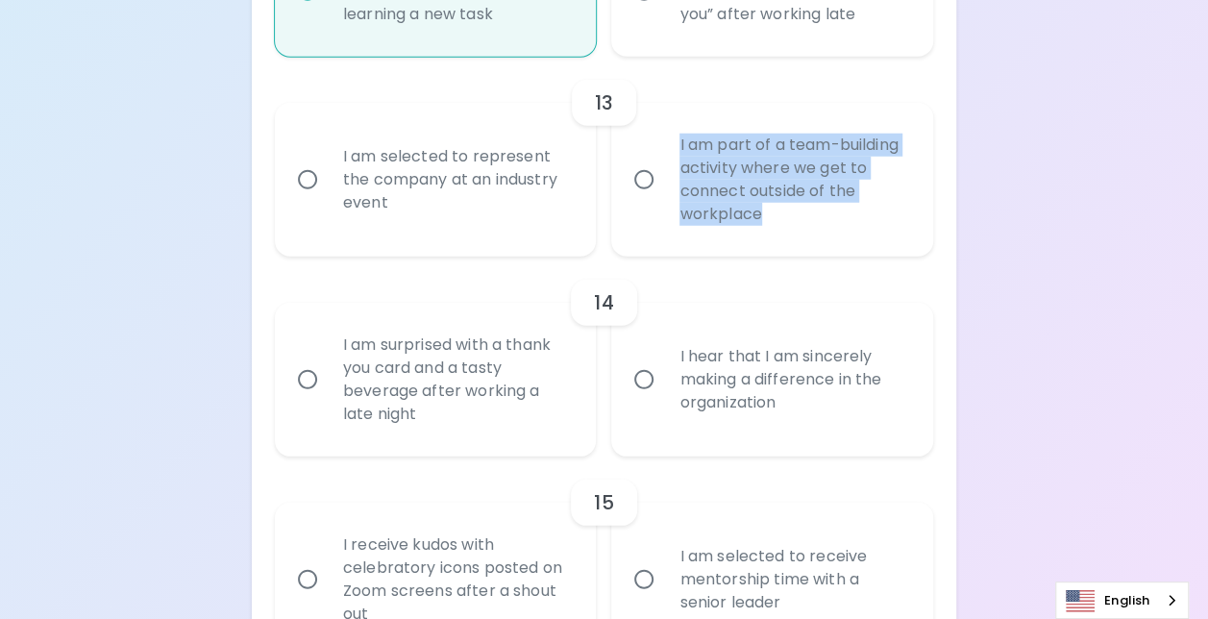
drag, startPoint x: 669, startPoint y: 158, endPoint x: 867, endPoint y: 250, distance: 218.4
click at [867, 249] on div "I am part of a team-building activity where we get to connect outside of the wo…" at bounding box center [793, 180] width 258 height 138
drag, startPoint x: 867, startPoint y: 250, endPoint x: 751, endPoint y: 198, distance: 126.4
click at [648, 200] on input "I am part of a team-building activity where we get to connect outside of the wo…" at bounding box center [644, 180] width 40 height 40
radio input "false"
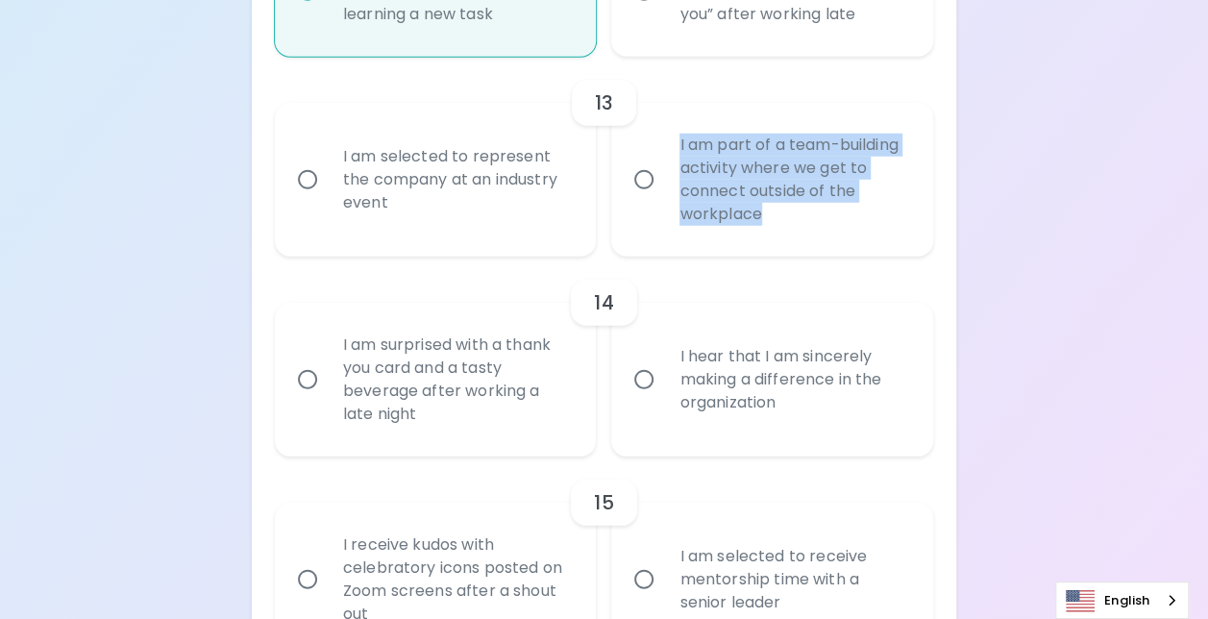
radio input "false"
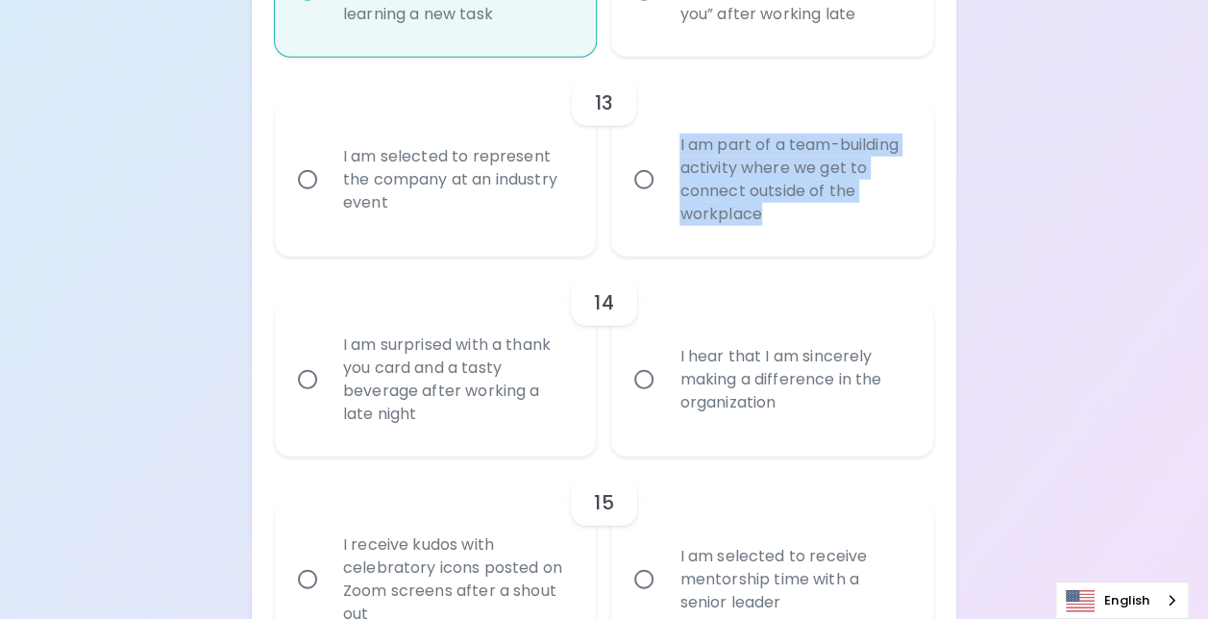
radio input "false"
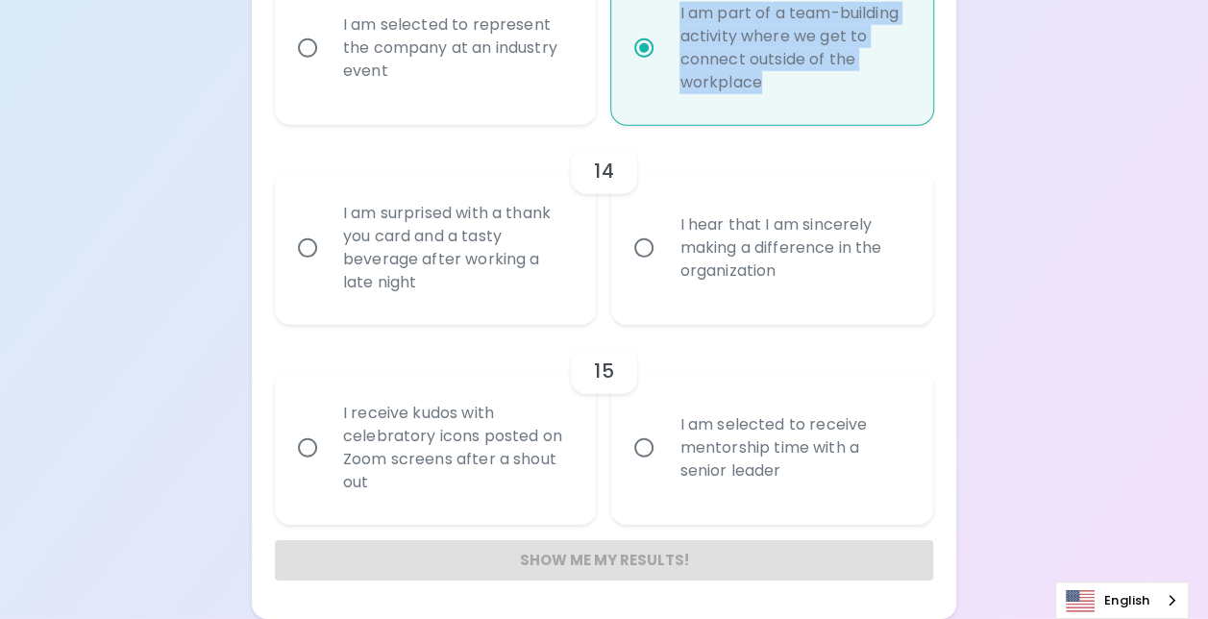
scroll to position [2702, 0]
radio input "true"
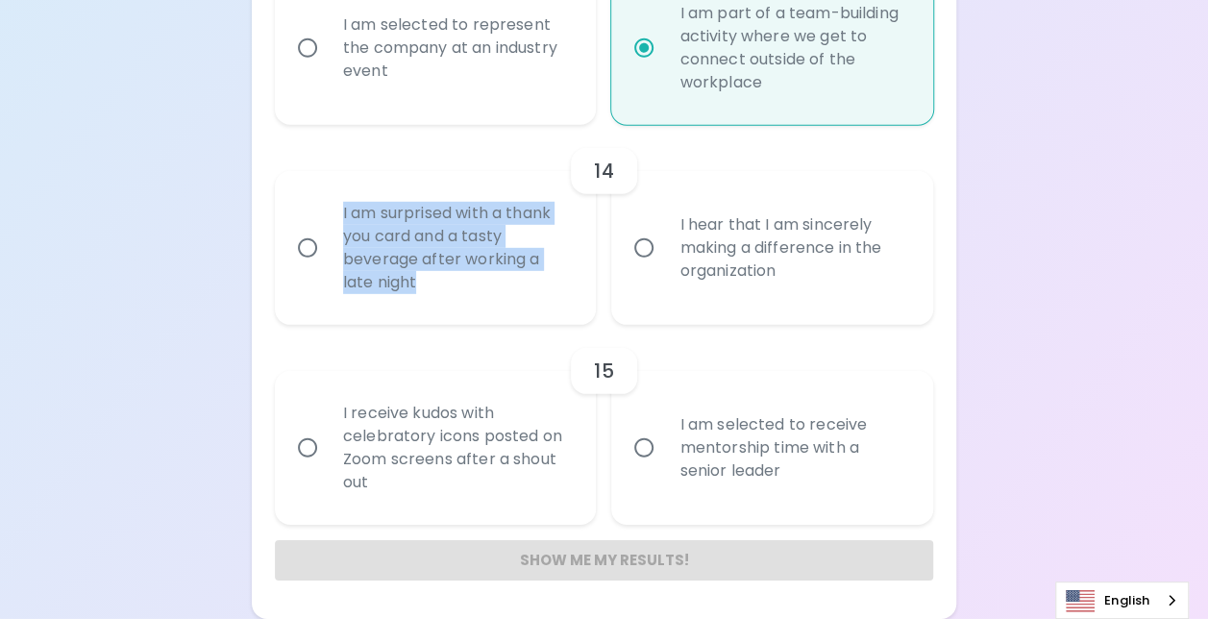
drag, startPoint x: 329, startPoint y: 209, endPoint x: 471, endPoint y: 304, distance: 171.1
click at [471, 304] on div "I am surprised with a thank you card and a tasty beverage after working a late …" at bounding box center [457, 248] width 258 height 138
drag, startPoint x: 471, startPoint y: 304, endPoint x: 381, endPoint y: 224, distance: 119.8
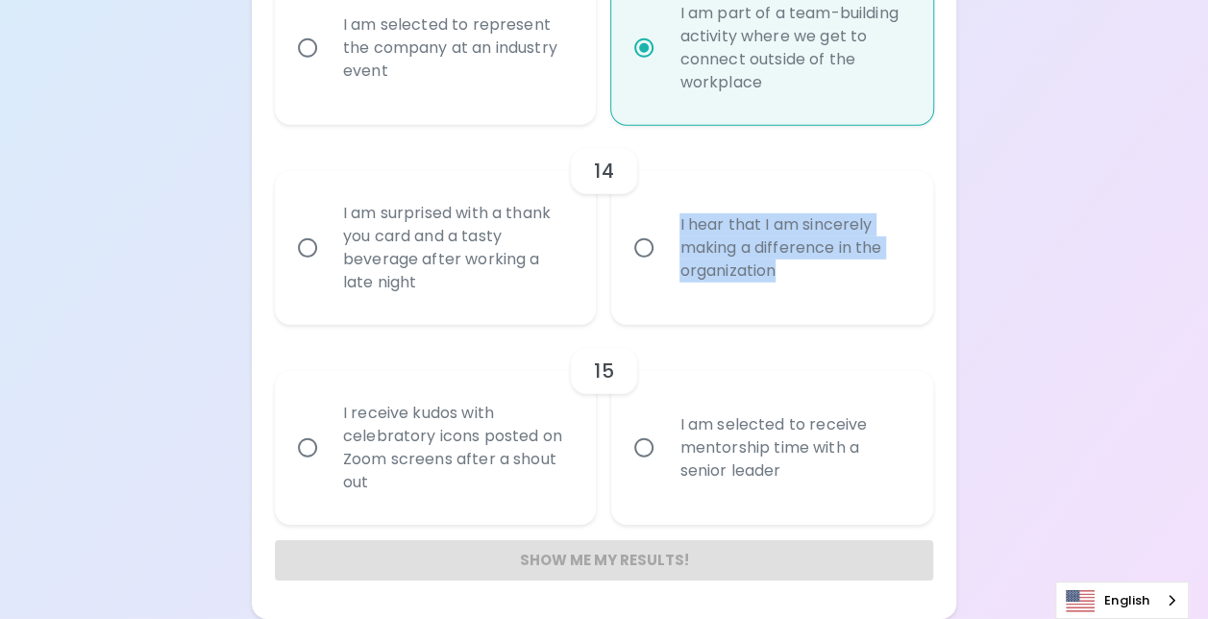
drag, startPoint x: 665, startPoint y: 215, endPoint x: 842, endPoint y: 286, distance: 190.6
click at [842, 286] on div "I hear that I am sincerely making a difference in the organization" at bounding box center [793, 247] width 258 height 115
drag, startPoint x: 842, startPoint y: 286, endPoint x: 778, endPoint y: 238, distance: 79.6
click at [650, 250] on input "I hear that I am sincerely making a difference in the organization" at bounding box center [644, 248] width 40 height 40
radio input "false"
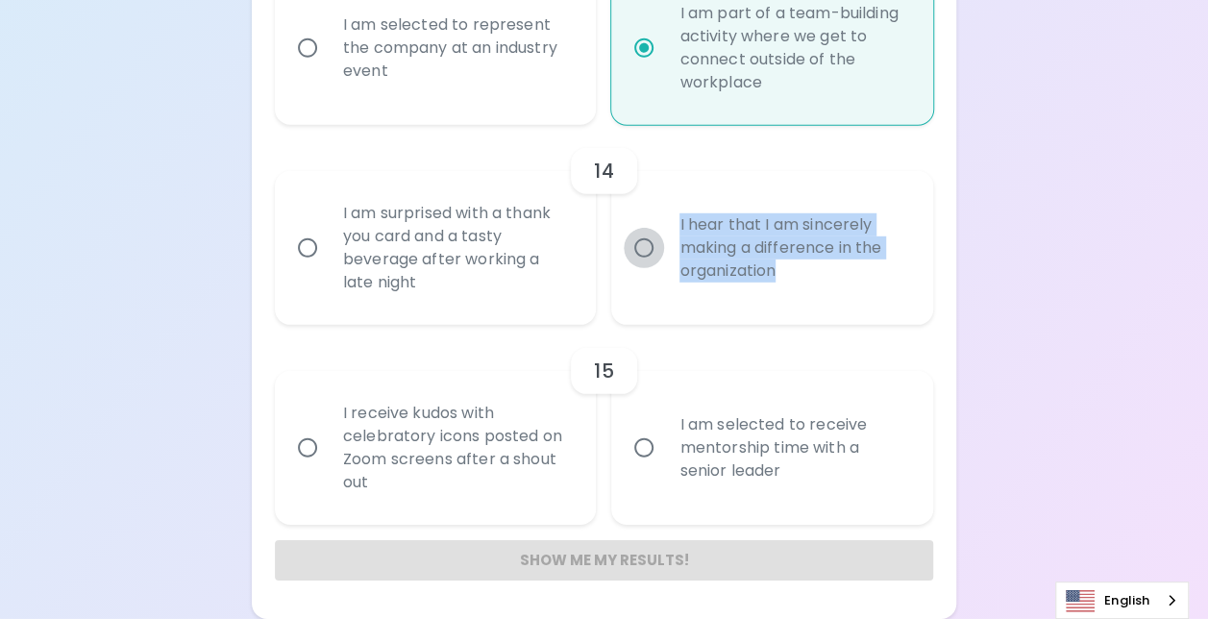
radio input "false"
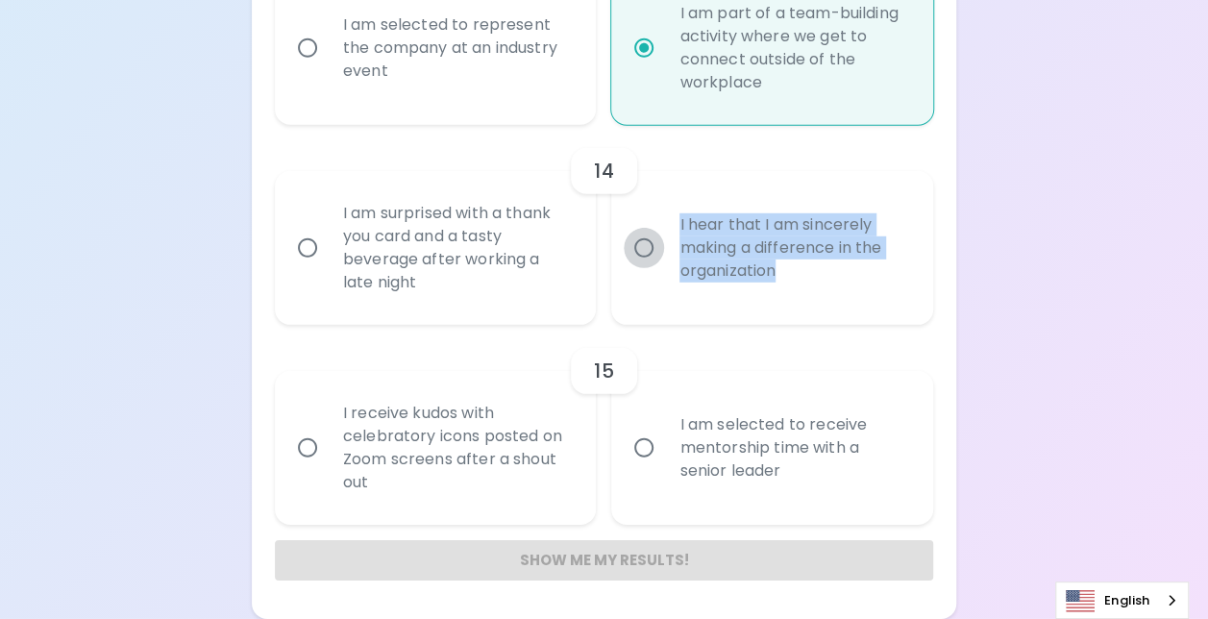
radio input "false"
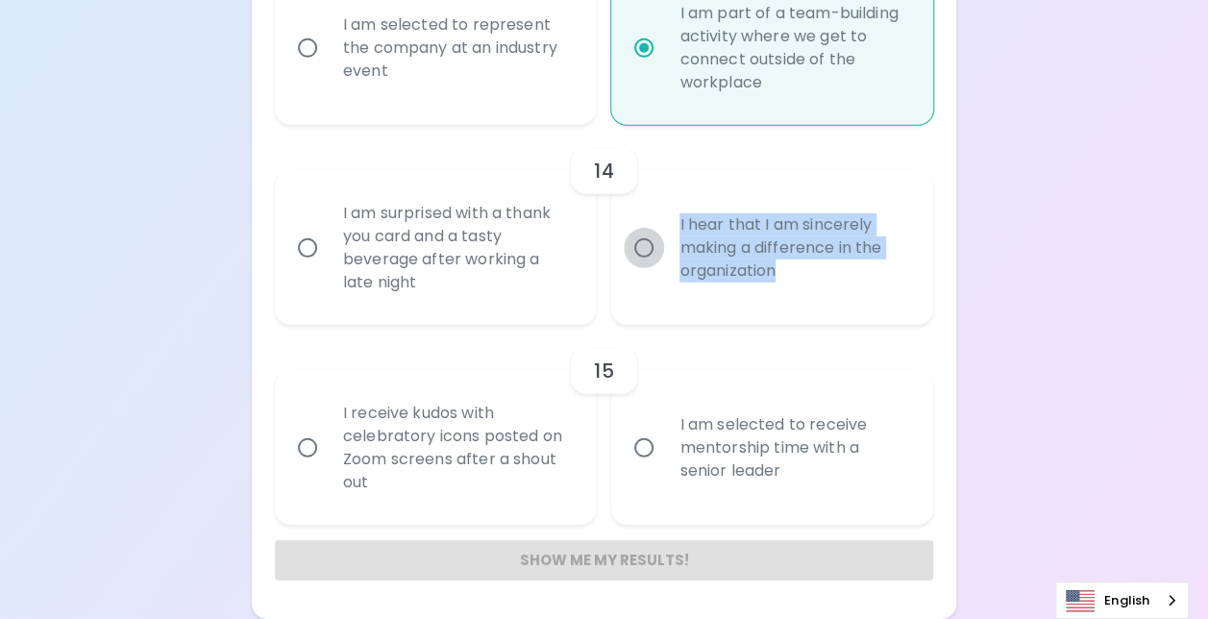
radio input "false"
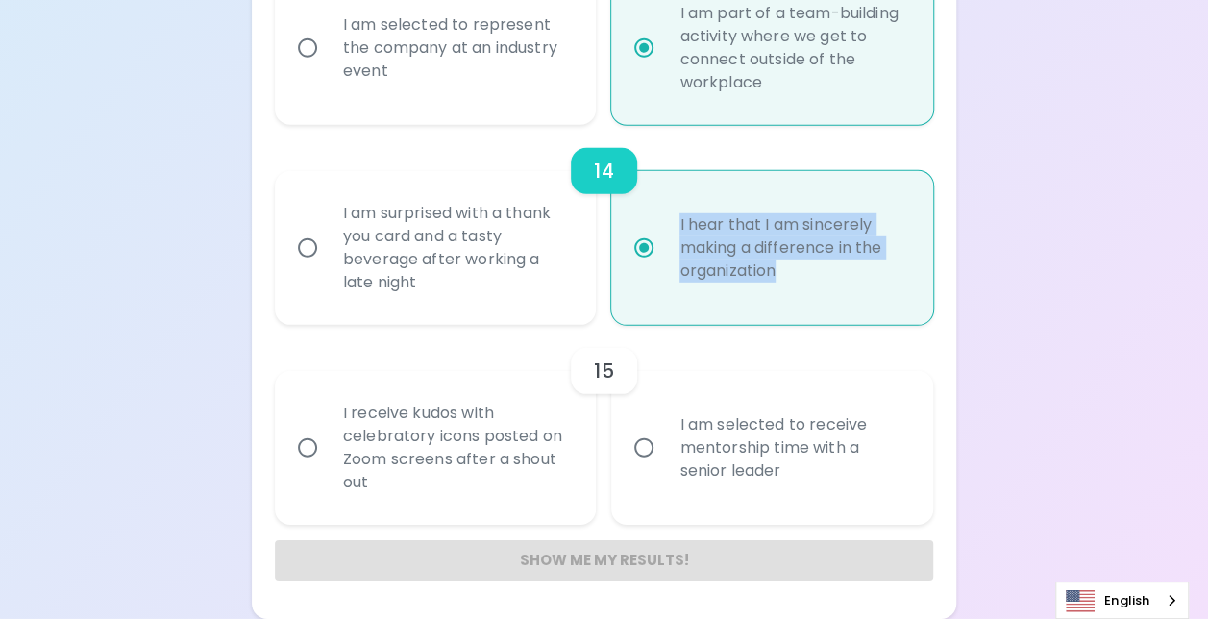
radio input "true"
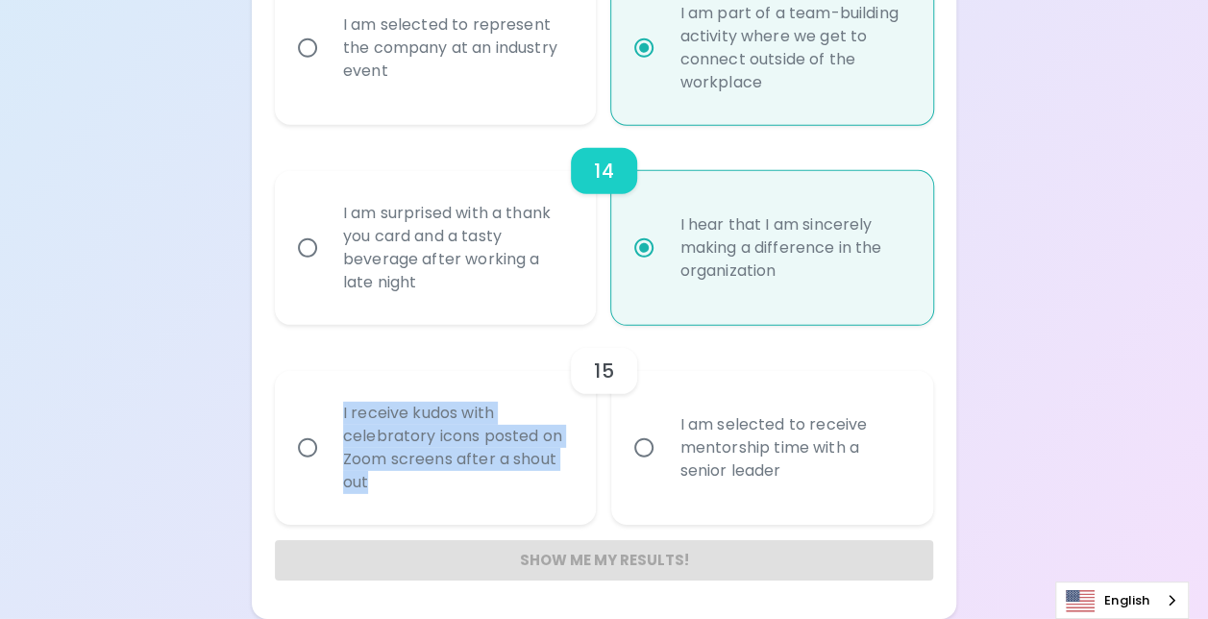
drag, startPoint x: 344, startPoint y: 408, endPoint x: 486, endPoint y: 481, distance: 159.9
click at [486, 481] on div "I receive kudos with celebratory icons posted on Zoom screens after a shout out" at bounding box center [457, 448] width 258 height 138
drag, startPoint x: 486, startPoint y: 481, endPoint x: 471, endPoint y: 440, distance: 44.1
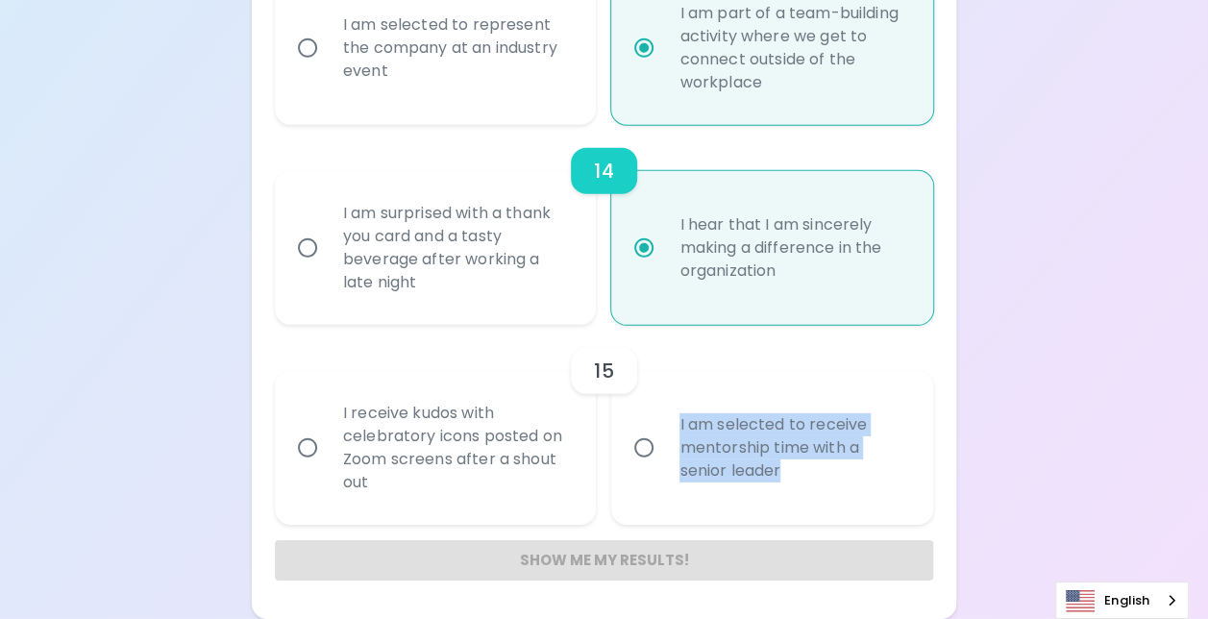
drag, startPoint x: 673, startPoint y: 415, endPoint x: 809, endPoint y: 483, distance: 152.6
click at [809, 483] on div "I am selected to receive mentorship time with a senior leader" at bounding box center [793, 447] width 258 height 115
drag, startPoint x: 809, startPoint y: 483, endPoint x: 765, endPoint y: 434, distance: 66.0
click at [648, 449] on input "I am selected to receive mentorship time with a senior leader" at bounding box center [644, 448] width 40 height 40
radio input "false"
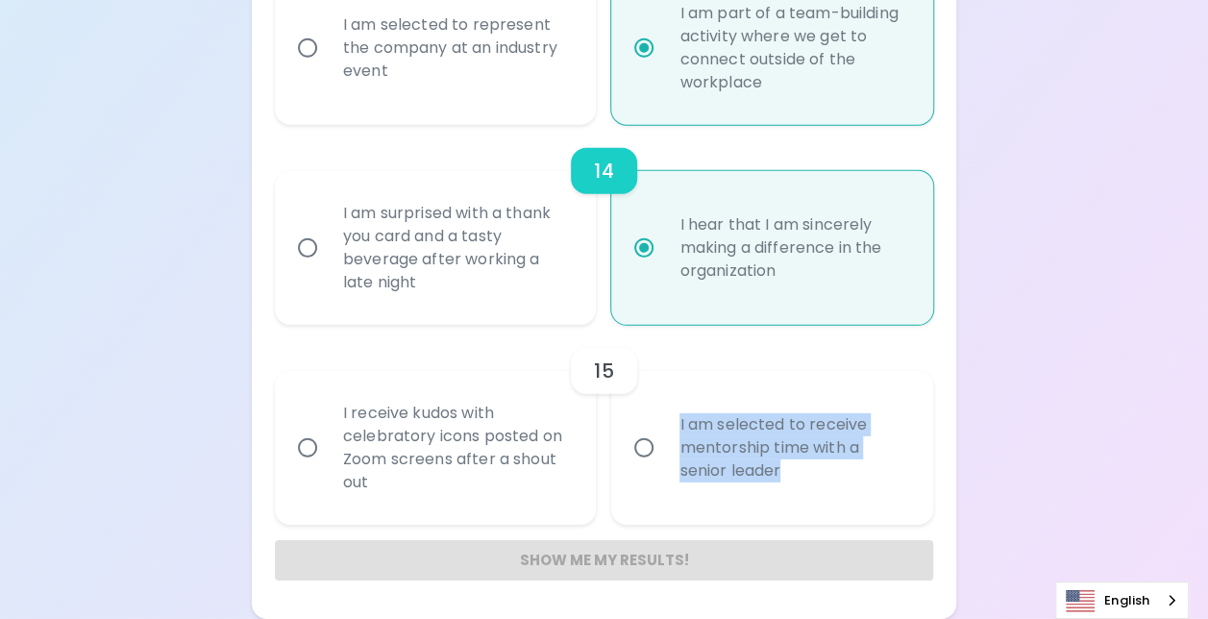
radio input "false"
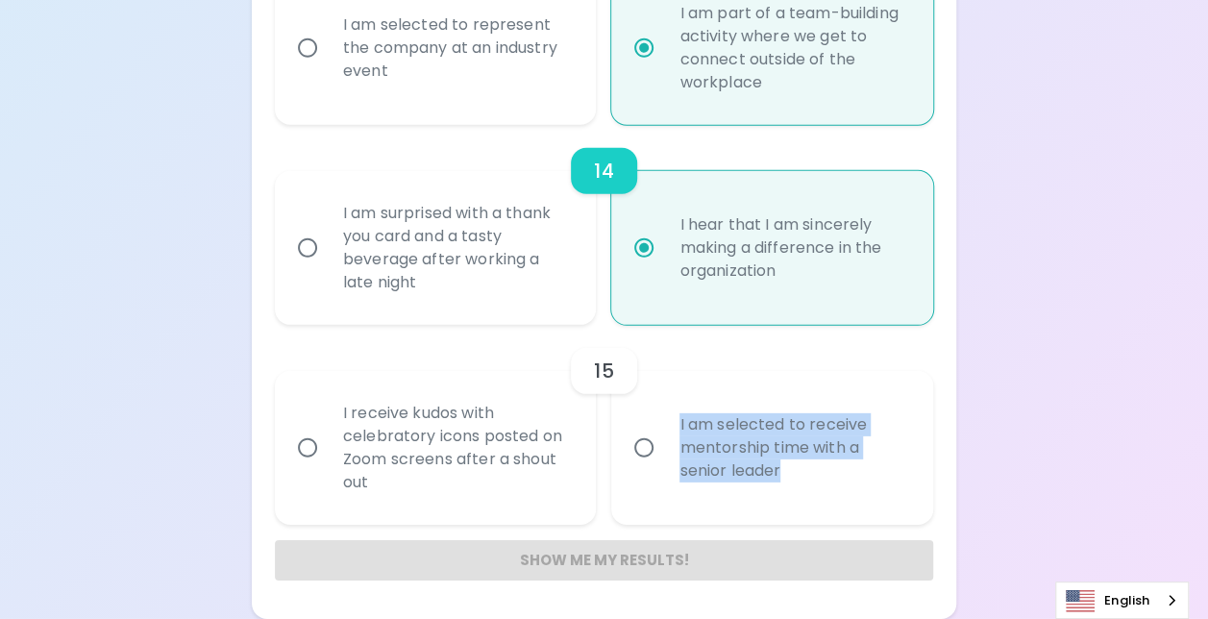
radio input "false"
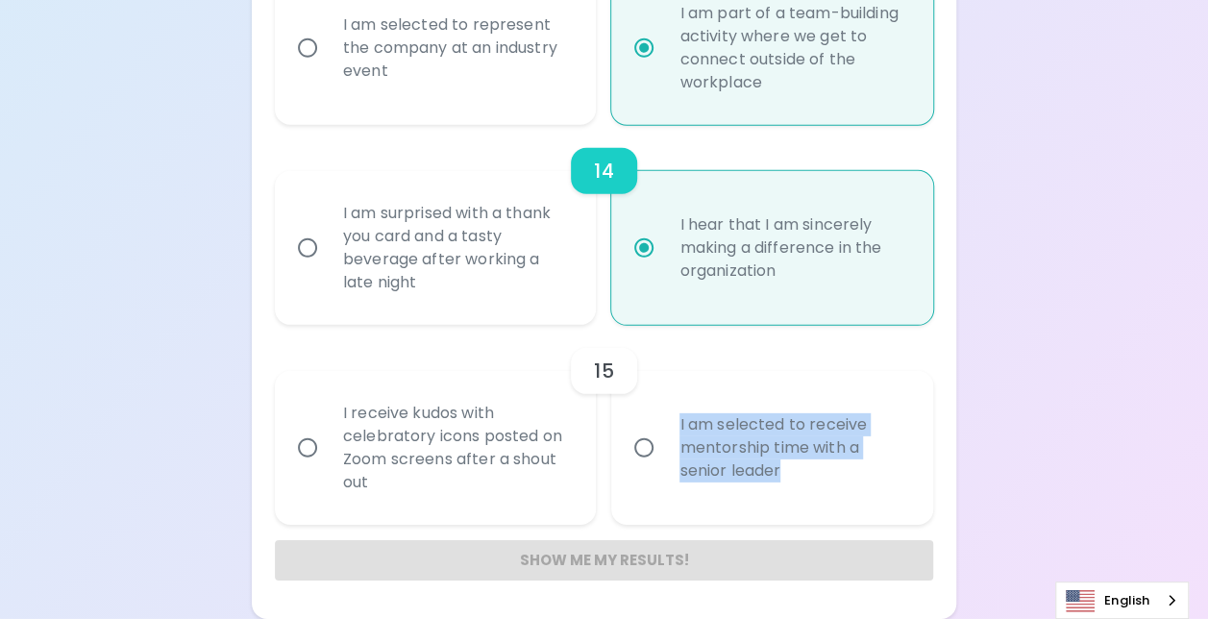
radio input "false"
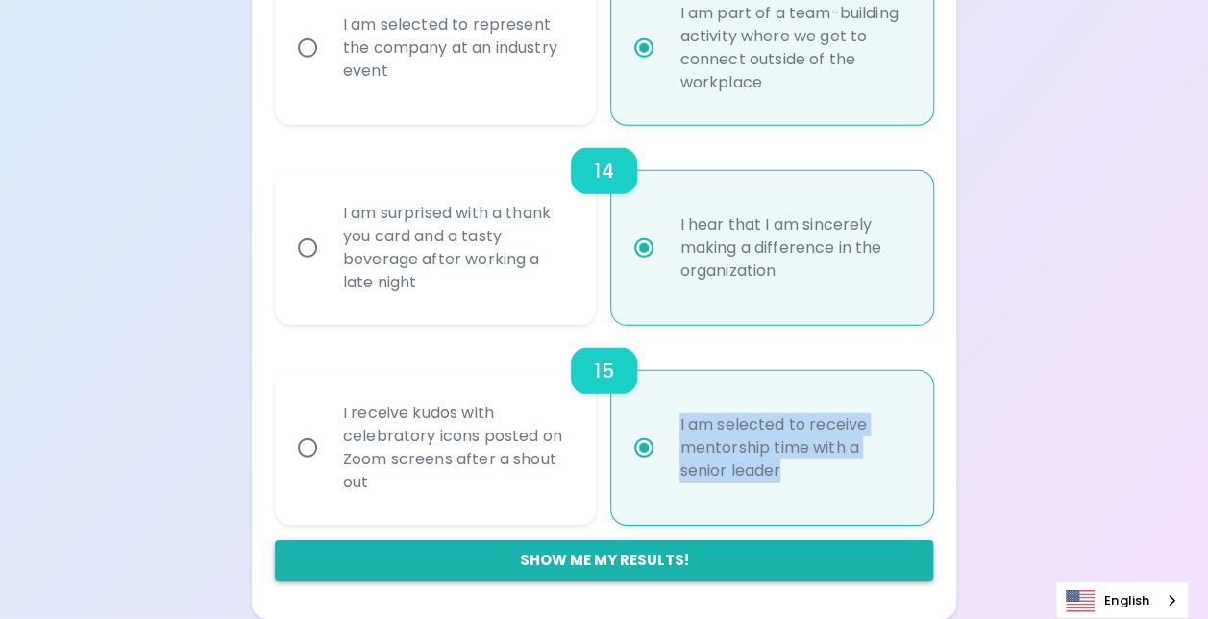
radio input "true"
click at [593, 563] on button "Show me my results!" at bounding box center [604, 560] width 658 height 40
radio input "false"
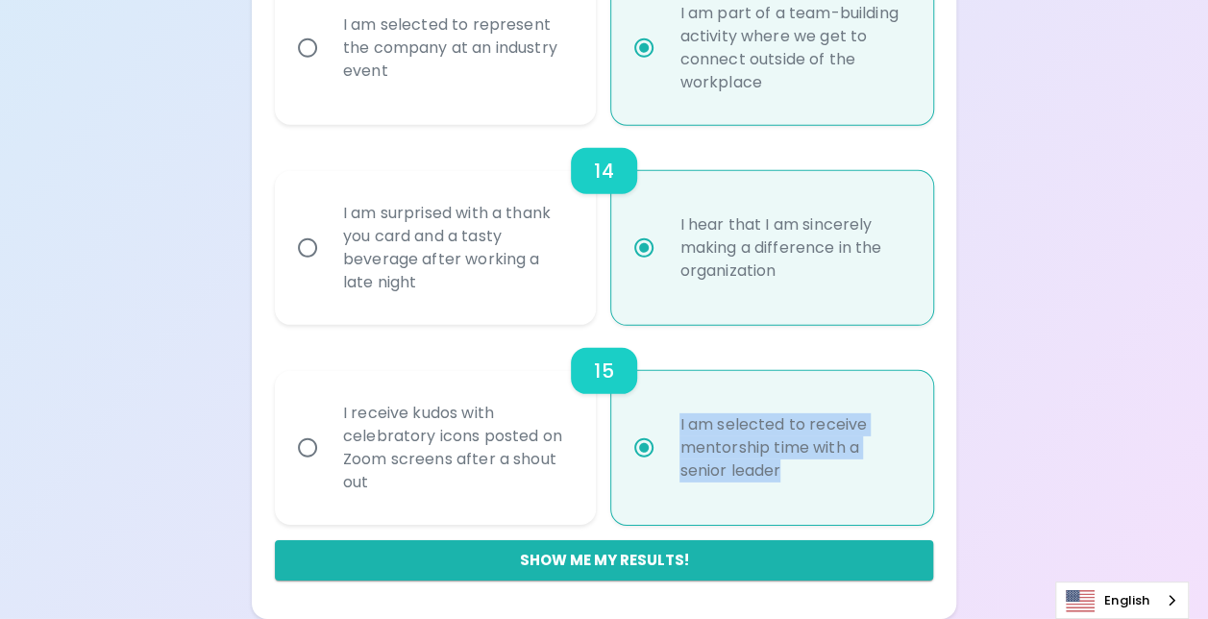
radio input "false"
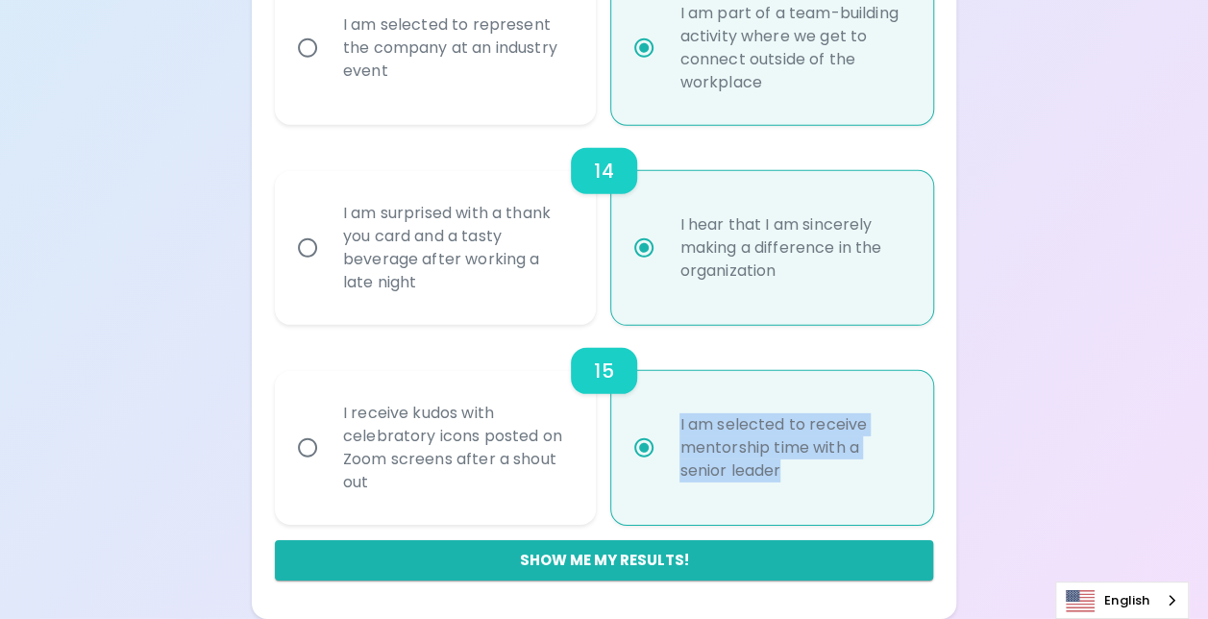
radio input "false"
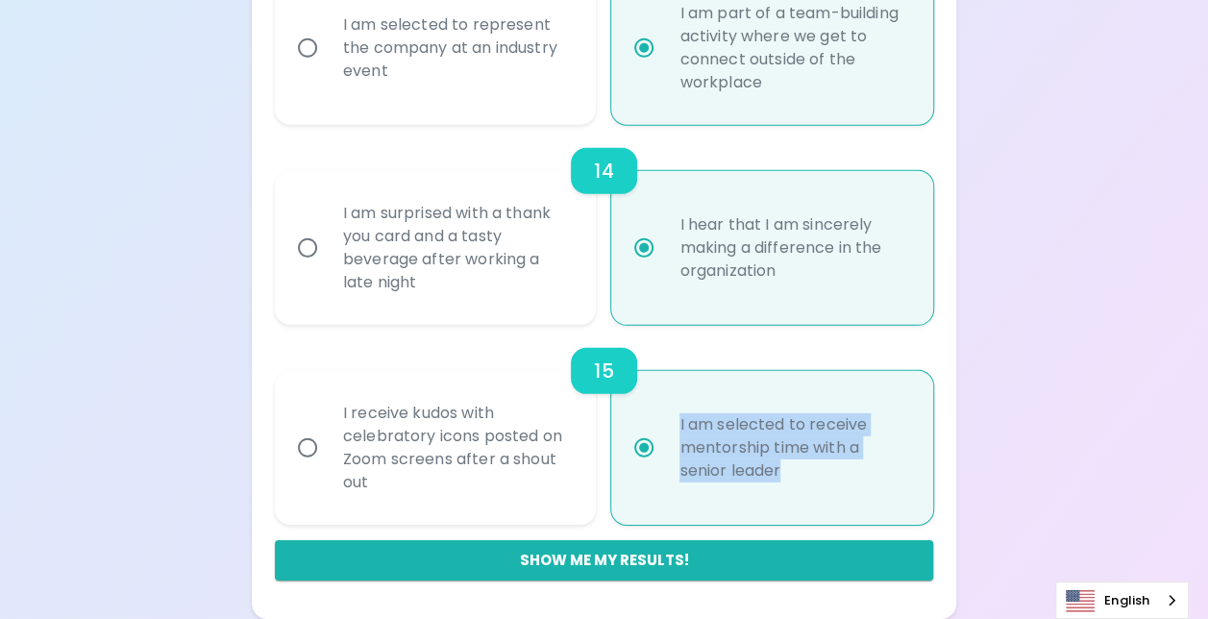
radio input "false"
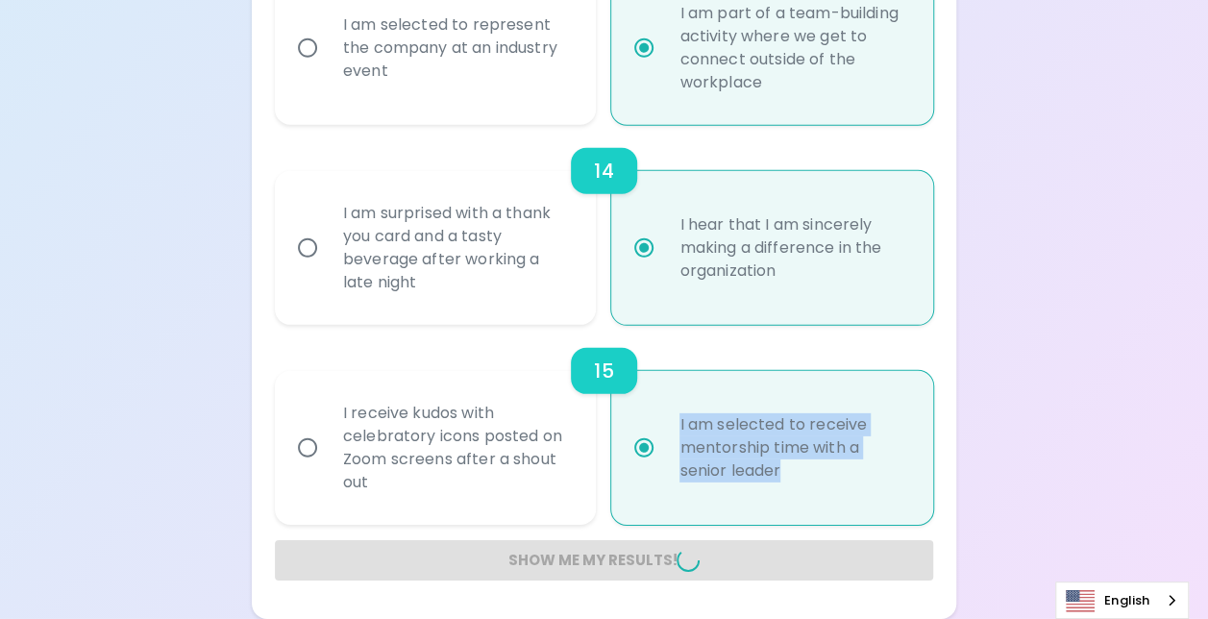
radio input "false"
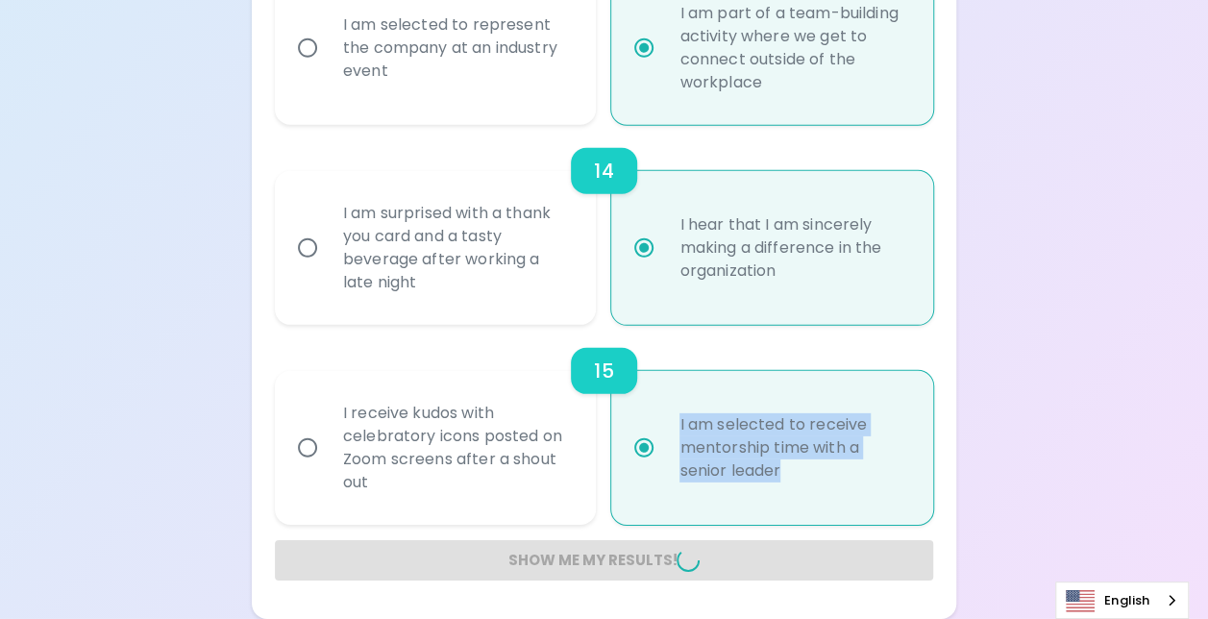
radio input "false"
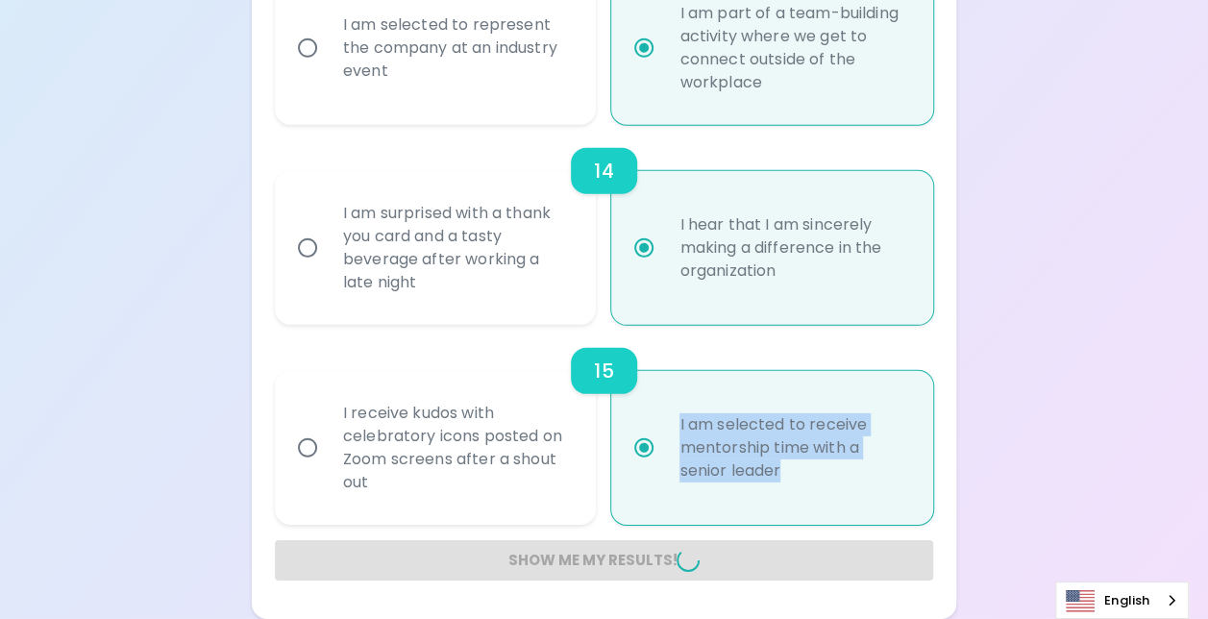
radio input "false"
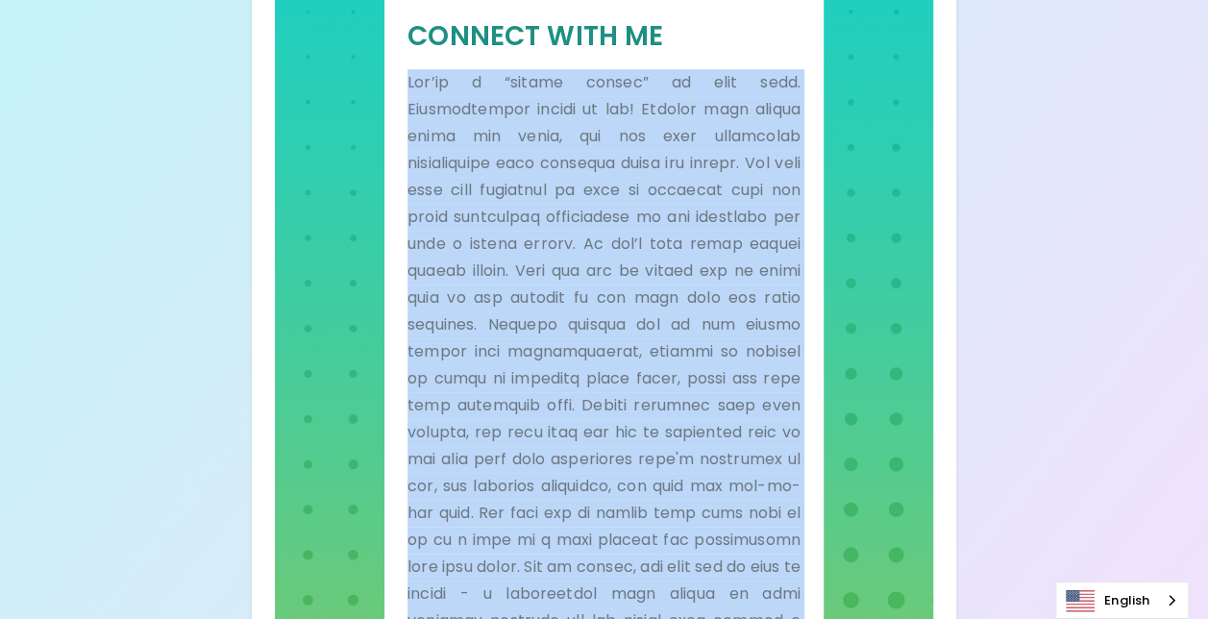
scroll to position [646, 0]
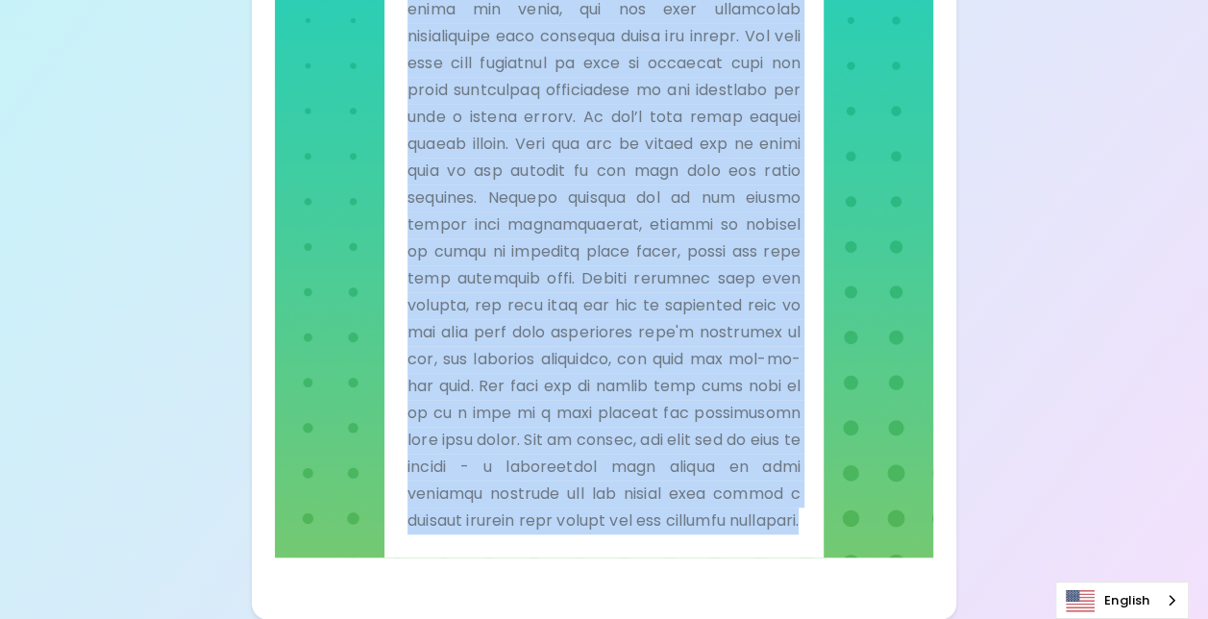
drag, startPoint x: 408, startPoint y: 215, endPoint x: 766, endPoint y: 539, distance: 482.3
click at [766, 539] on div "Connect With Me" at bounding box center [603, 212] width 439 height 689
drag, startPoint x: 766, startPoint y: 539, endPoint x: 694, endPoint y: 520, distance: 74.6
